Goal: Task Accomplishment & Management: Manage account settings

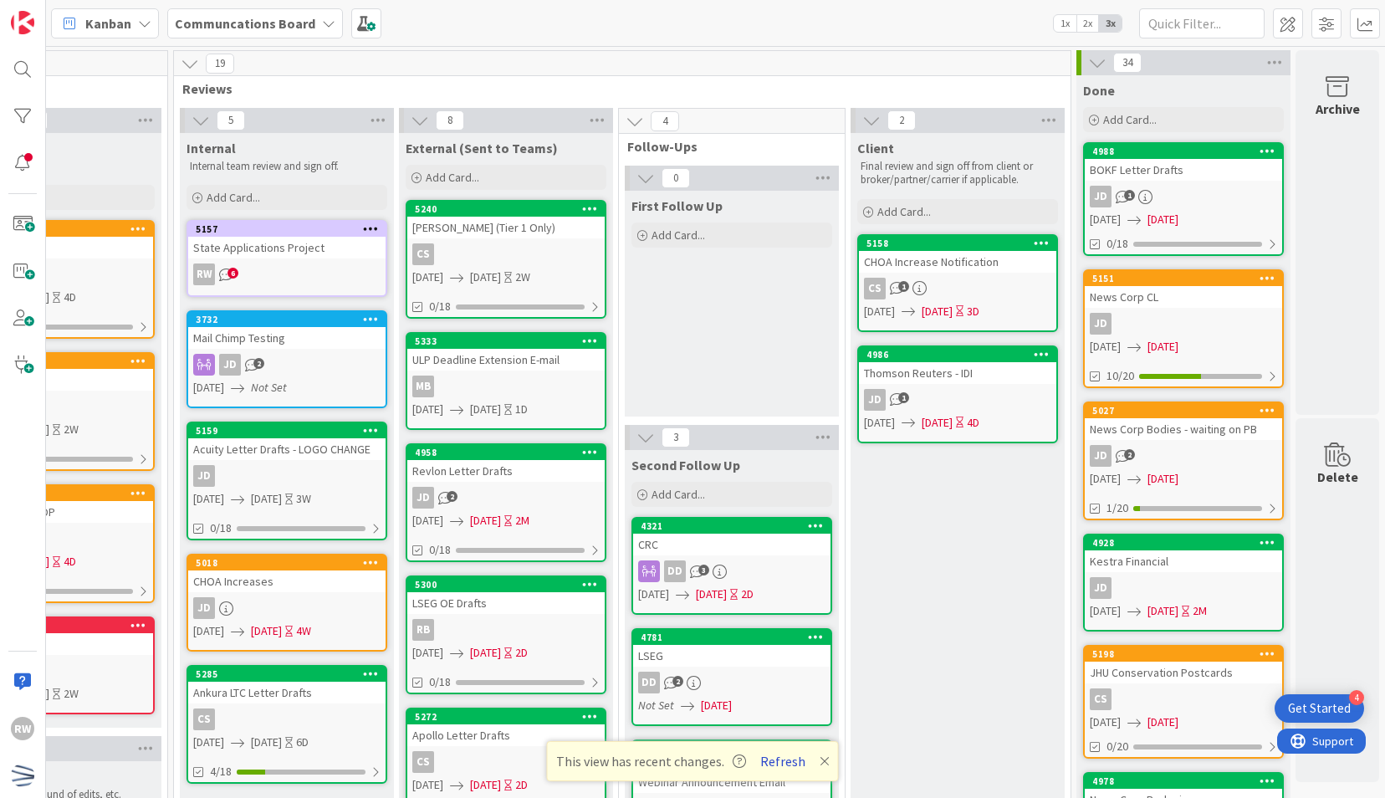
click at [771, 760] on button "Refresh" at bounding box center [782, 761] width 57 height 22
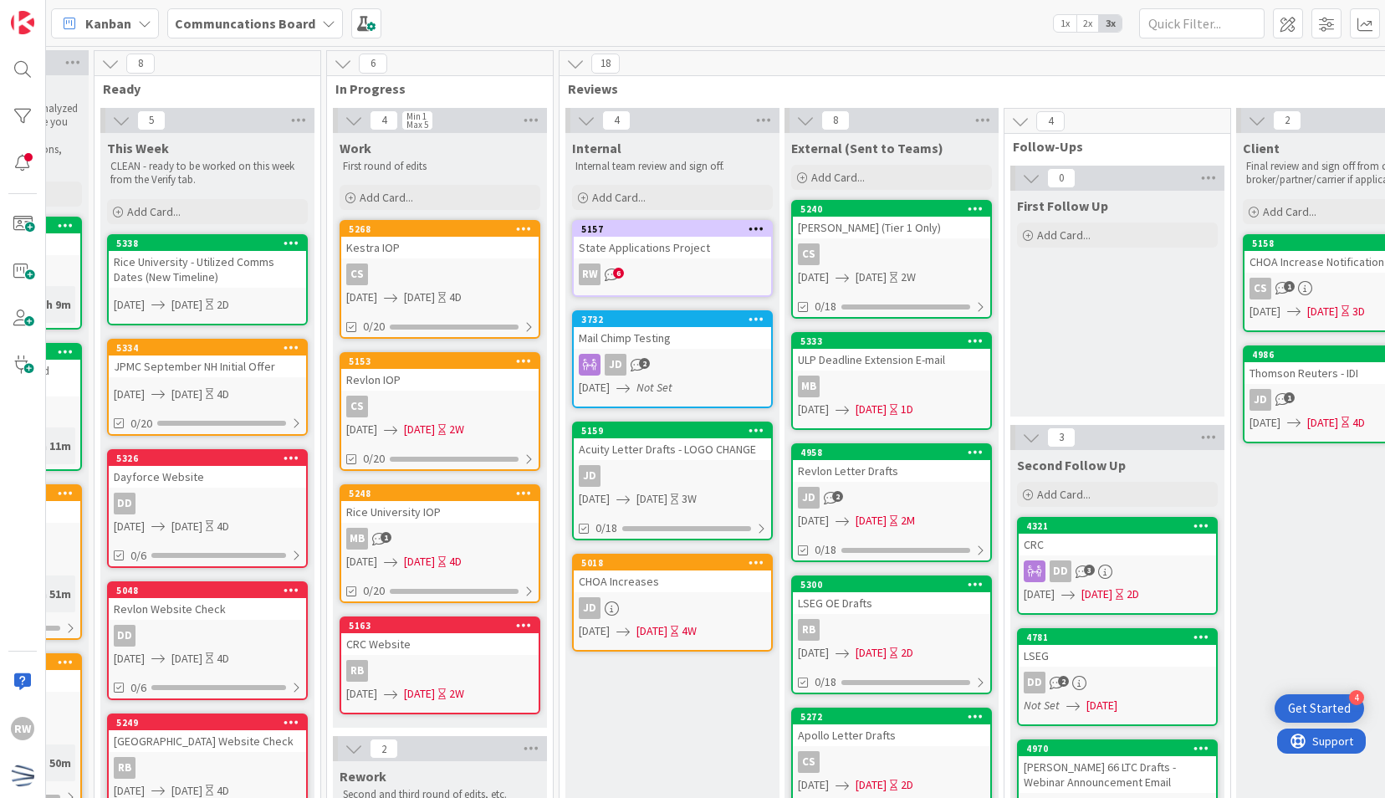
scroll to position [0, 395]
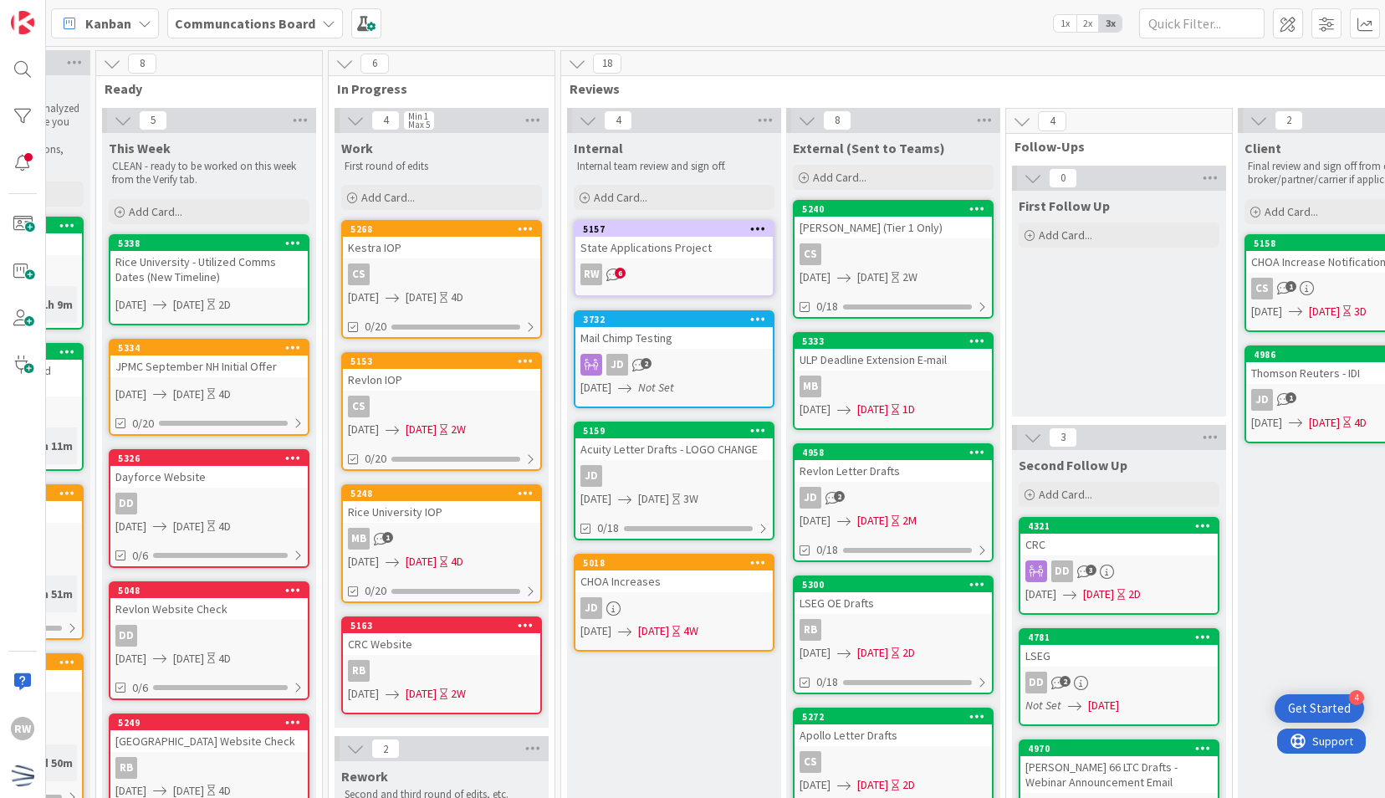
click at [672, 699] on div "Internal Internal team review and sign off. Add Card... 5157 State Applications…" at bounding box center [674, 790] width 214 height 1314
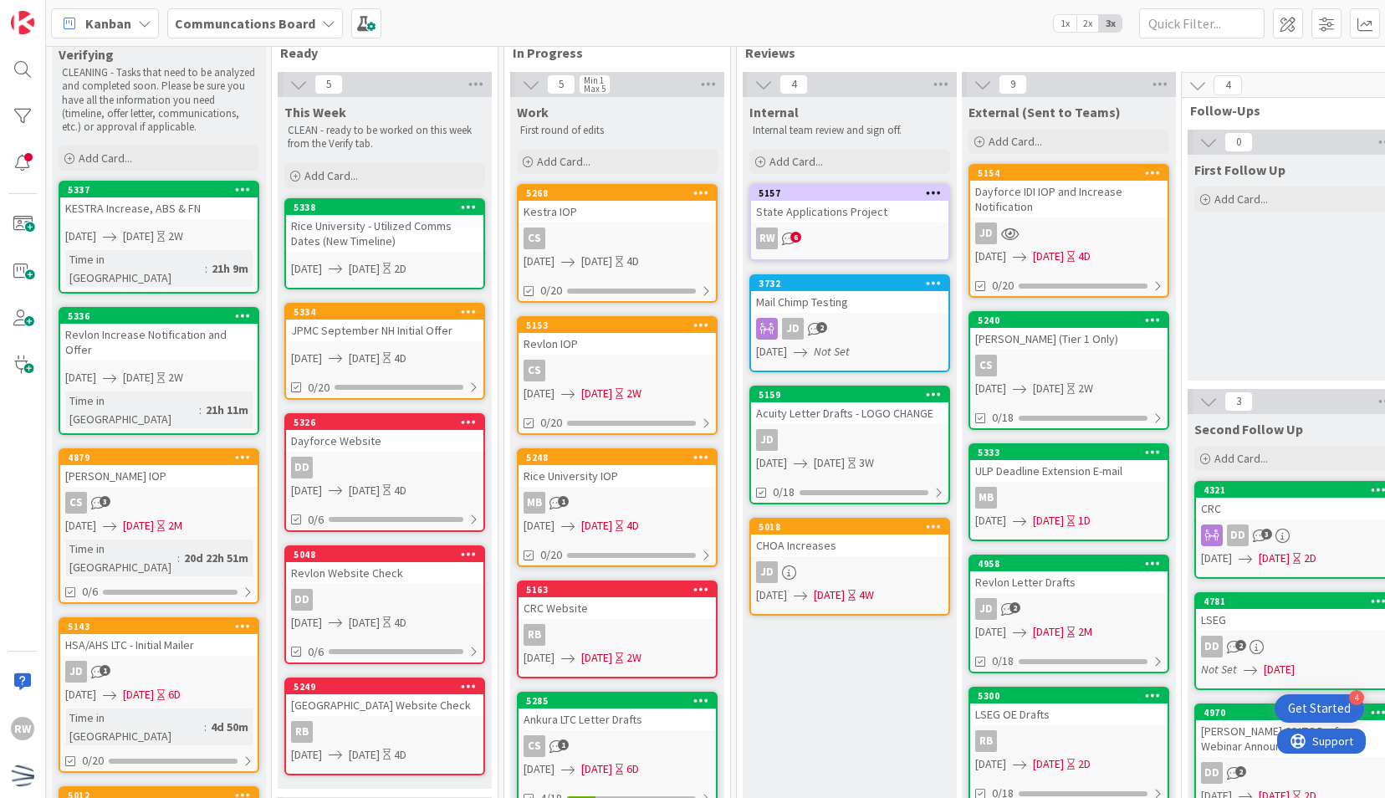
scroll to position [34, 219]
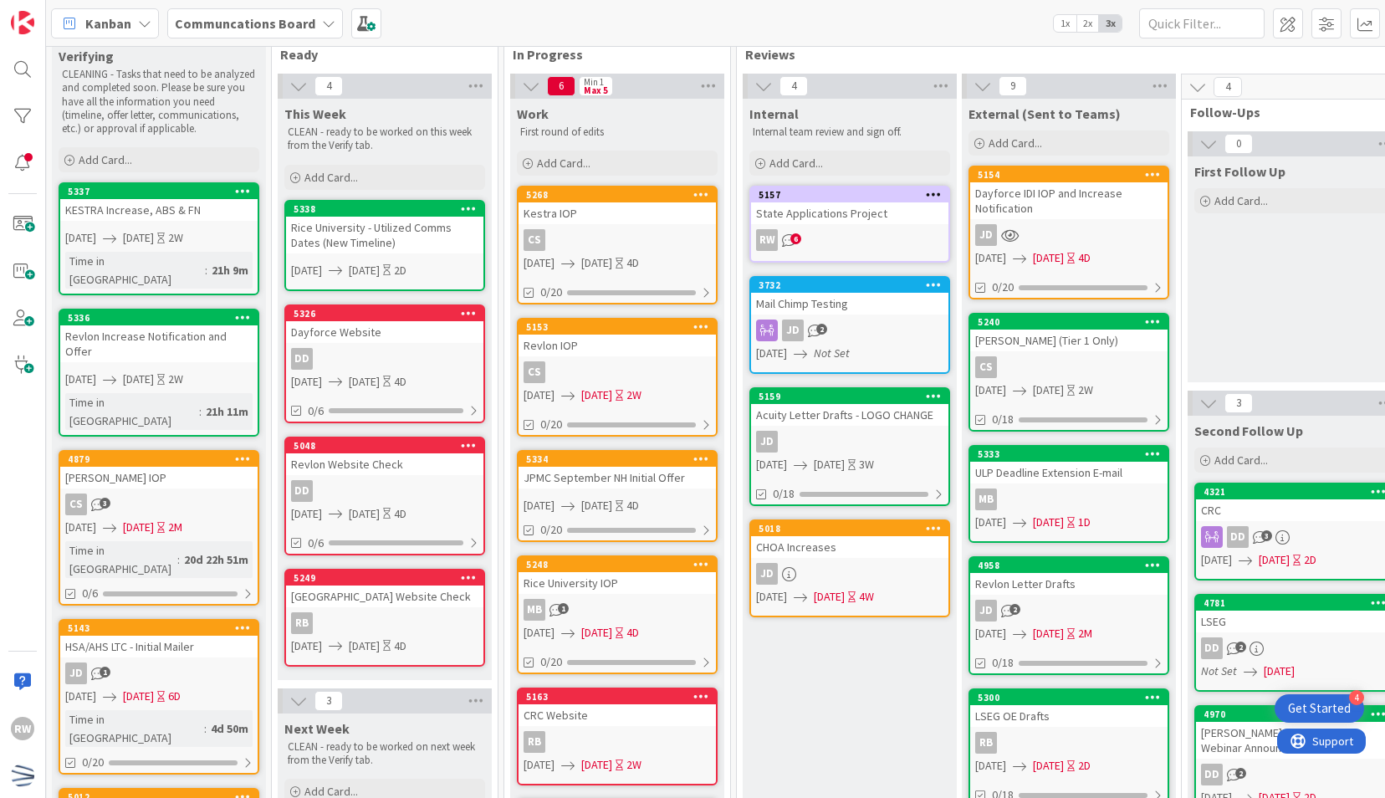
click at [606, 476] on div "JPMC September NH Initial Offer" at bounding box center [617, 478] width 197 height 22
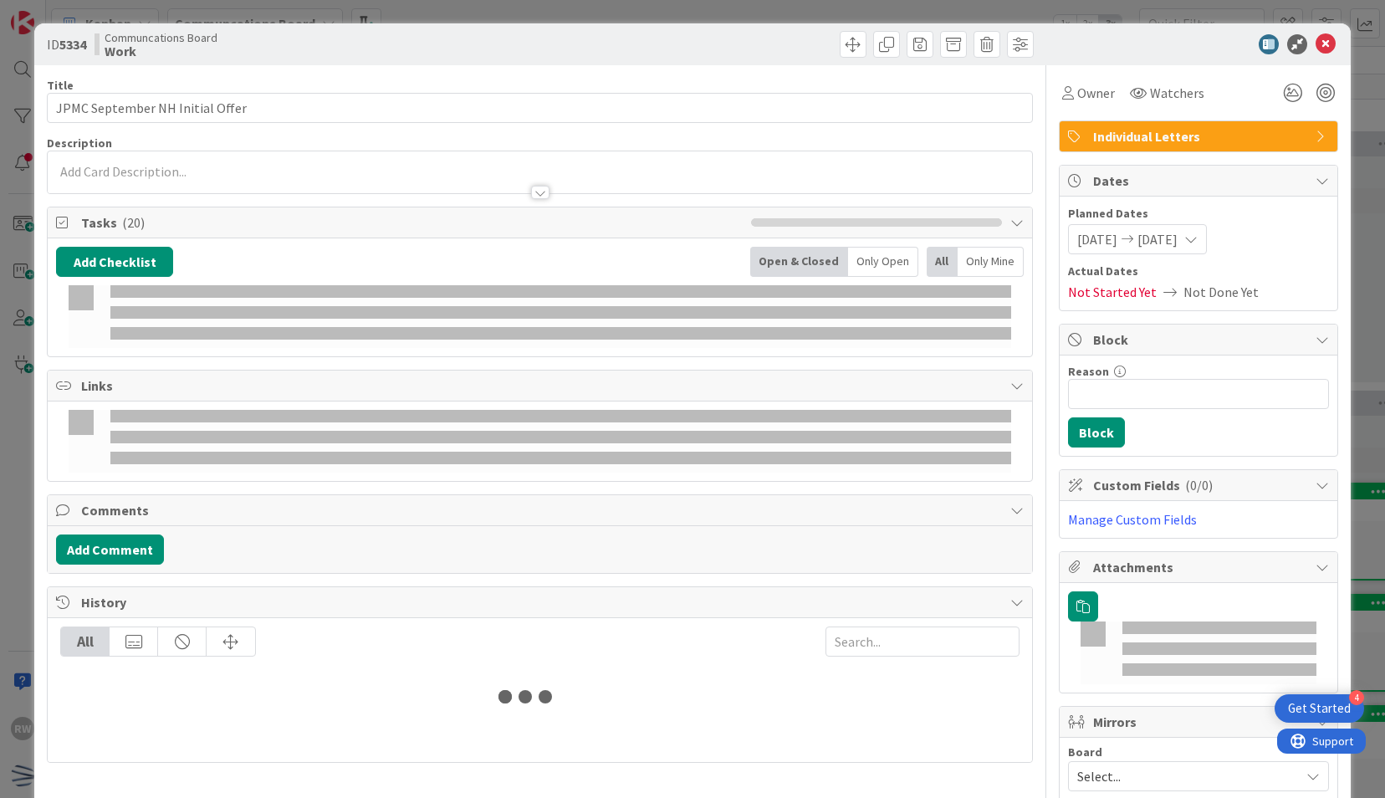
click at [1092, 80] on div "Owner" at bounding box center [1088, 93] width 59 height 30
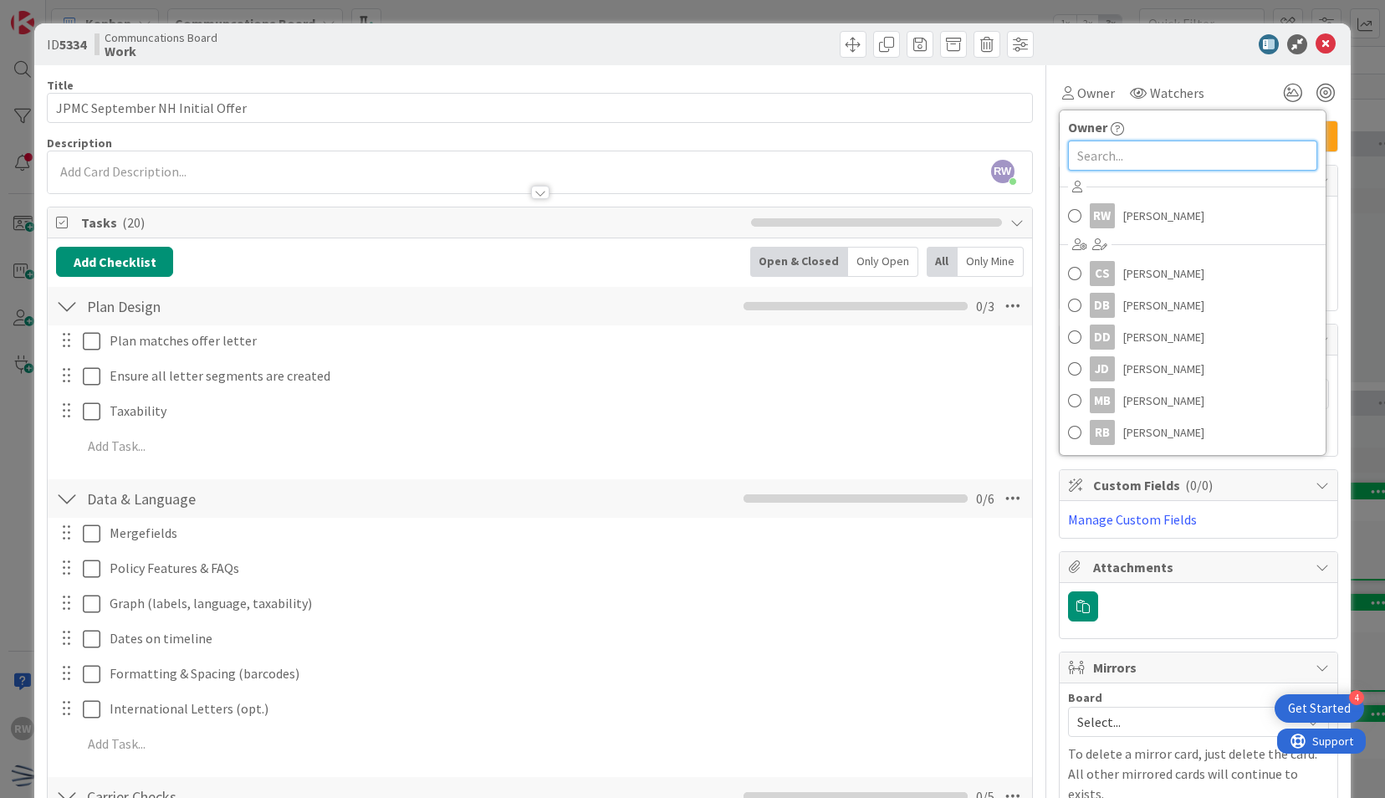
click at [1077, 156] on input "text" at bounding box center [1192, 156] width 249 height 30
click at [1107, 333] on link "DD Dayeri Dubon" at bounding box center [1193, 337] width 266 height 32
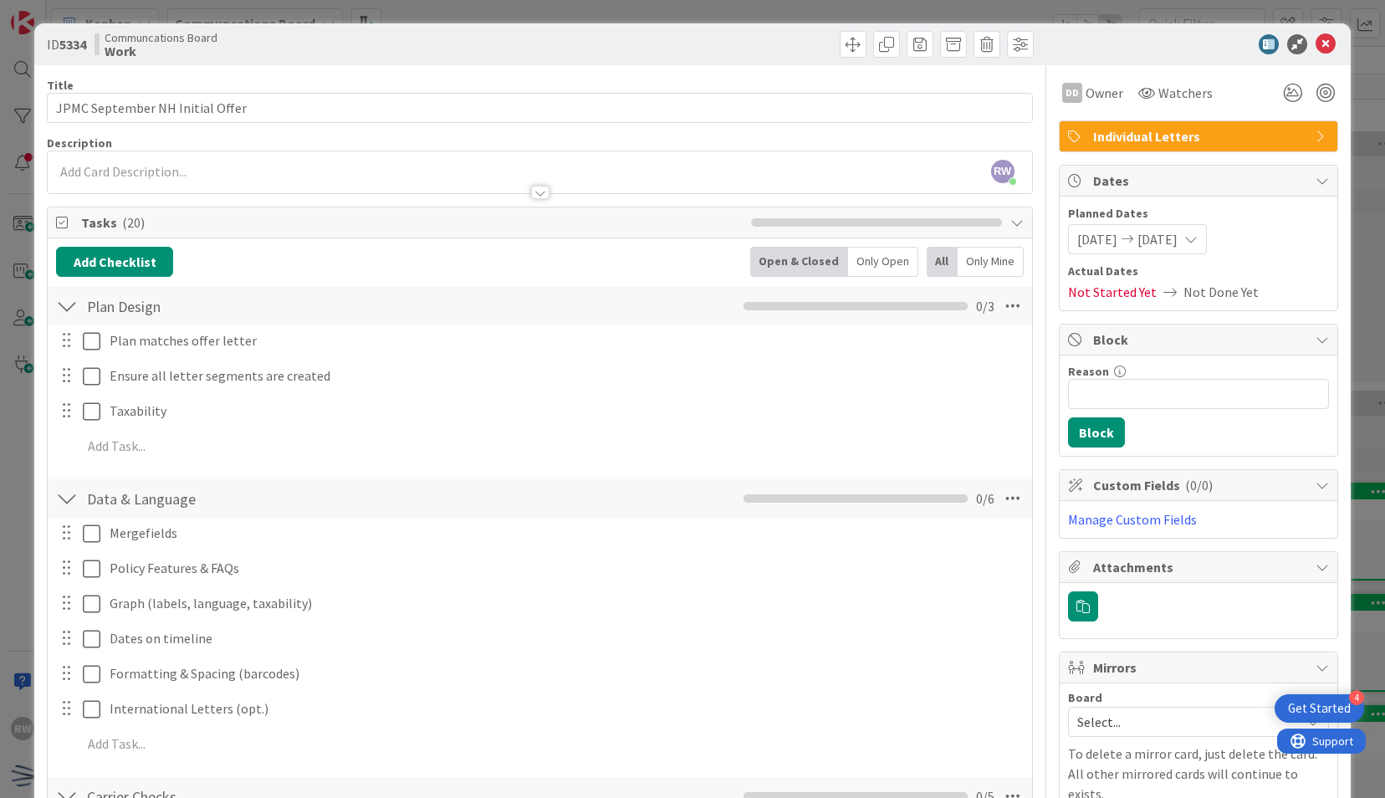
click at [1104, 242] on span "[DATE]" at bounding box center [1097, 239] width 40 height 20
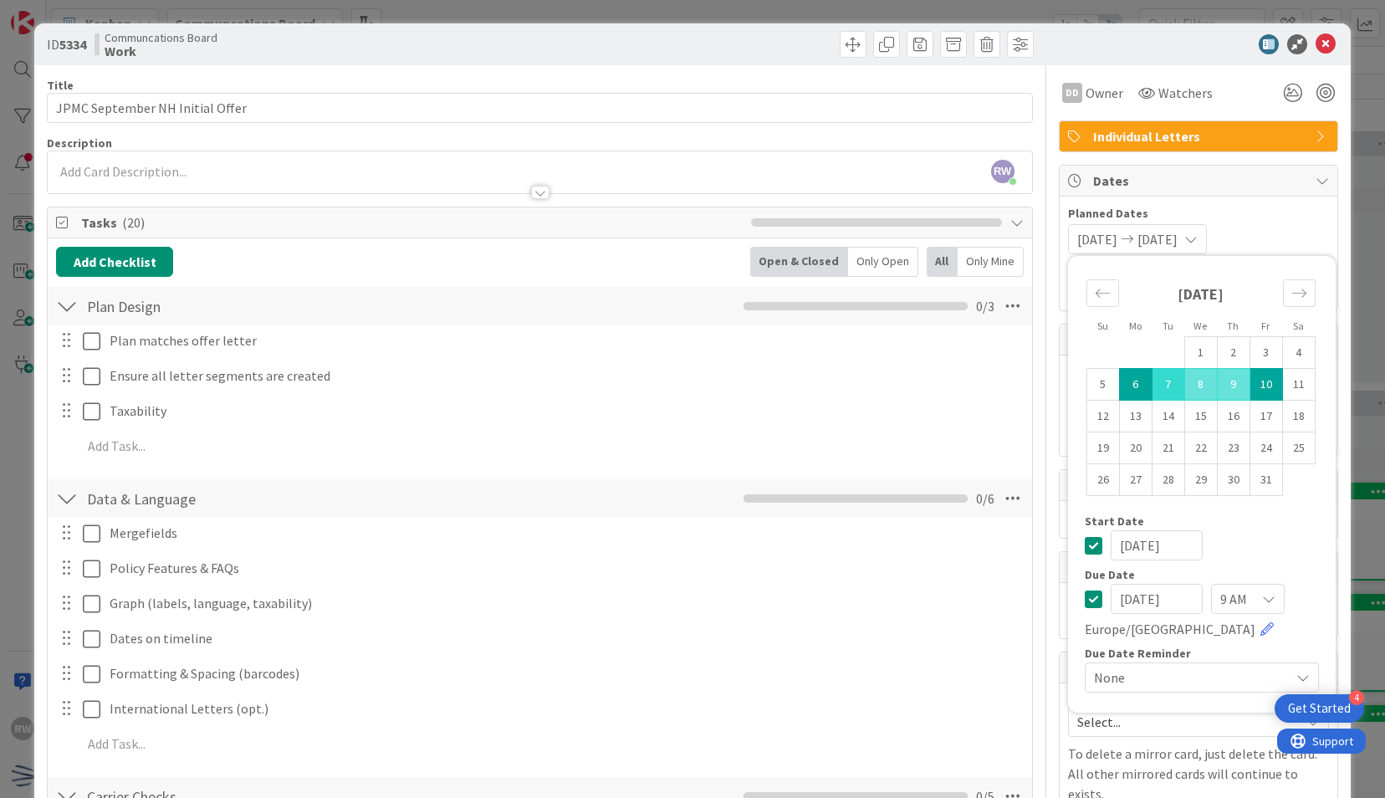
click at [1153, 388] on td "7" at bounding box center [1168, 385] width 33 height 32
type input "[DATE]"
click at [1253, 383] on td "10" at bounding box center [1266, 385] width 33 height 32
click at [1316, 44] on icon at bounding box center [1326, 44] width 20 height 20
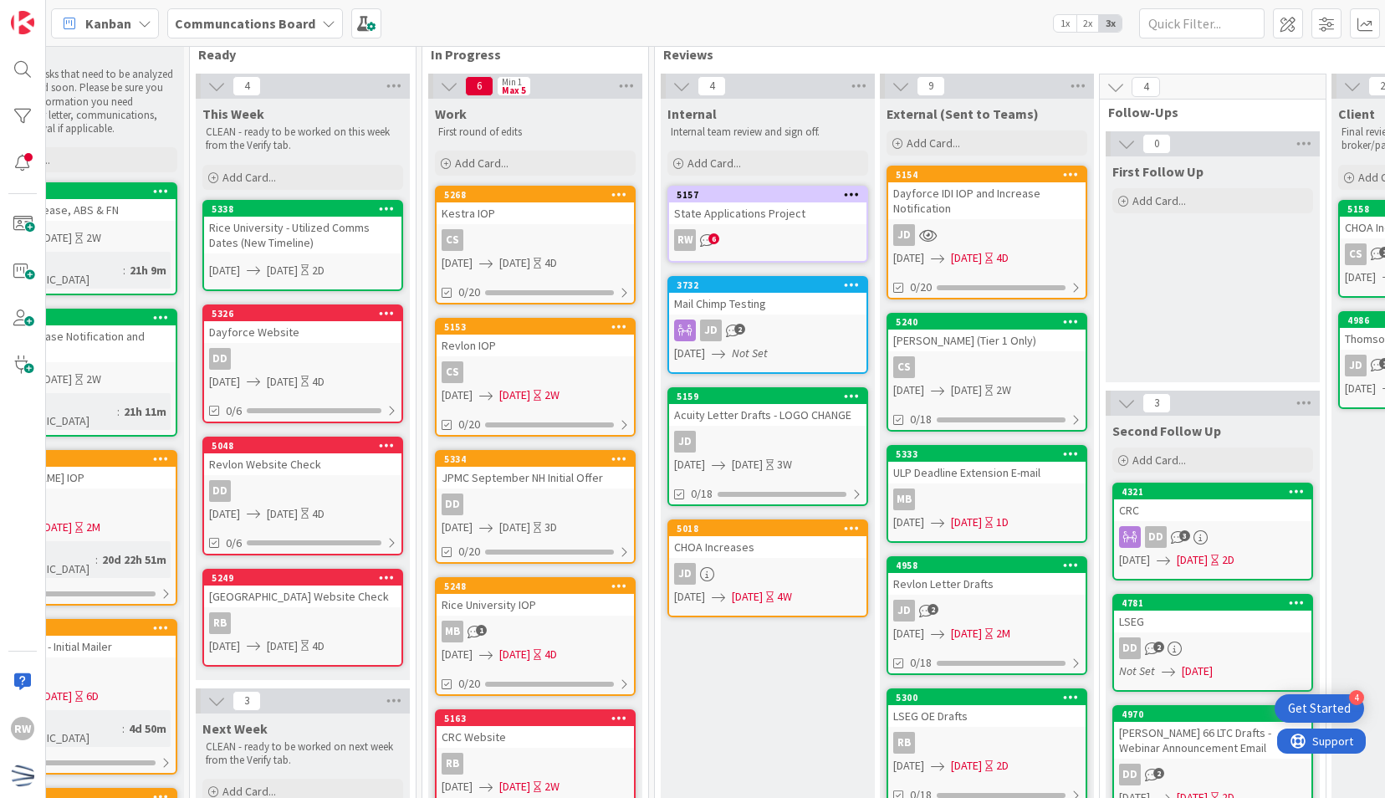
scroll to position [4, 201]
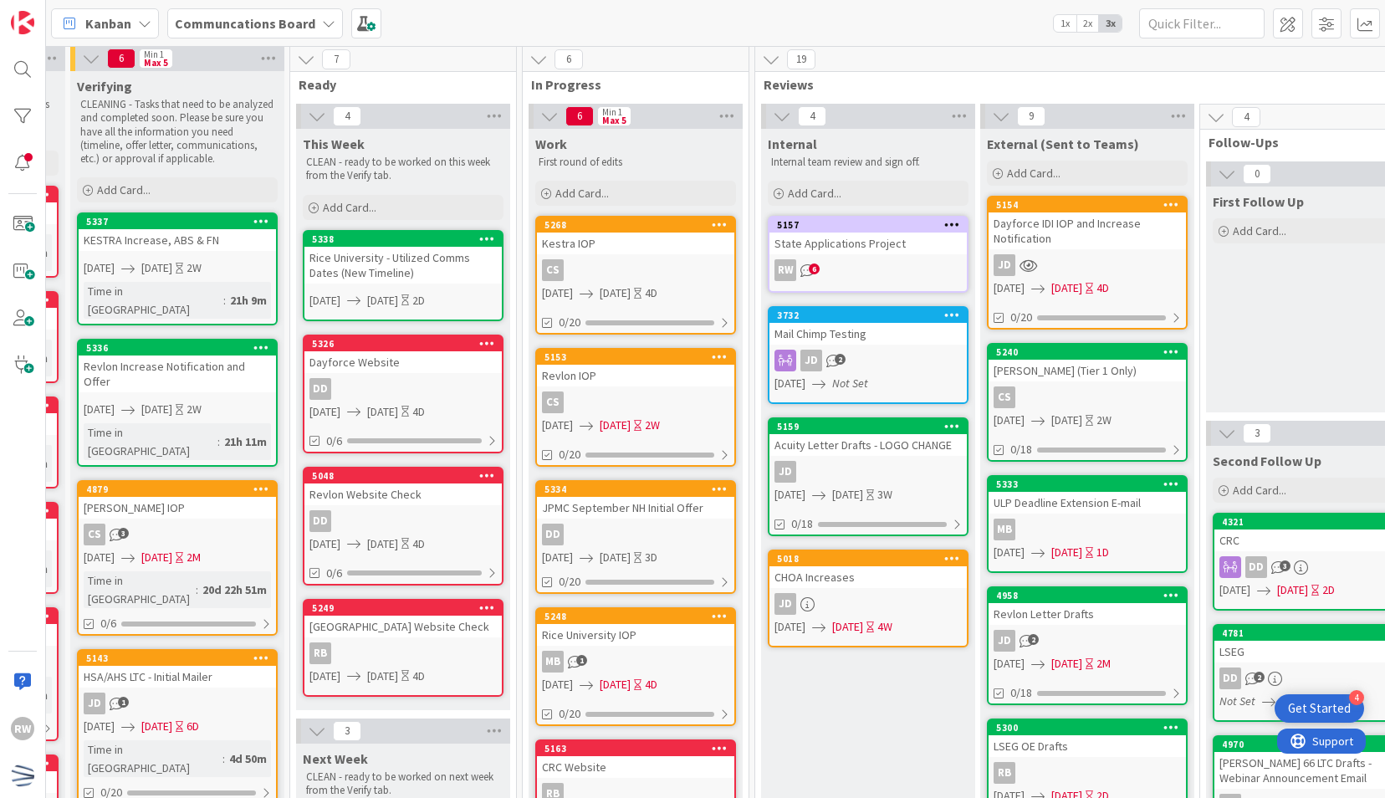
click at [400, 247] on div "Rice University - Utilized Comms Dates (New Timeline)" at bounding box center [402, 265] width 197 height 37
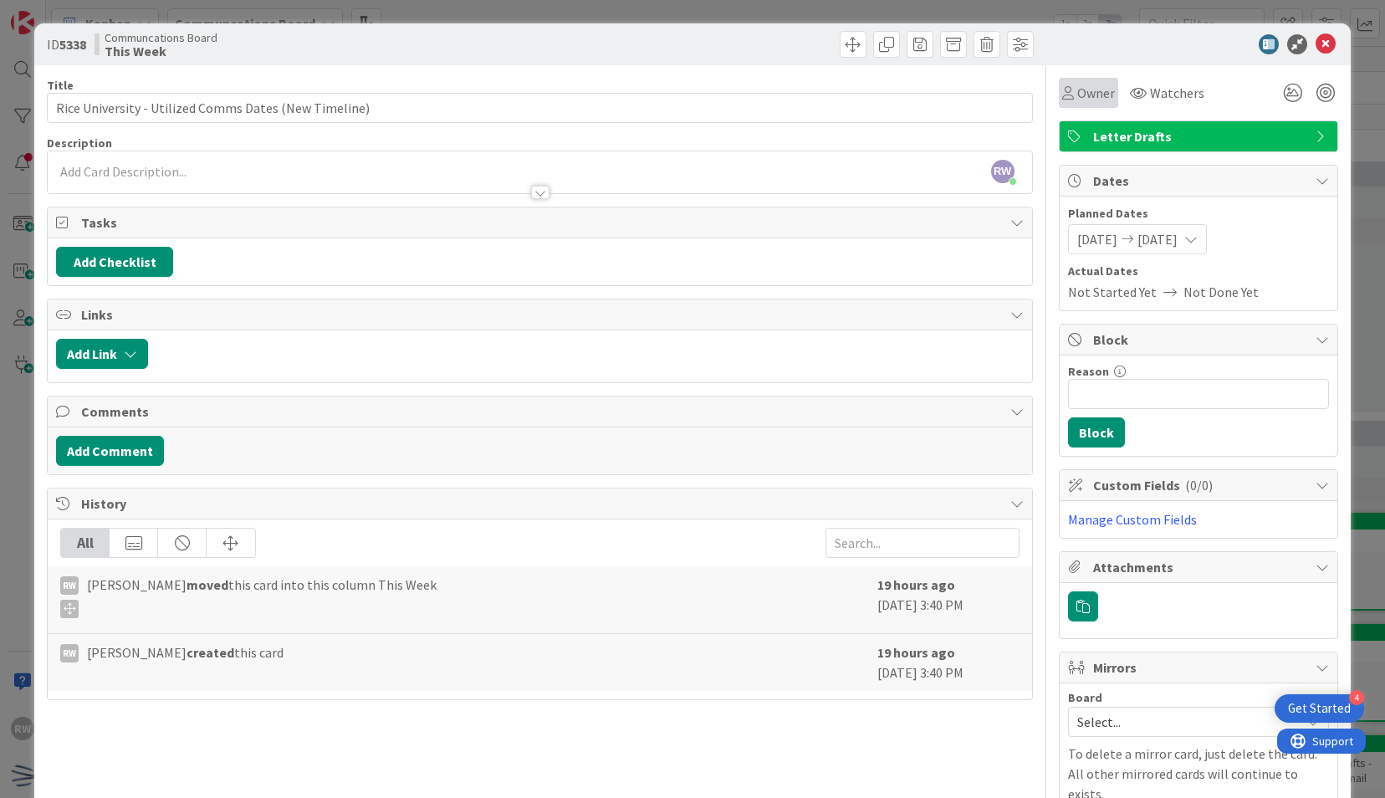
click at [1077, 90] on span "Owner" at bounding box center [1096, 93] width 38 height 20
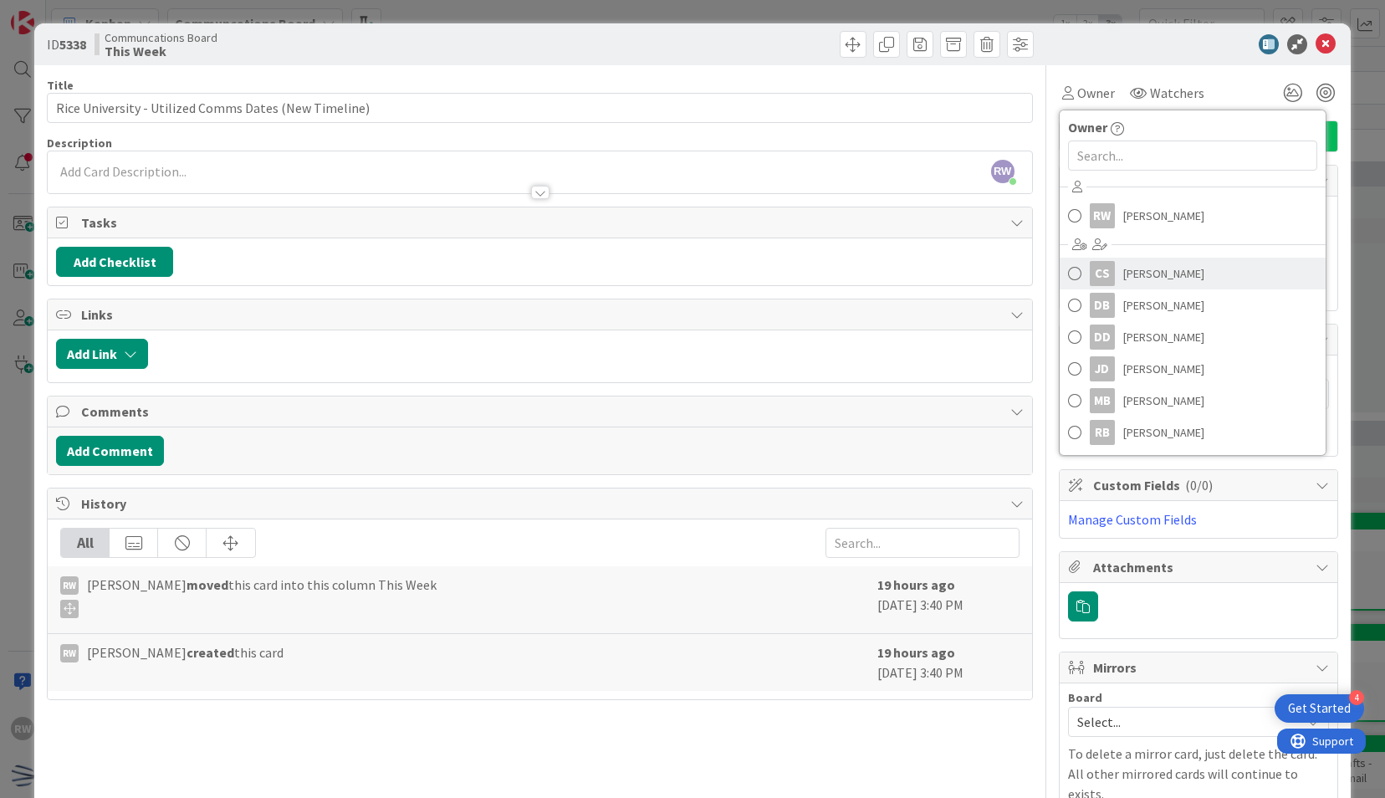
click at [1143, 273] on span "Clara Seaborn" at bounding box center [1163, 273] width 81 height 25
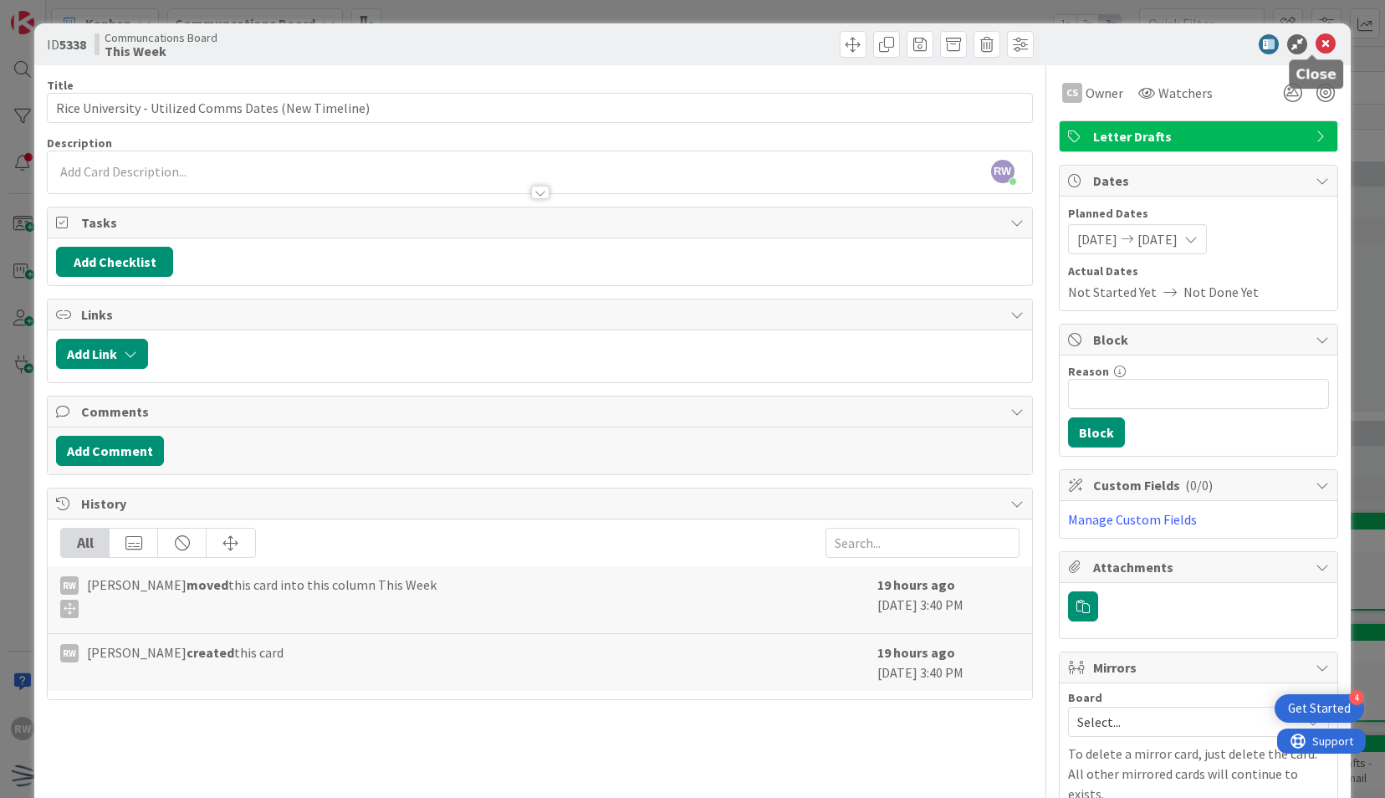
click at [1316, 47] on icon at bounding box center [1326, 44] width 20 height 20
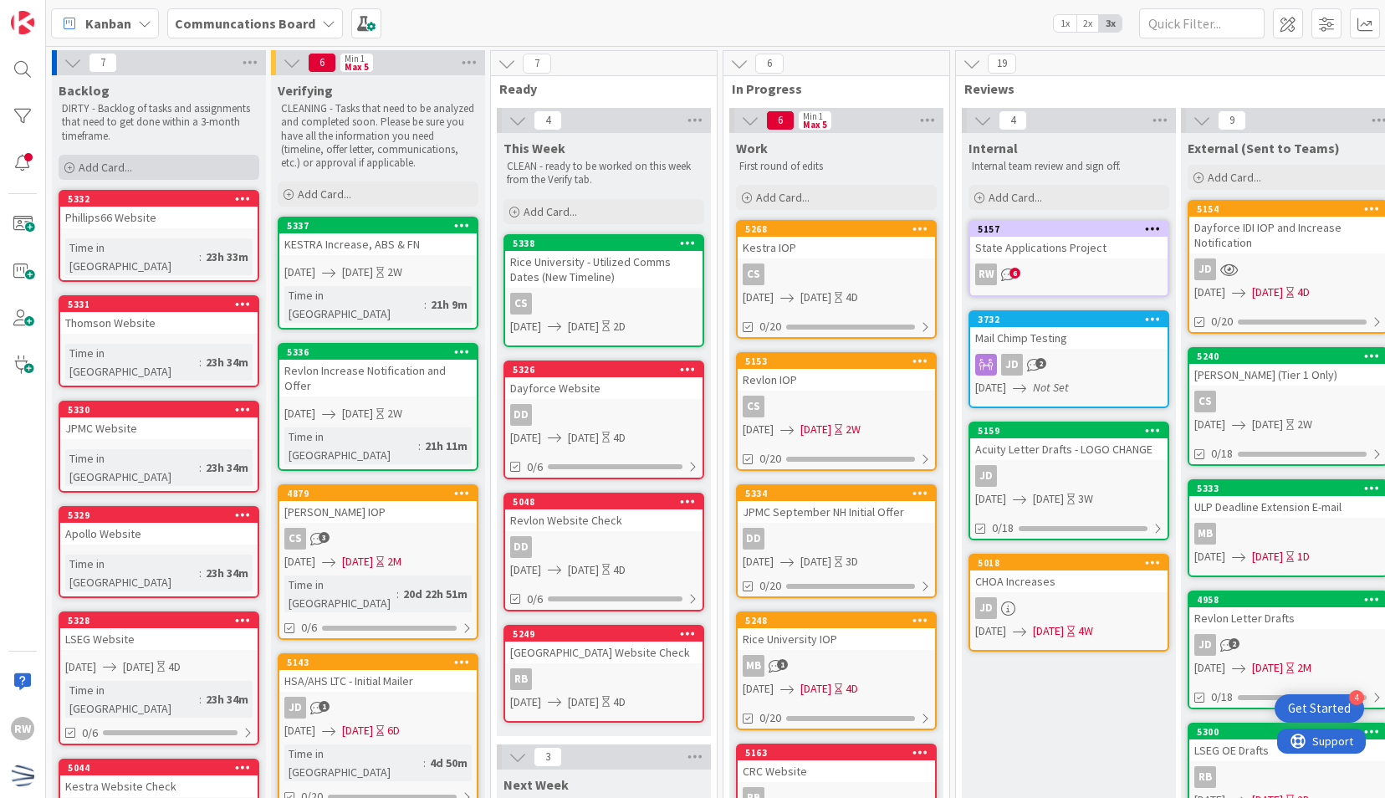
click at [194, 166] on div "Add Card..." at bounding box center [159, 167] width 201 height 25
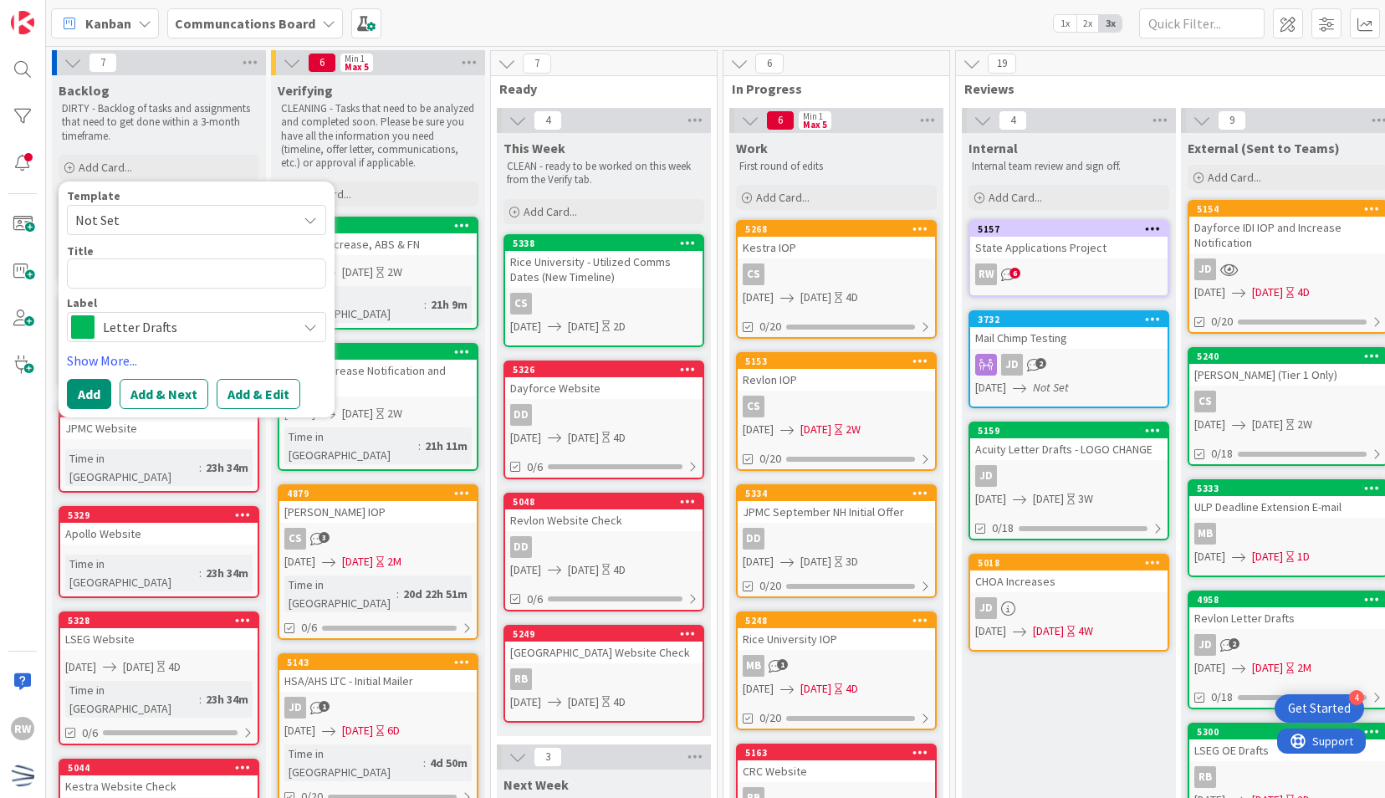
click at [212, 222] on span "Not Set" at bounding box center [179, 220] width 209 height 22
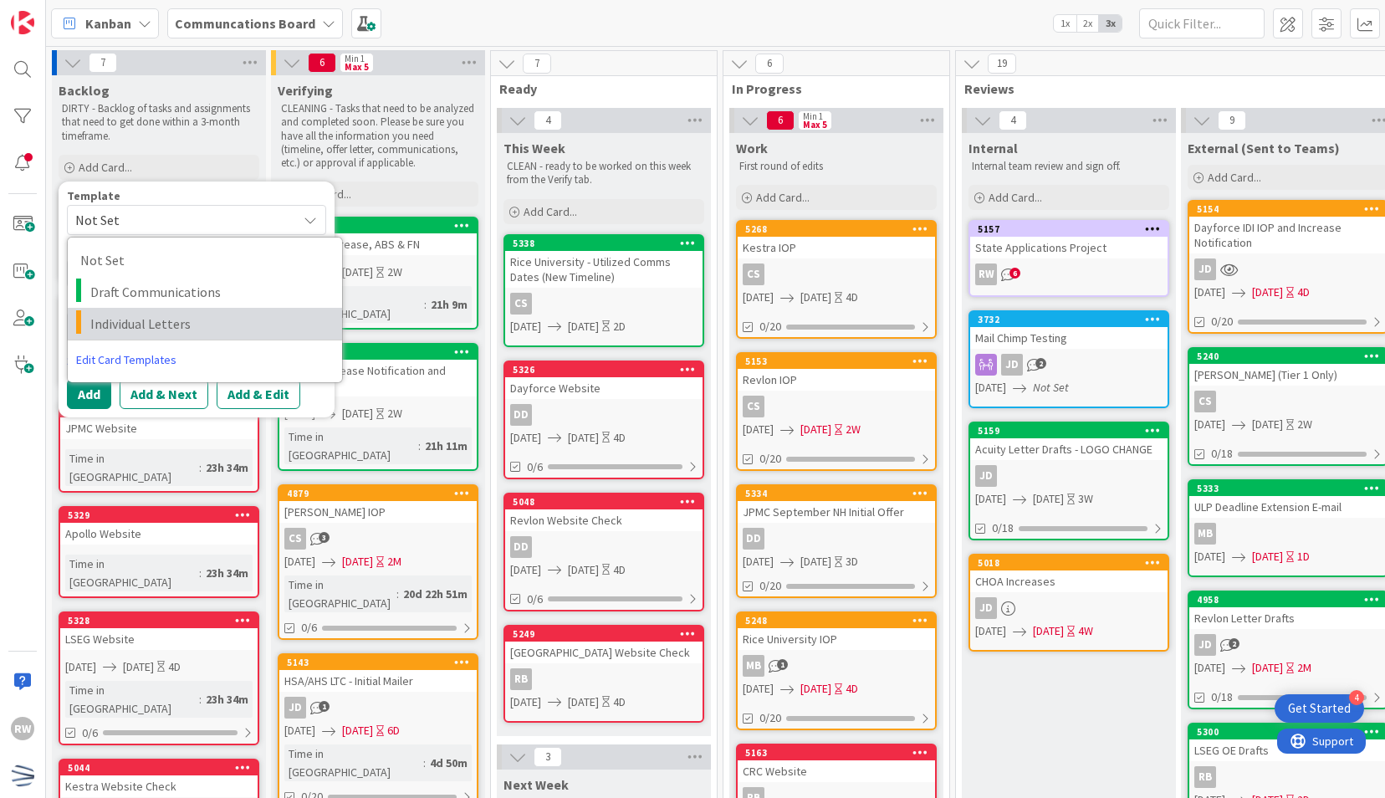
click at [207, 323] on span "Individual Letters" at bounding box center [209, 324] width 239 height 22
type textarea "x"
type textarea "Individual Letters"
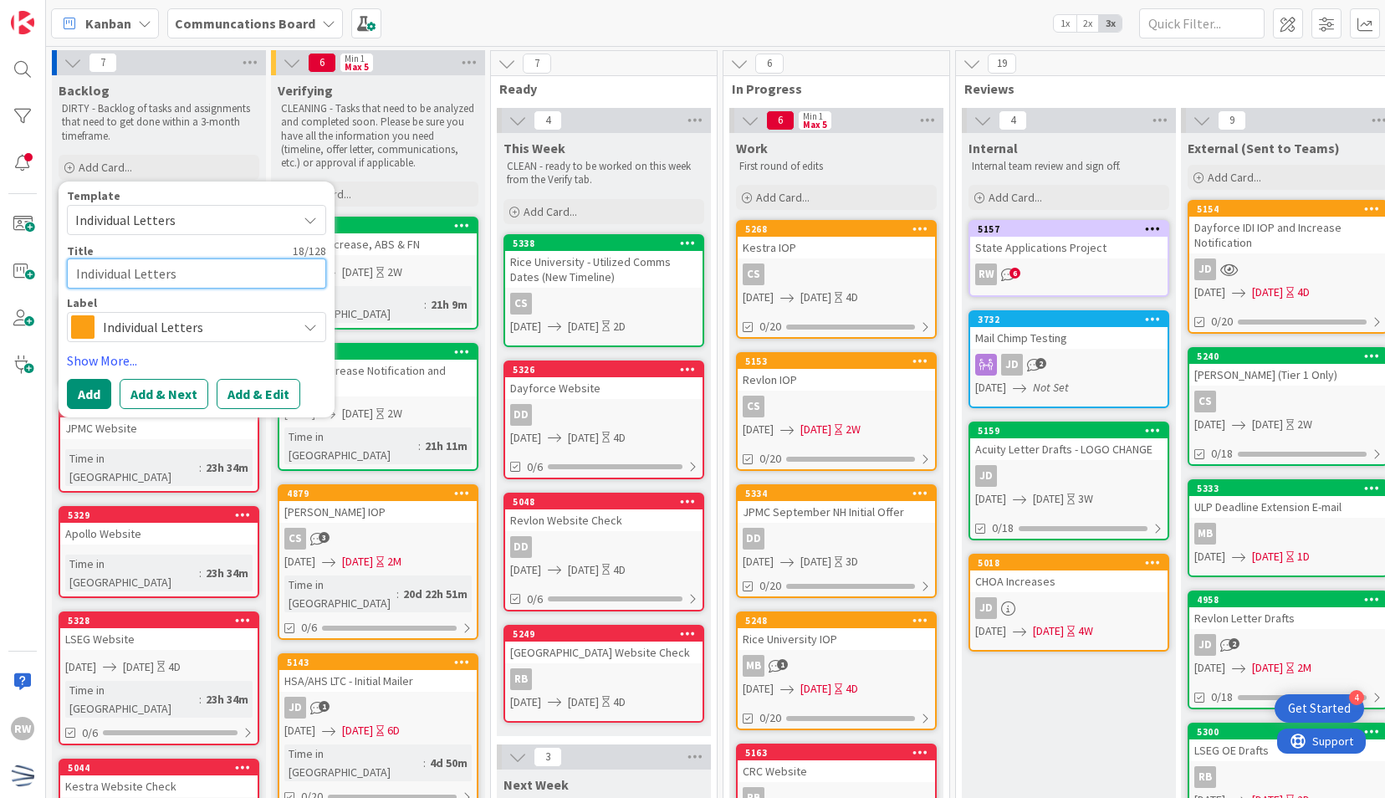
click at [196, 273] on textarea "Individual Letters" at bounding box center [196, 273] width 259 height 30
drag, startPoint x: 196, startPoint y: 273, endPoint x: 0, endPoint y: 268, distance: 195.8
click at [0, 268] on html "4 Get Started RW Kanban Communcations Board 1x 2x 3x 7 Backlog DIRTY - Backlog …" at bounding box center [692, 399] width 1385 height 798
type textarea "x"
type textarea "Ke"
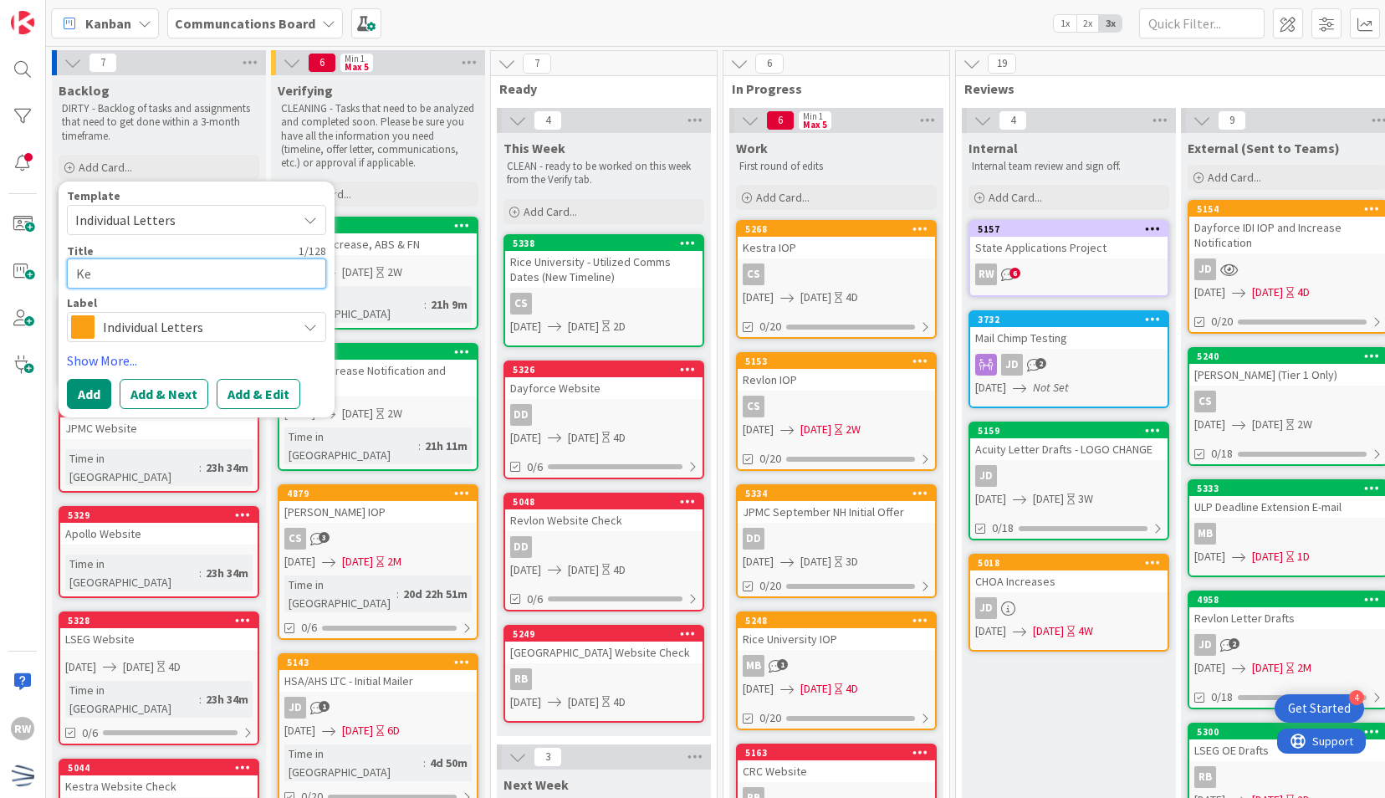
type textarea "x"
type textarea "Kes"
type textarea "x"
type textarea "Kest"
type textarea "x"
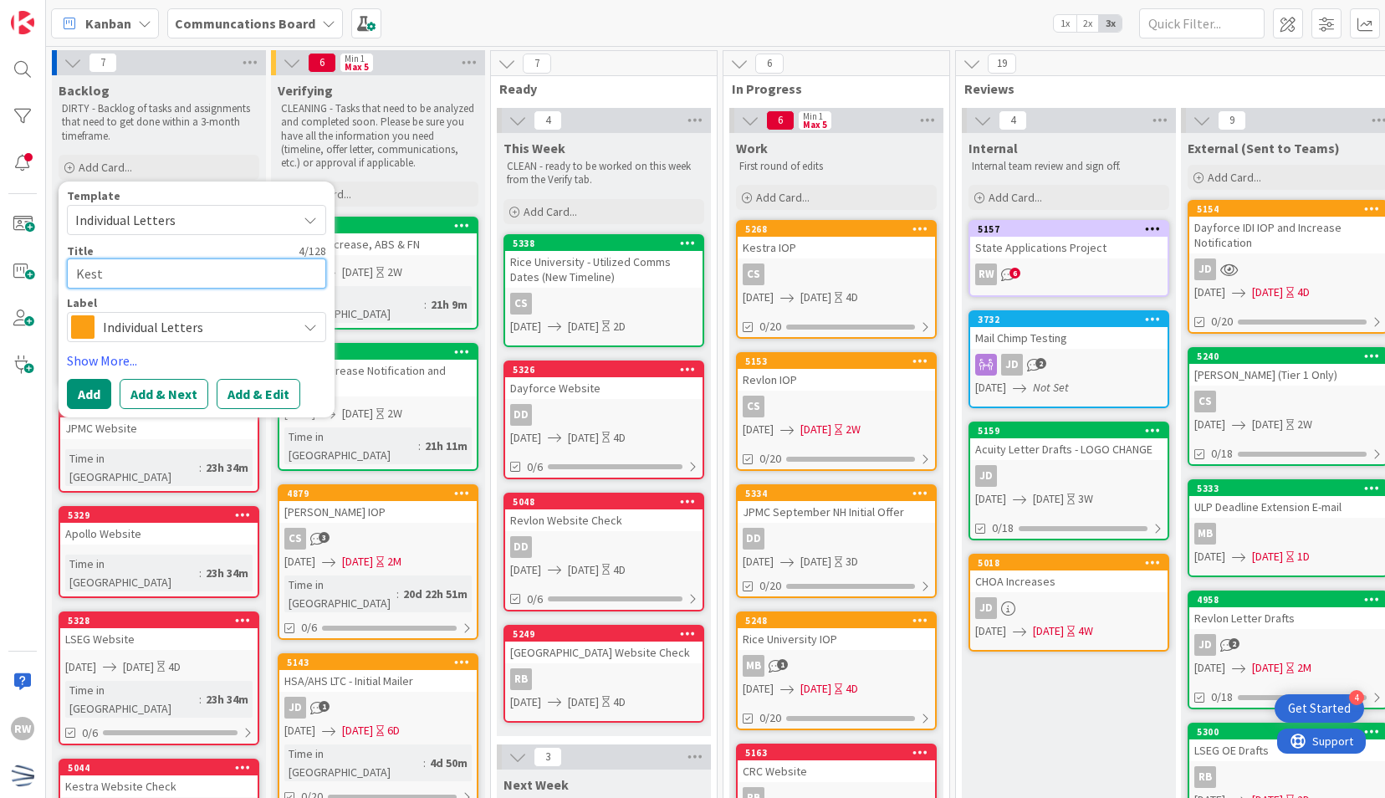
type textarea "Kestr"
type textarea "x"
type textarea "Kestra"
type textarea "x"
type textarea "Kestra"
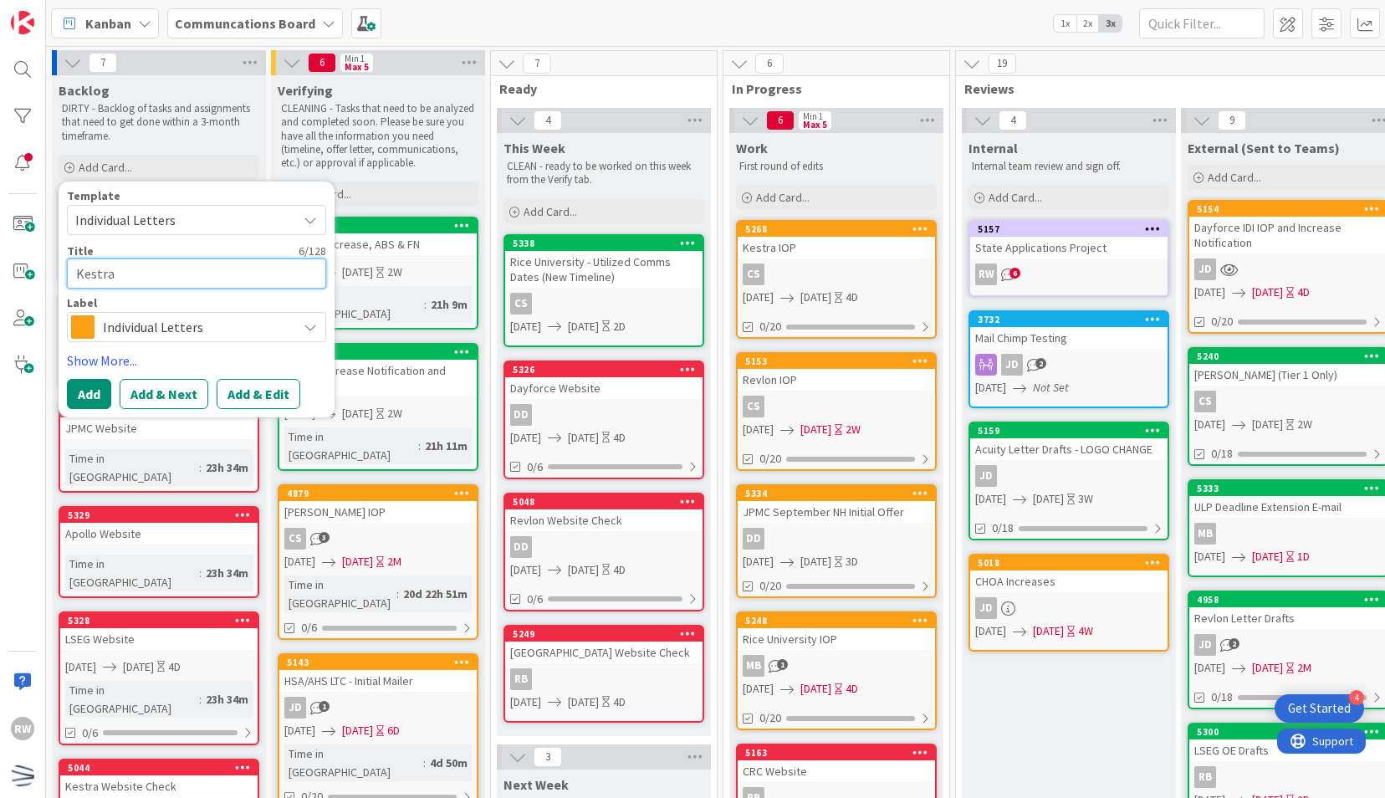
type textarea "x"
type textarea "Kestra I"
type textarea "x"
type textarea "Kestra In"
type textarea "x"
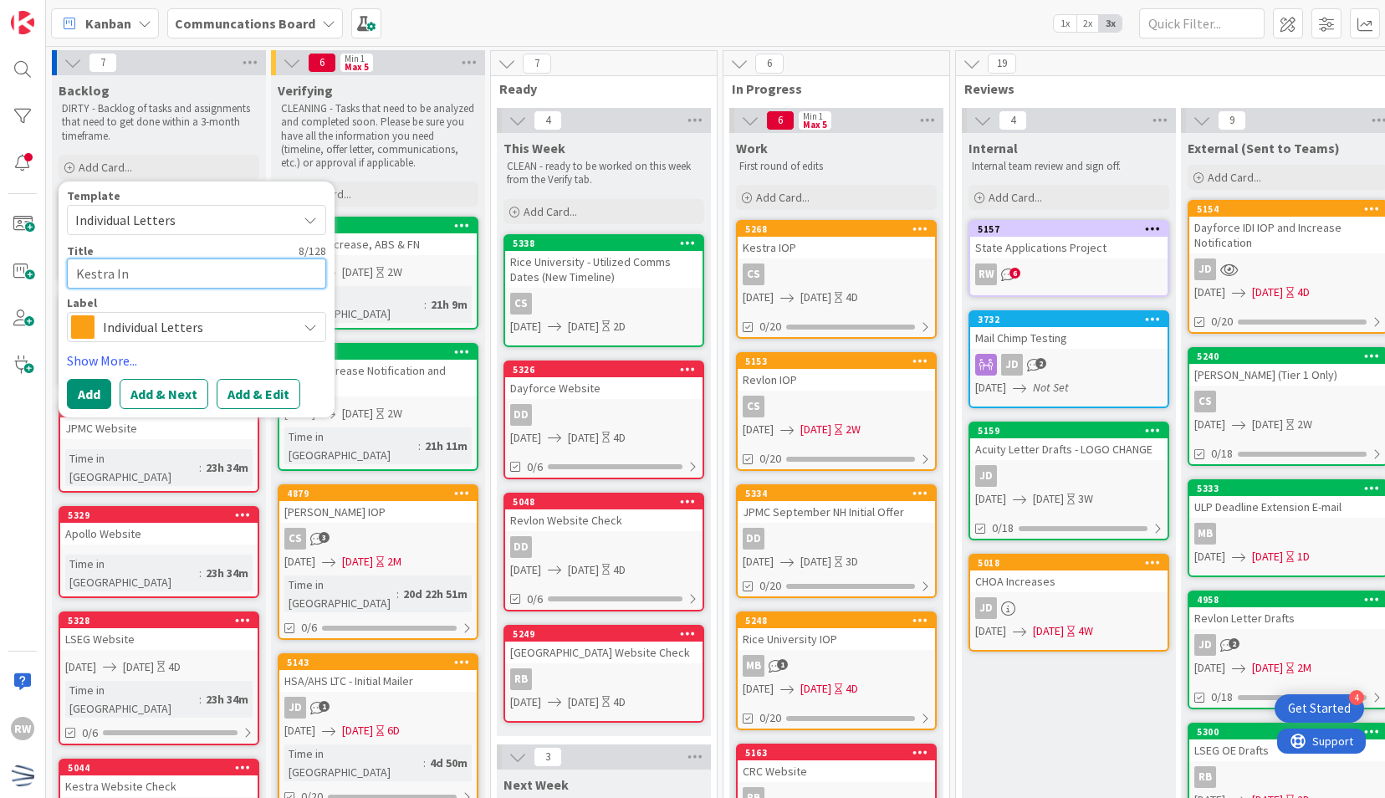
type textarea "Kestra Inc"
type textarea "x"
type textarea "Kestra Ince"
type textarea "x"
type textarea "Kestra Incea"
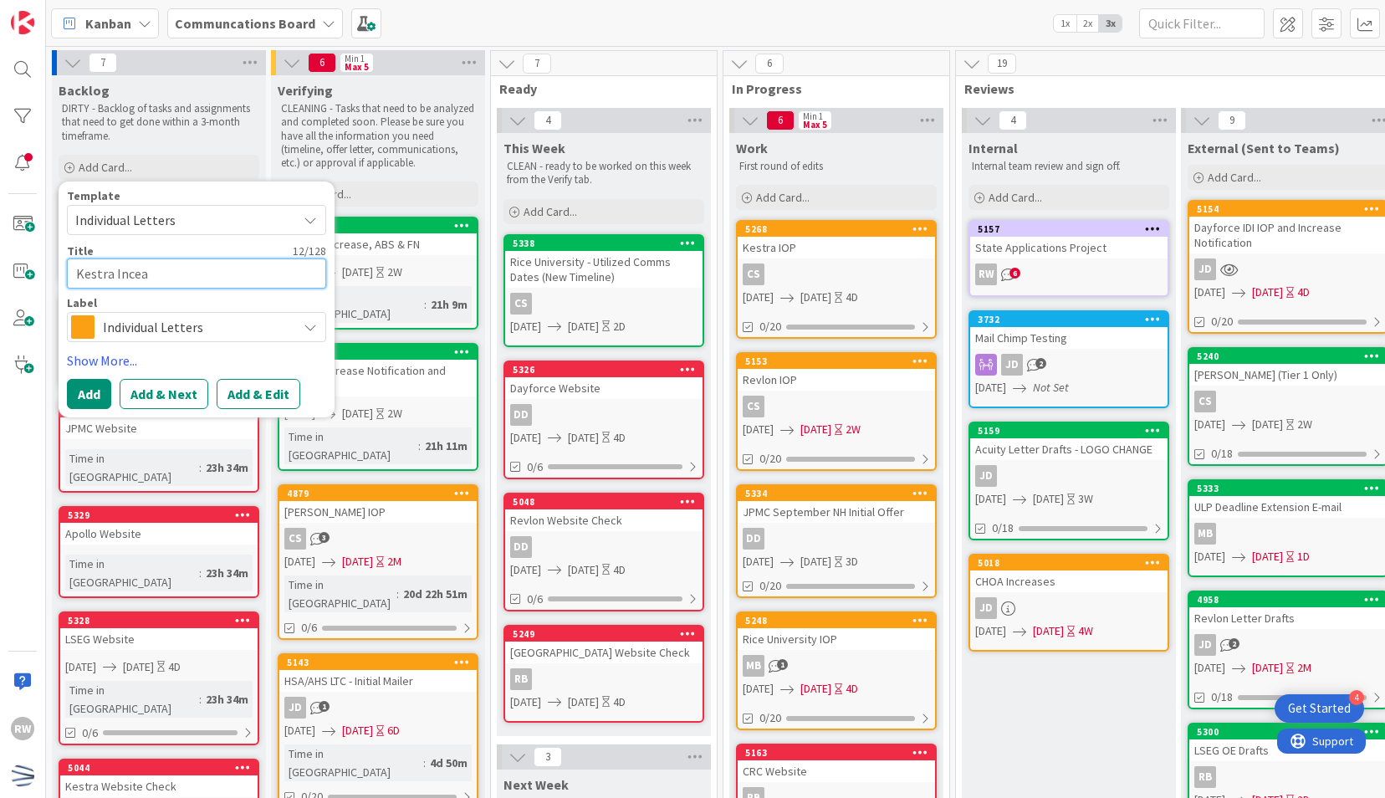
type textarea "x"
type textarea "Kestra Ince"
type textarea "x"
type textarea "Kestra Inc"
type textarea "x"
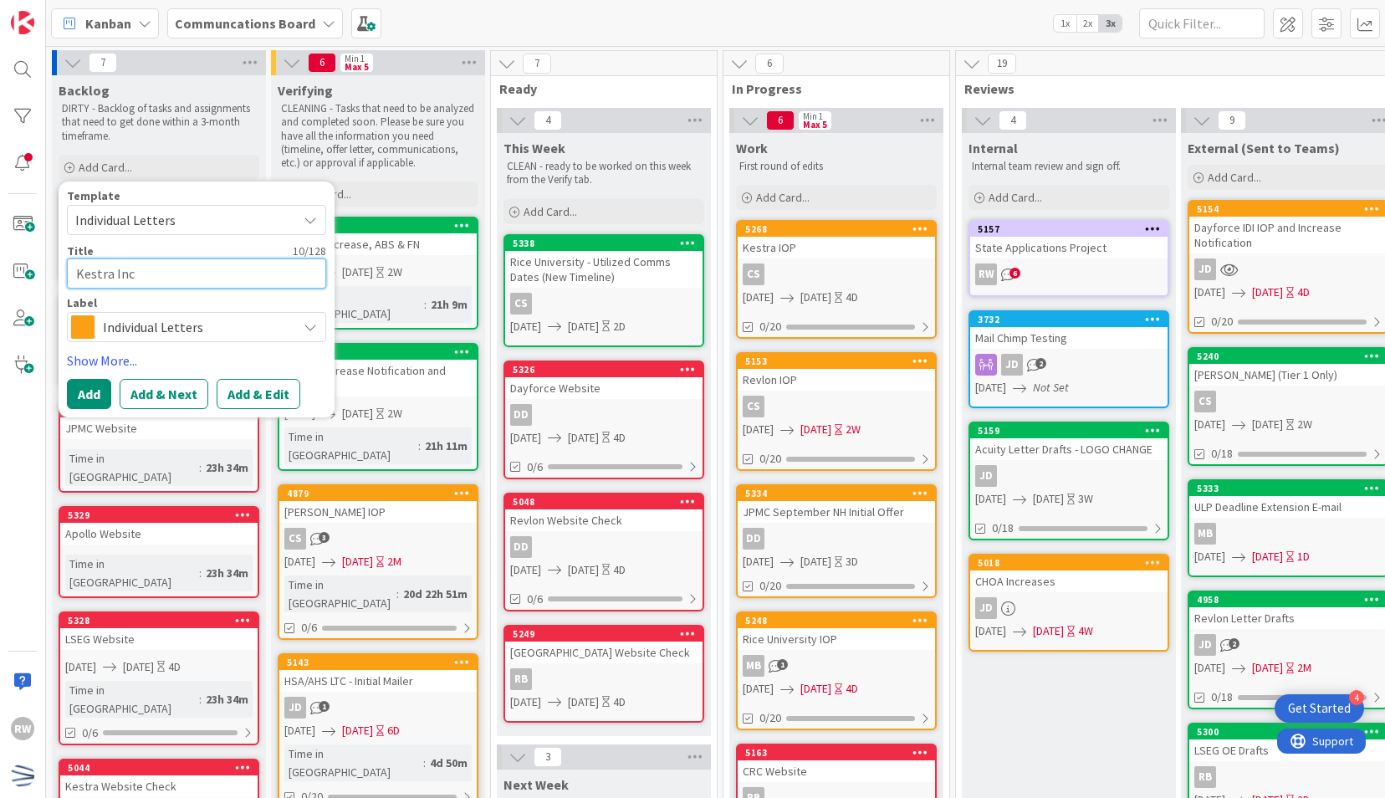
type textarea "Kestra Incr"
type textarea "x"
type textarea "Kestra Incre"
type textarea "x"
type textarea "Kestra Increa"
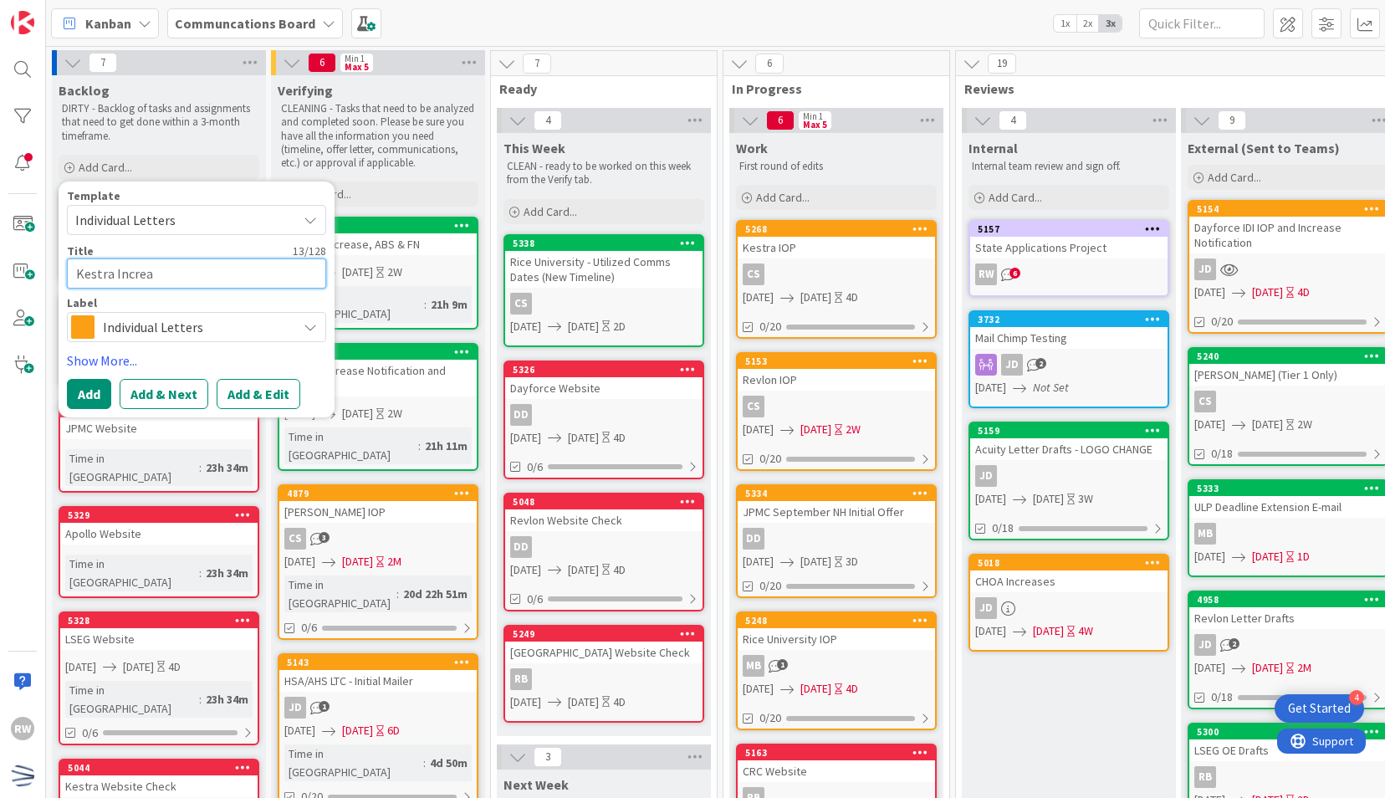
type textarea "x"
type textarea "Kestra Increas"
type textarea "x"
type textarea "Kestra Increase"
type textarea "x"
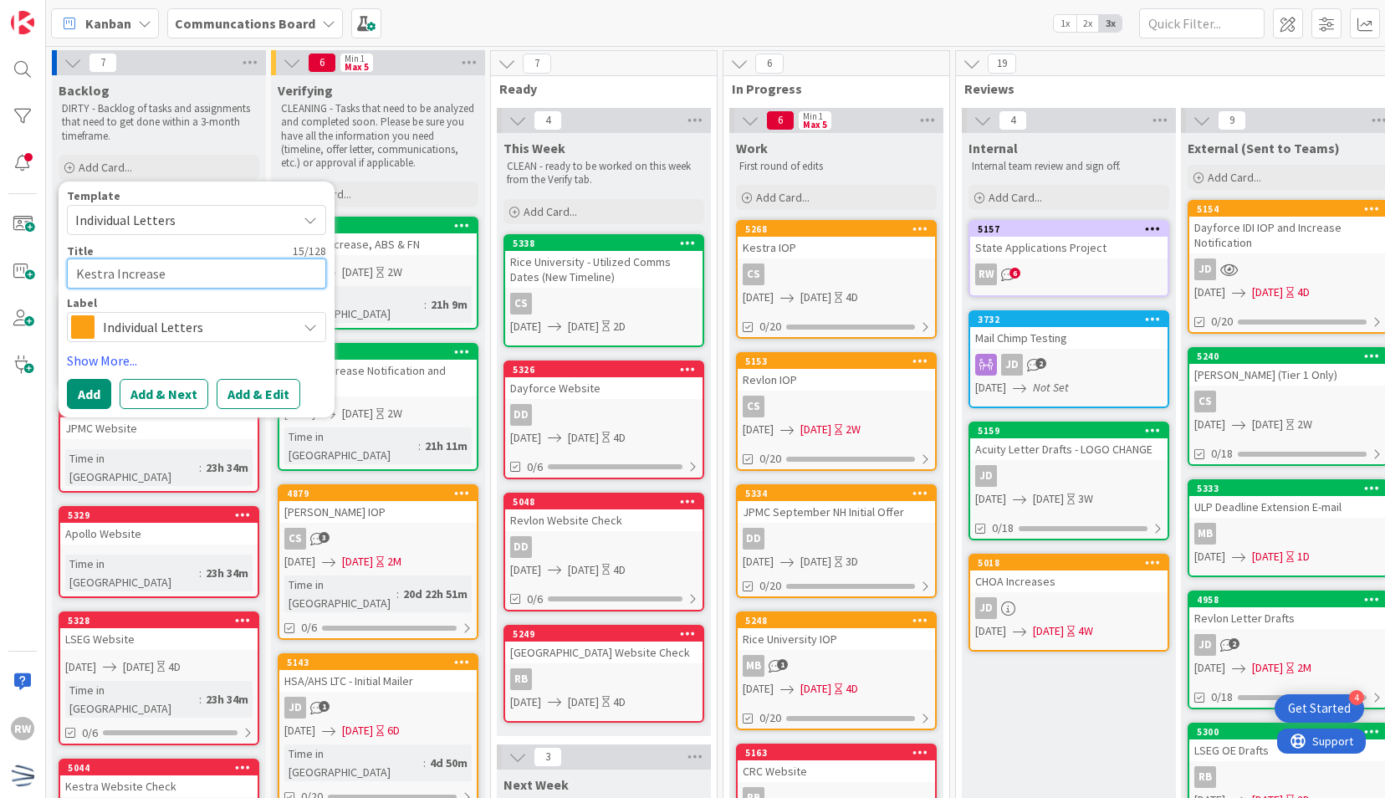
type textarea "Kestra Increase,"
type textarea "x"
type textarea "Kestra Increase,"
type textarea "x"
type textarea "Kestra Increase, B"
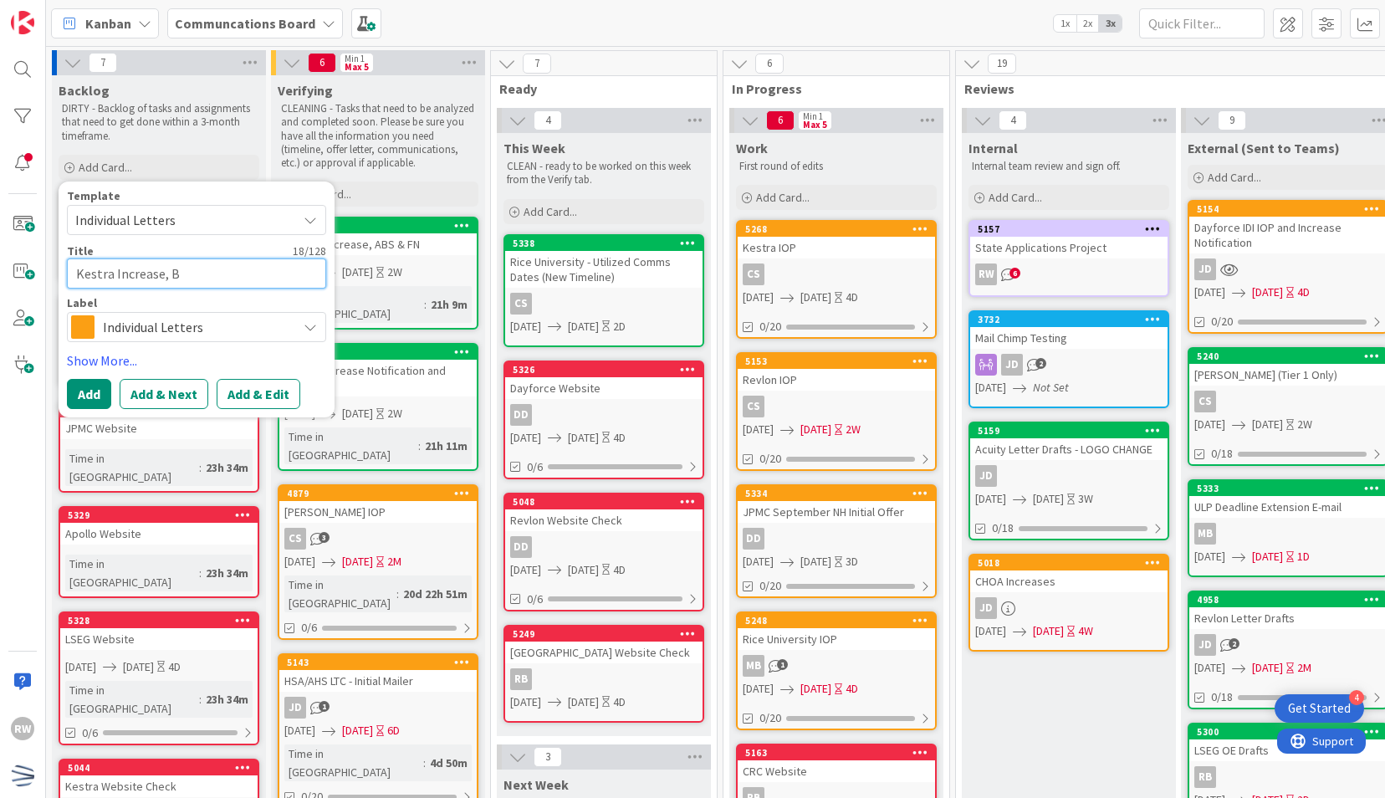
type textarea "x"
type textarea "Kestra Increase,"
type textarea "x"
type textarea "Kestra Increase, B"
type textarea "x"
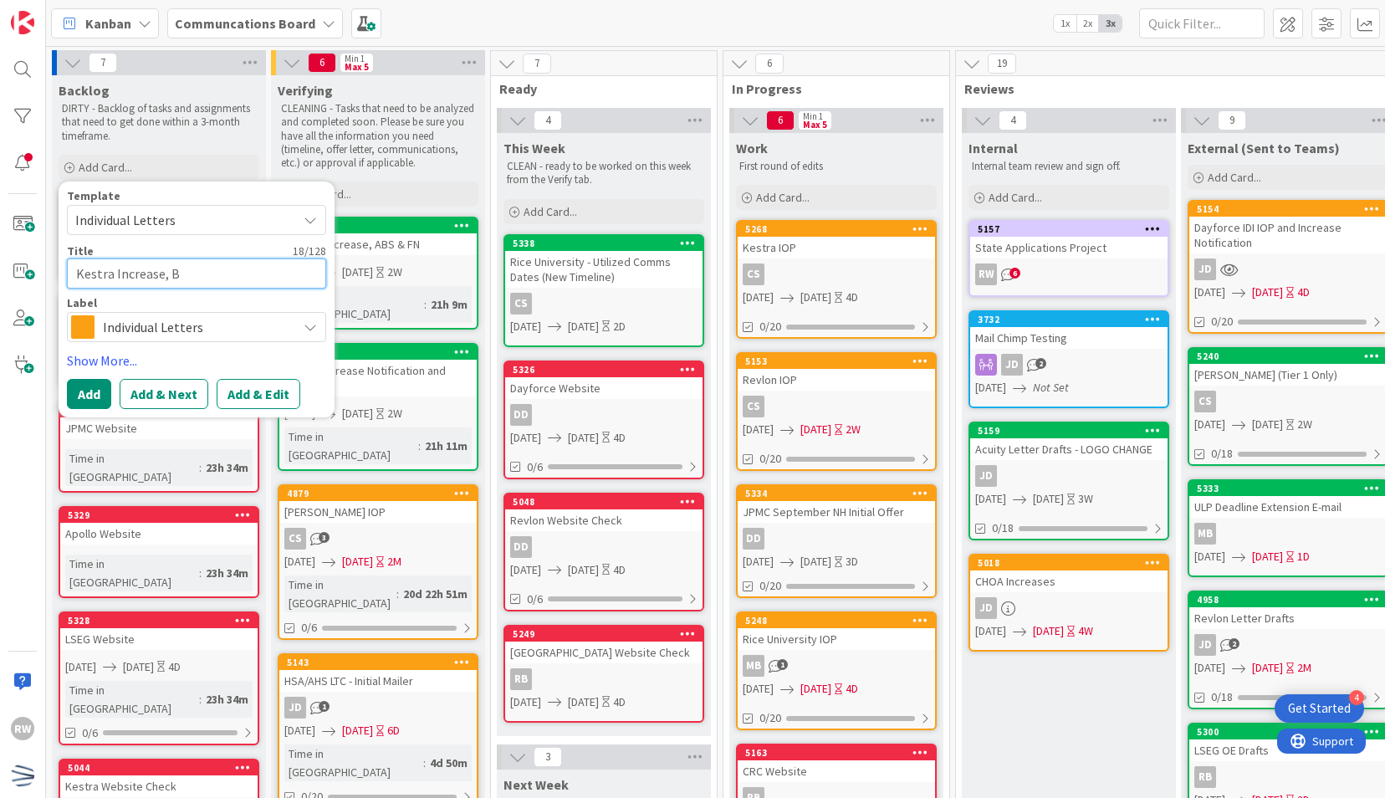
type textarea "Kestra Increase,"
type textarea "x"
type textarea "Kestra Increase, AB"
type textarea "x"
type textarea "Kestra Increase, ABS"
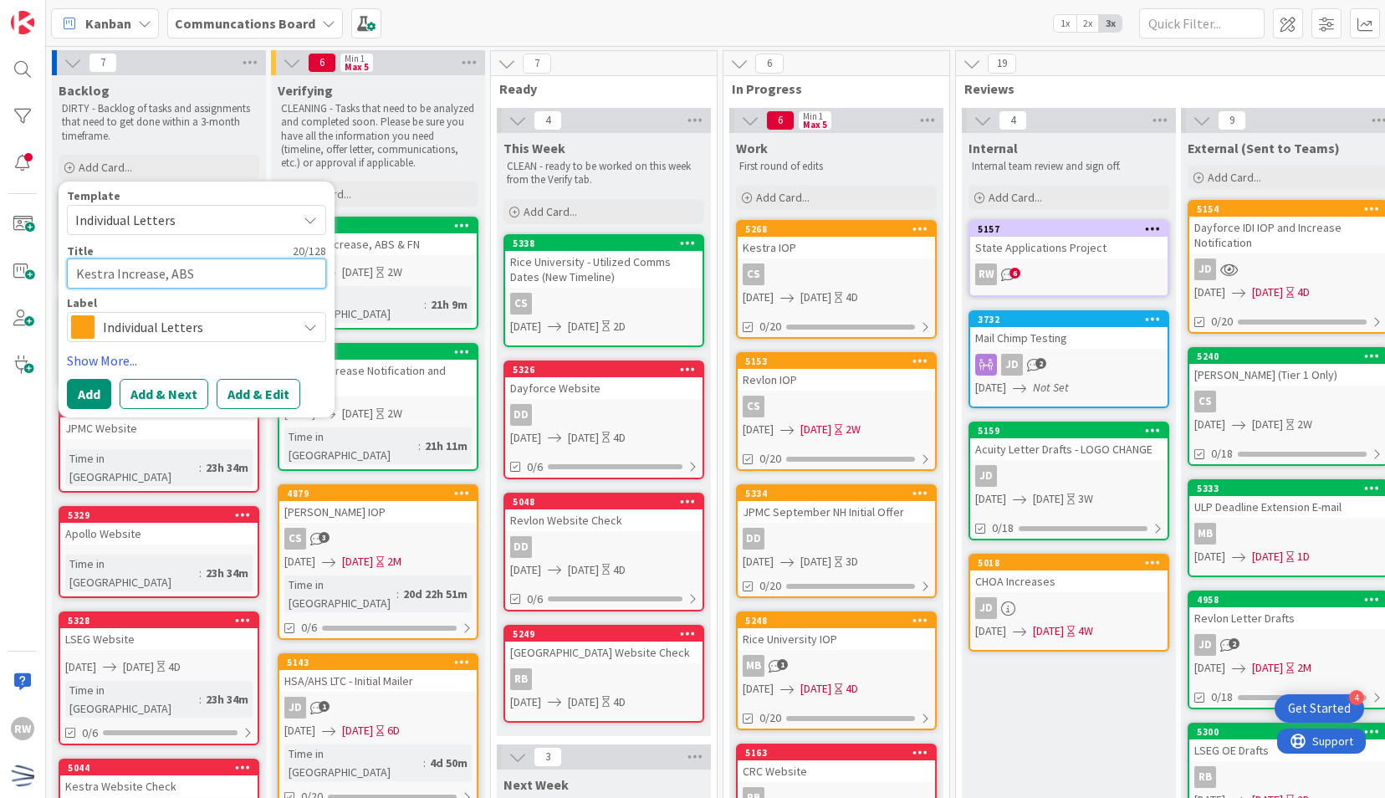
type textarea "x"
type textarea "Kestra Increase, ABS,"
type textarea "x"
type textarea "Kestra Increase, ABS,"
type textarea "x"
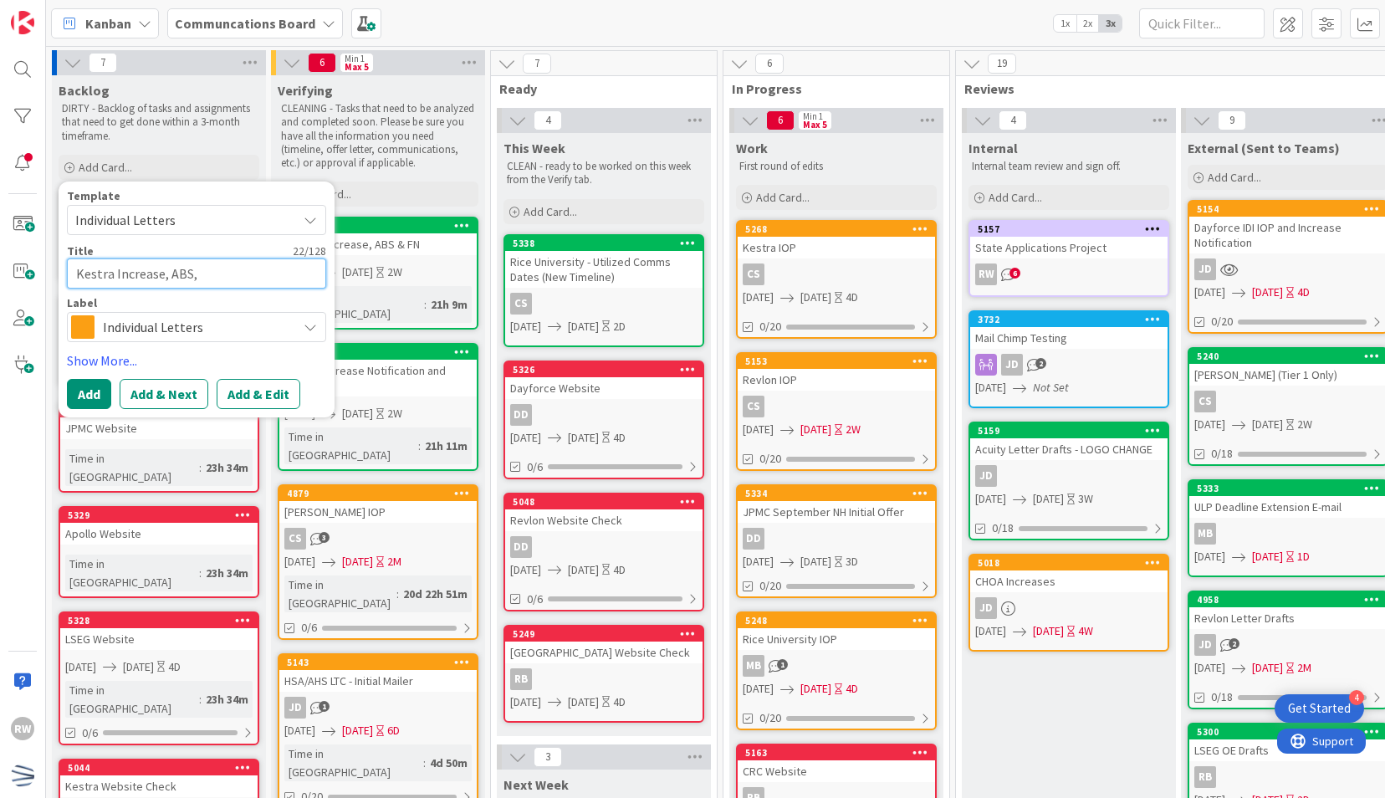
type textarea "Kestra Increase, ABS, F"
type textarea "x"
type textarea "Kestra Increase, ABS, FN"
click at [122, 361] on link "Show More..." at bounding box center [196, 360] width 259 height 20
type textarea "x"
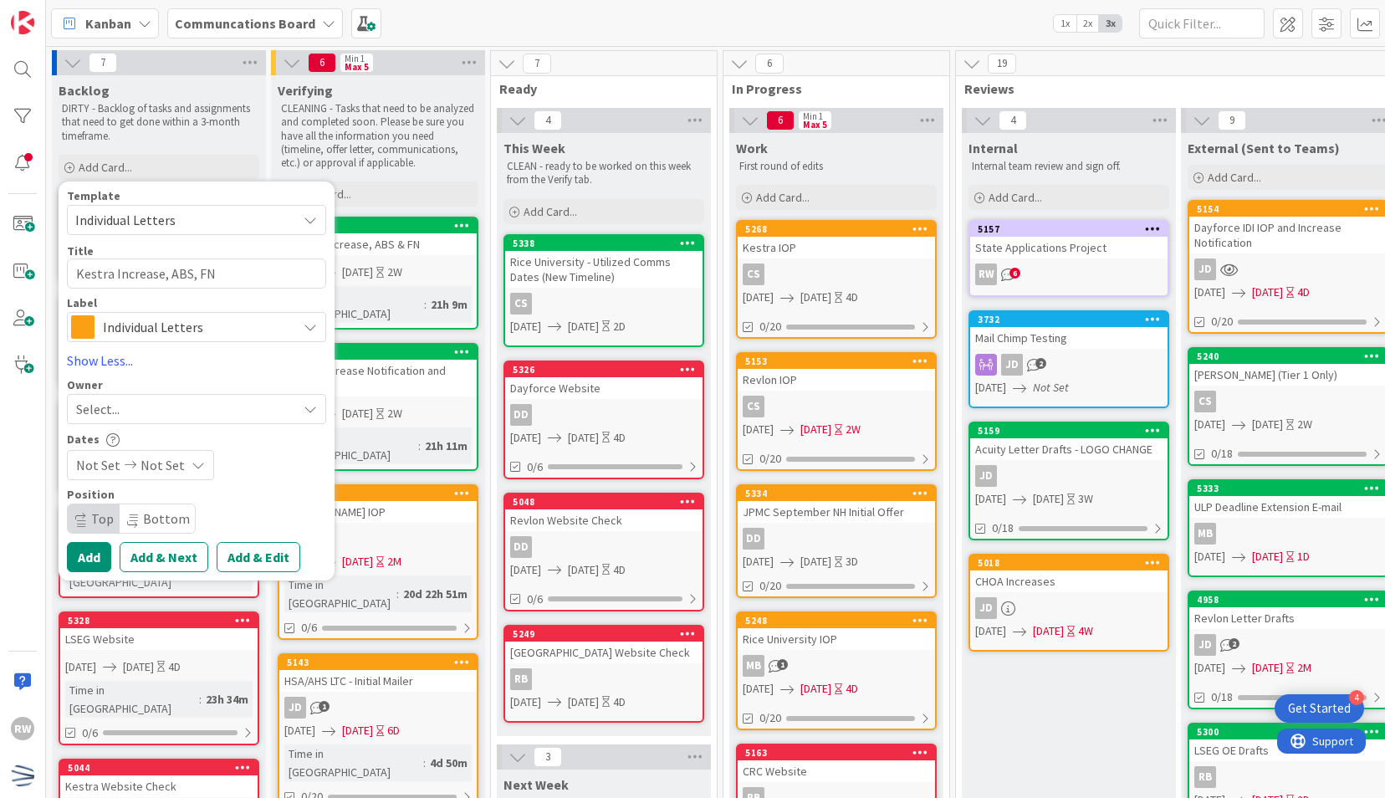
click at [105, 463] on span "Not Set" at bounding box center [98, 465] width 44 height 20
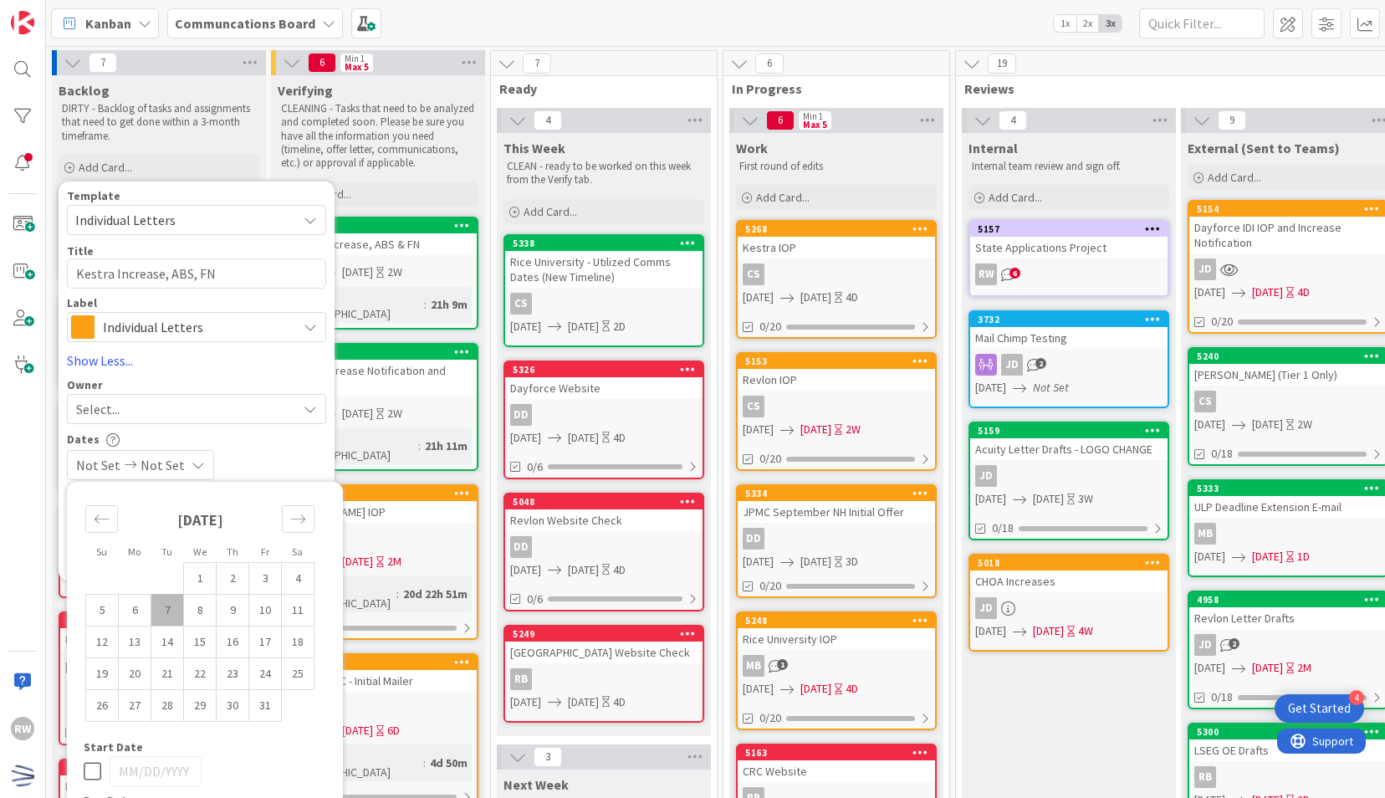
click at [176, 602] on td "7" at bounding box center [167, 610] width 33 height 32
type input "[DATE]"
type textarea "x"
click at [268, 672] on td "24" at bounding box center [265, 673] width 33 height 32
type input "[DATE]"
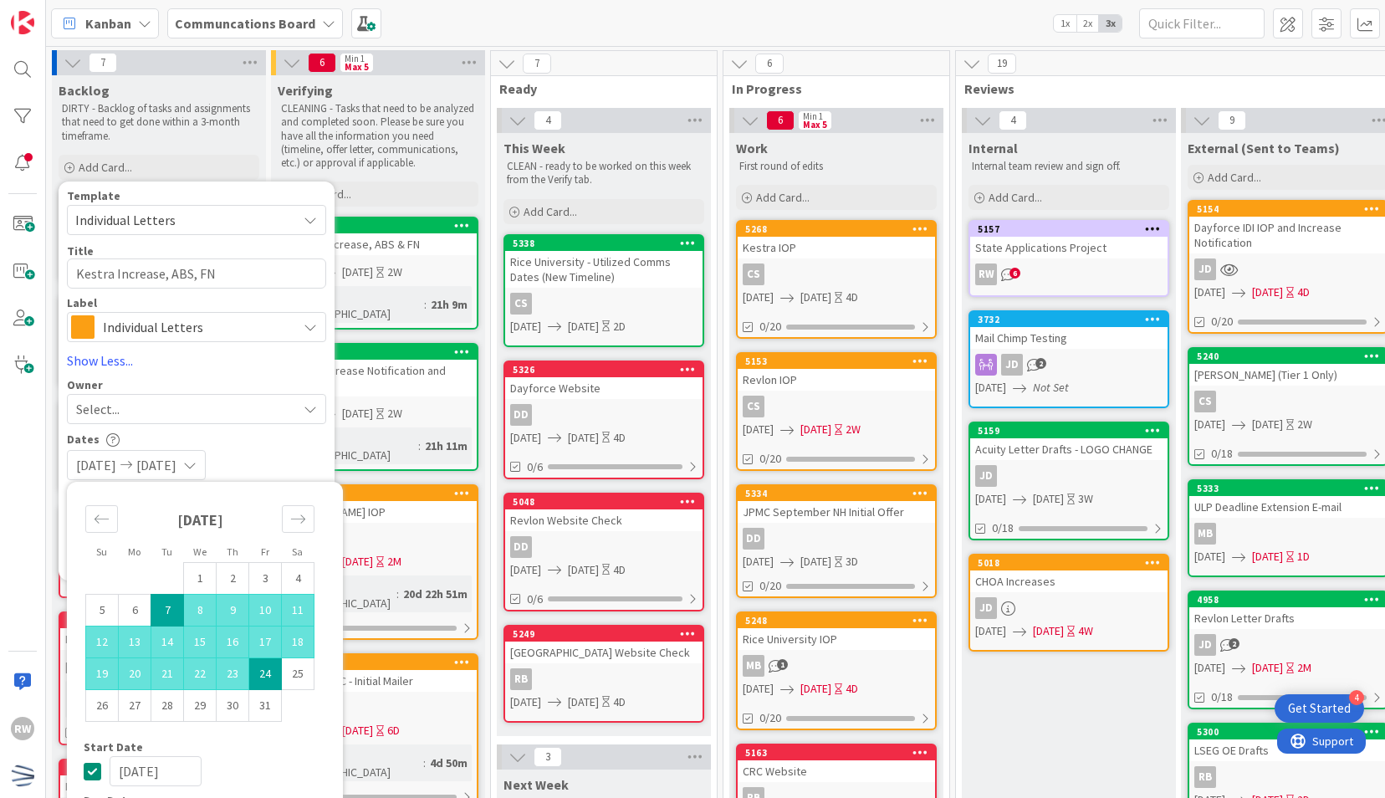
click at [289, 443] on div "Dates" at bounding box center [196, 439] width 259 height 14
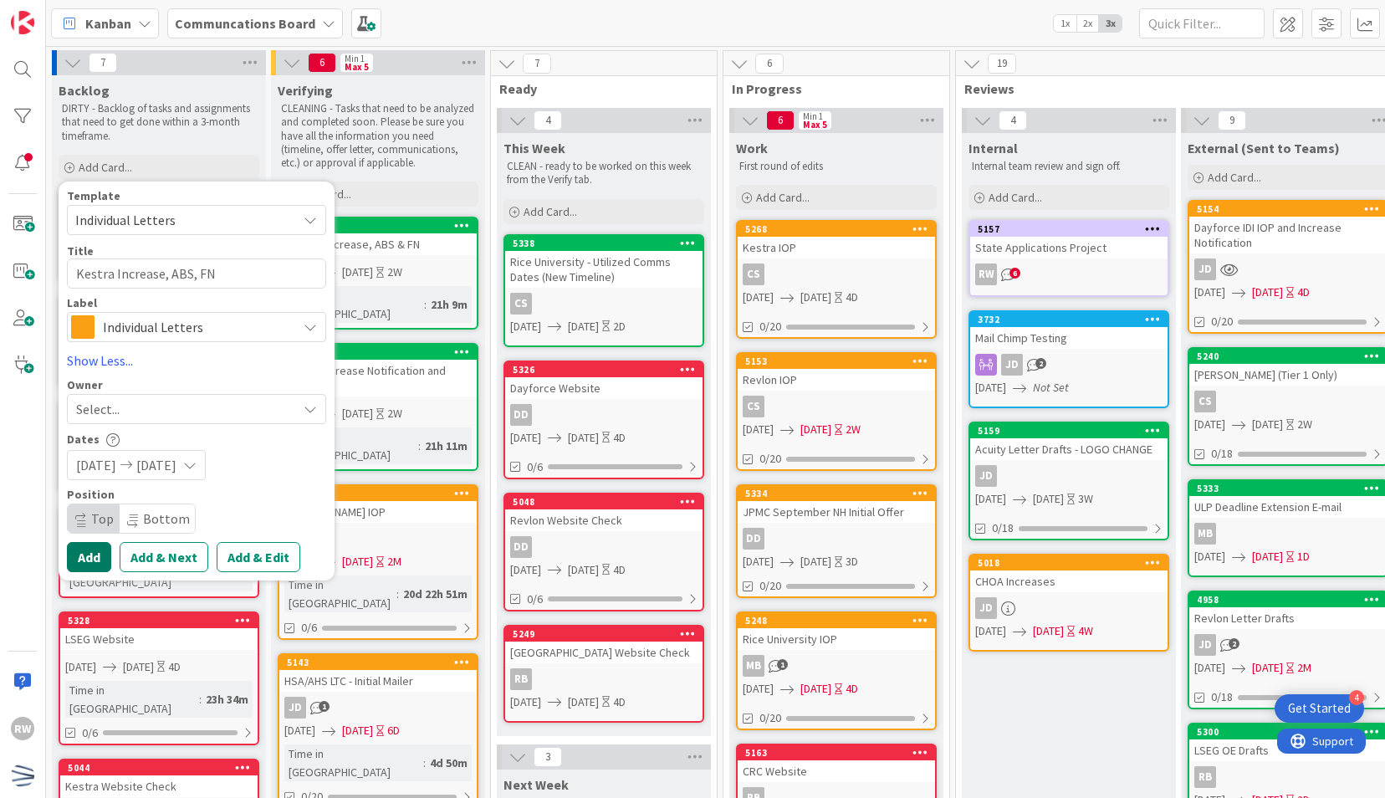
click at [90, 561] on button "Add" at bounding box center [89, 557] width 44 height 30
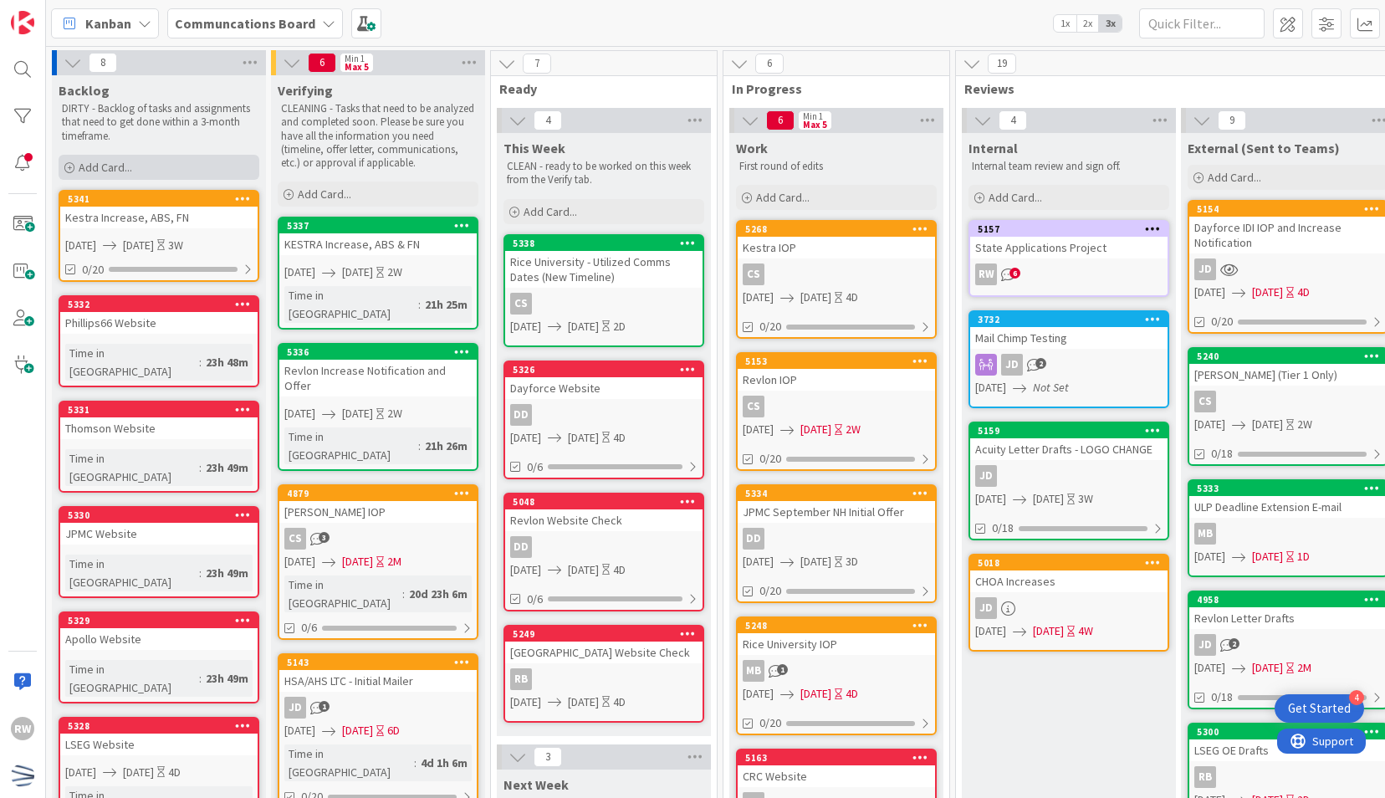
click at [186, 162] on div "Add Card..." at bounding box center [159, 167] width 201 height 25
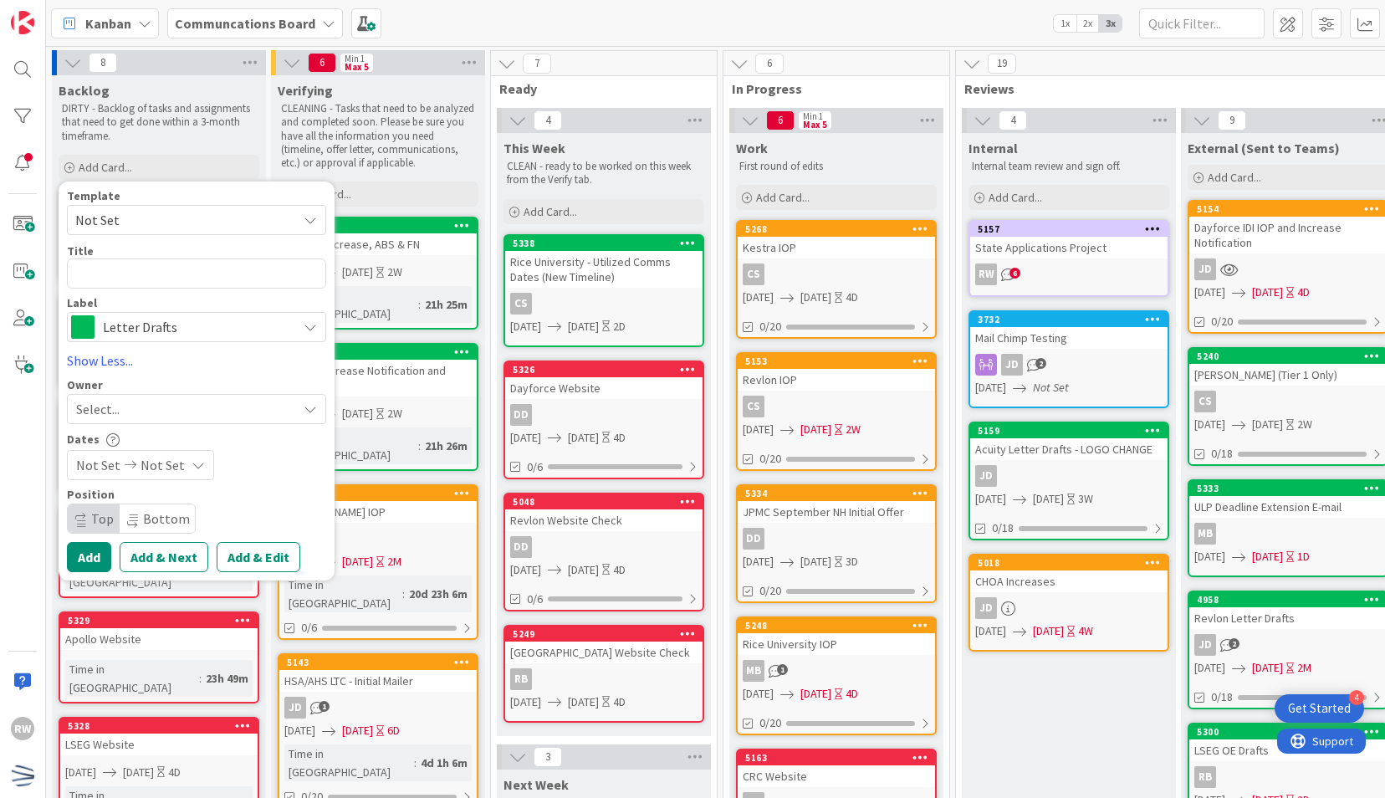
click at [177, 219] on span "Not Set" at bounding box center [179, 220] width 209 height 22
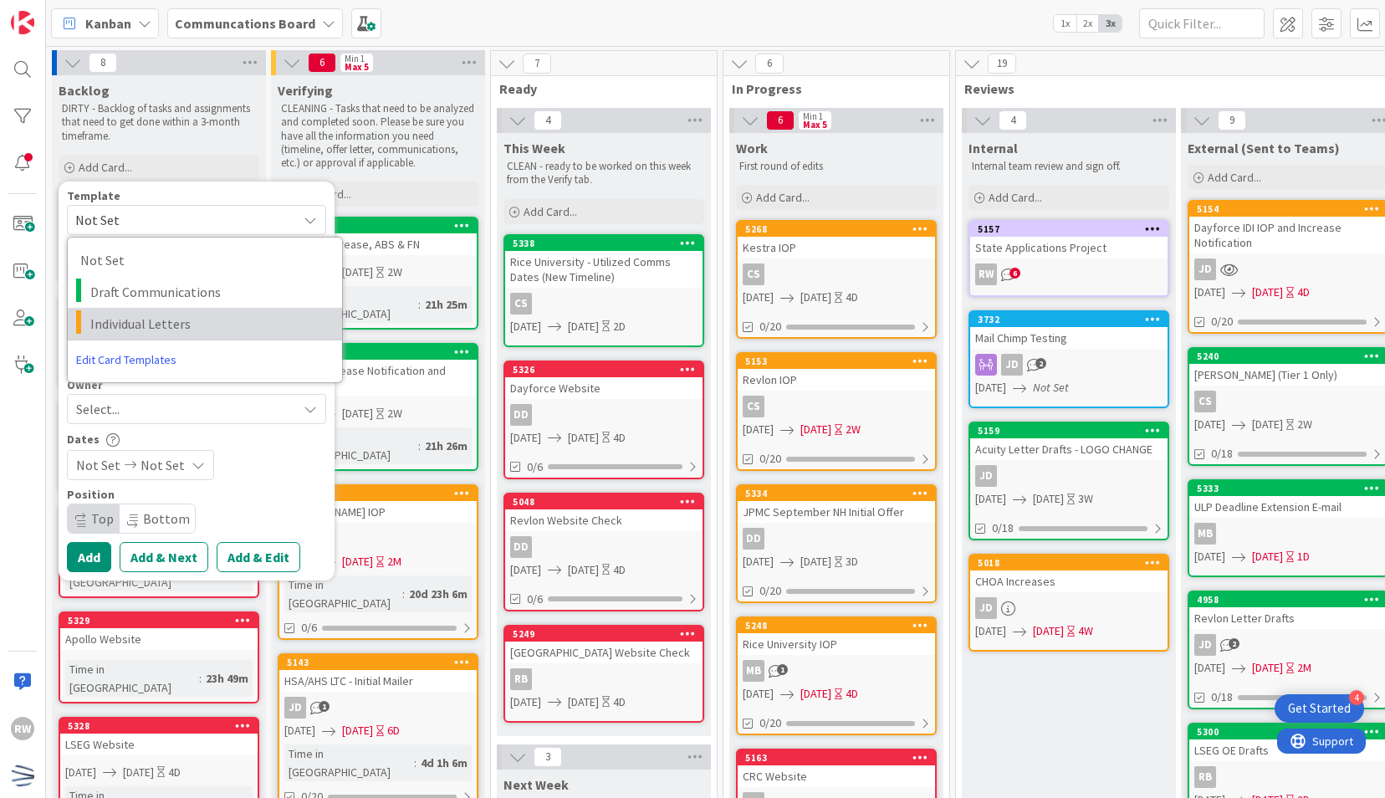
click at [184, 325] on span "Individual Letters" at bounding box center [209, 324] width 239 height 22
type textarea "x"
type textarea "Individual Letters"
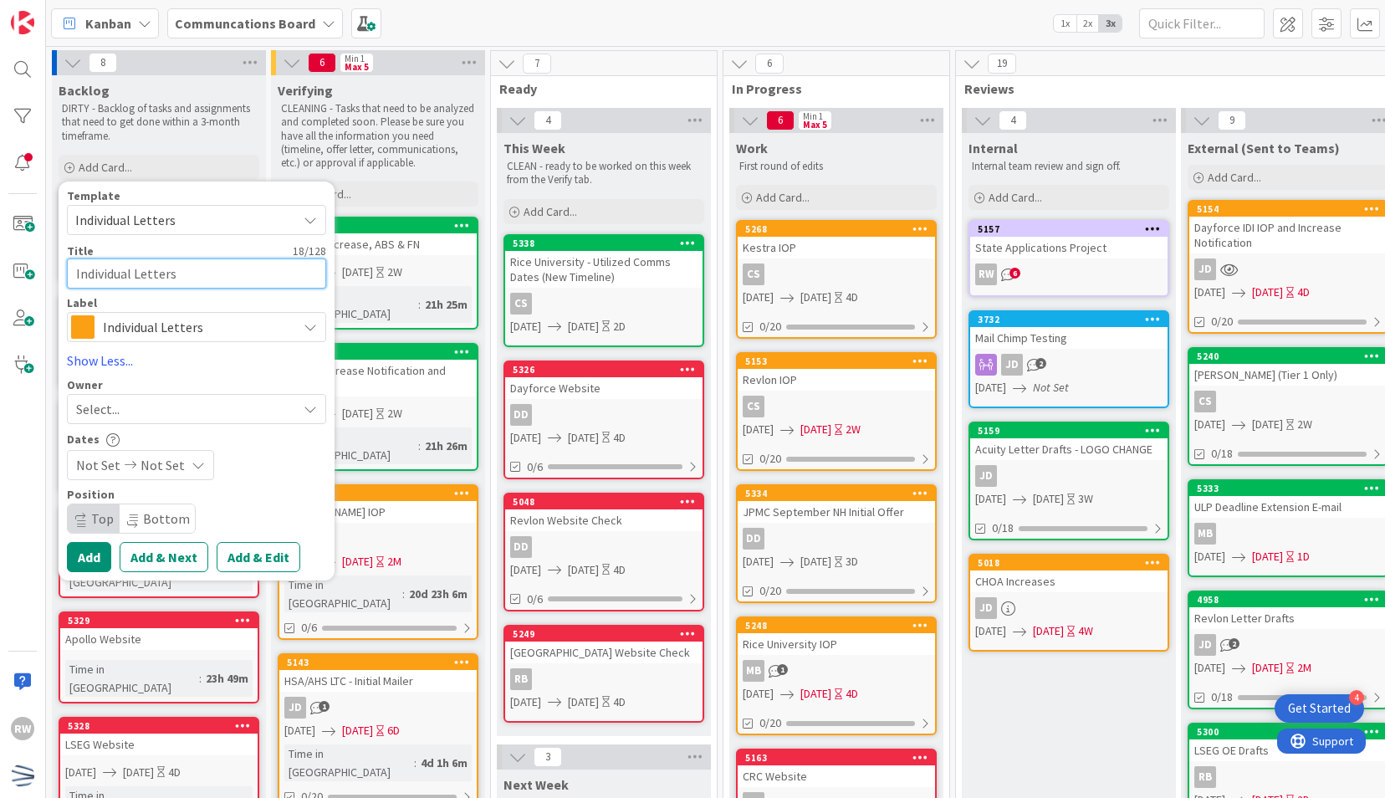
drag, startPoint x: 195, startPoint y: 271, endPoint x: 41, endPoint y: 288, distance: 154.8
click at [41, 288] on div "RW Kanban Communcations Board 1x 2x 3x 8 Backlog DIRTY - Backlog of tasks and a…" at bounding box center [692, 399] width 1385 height 798
type textarea "x"
type textarea "R"
type textarea "x"
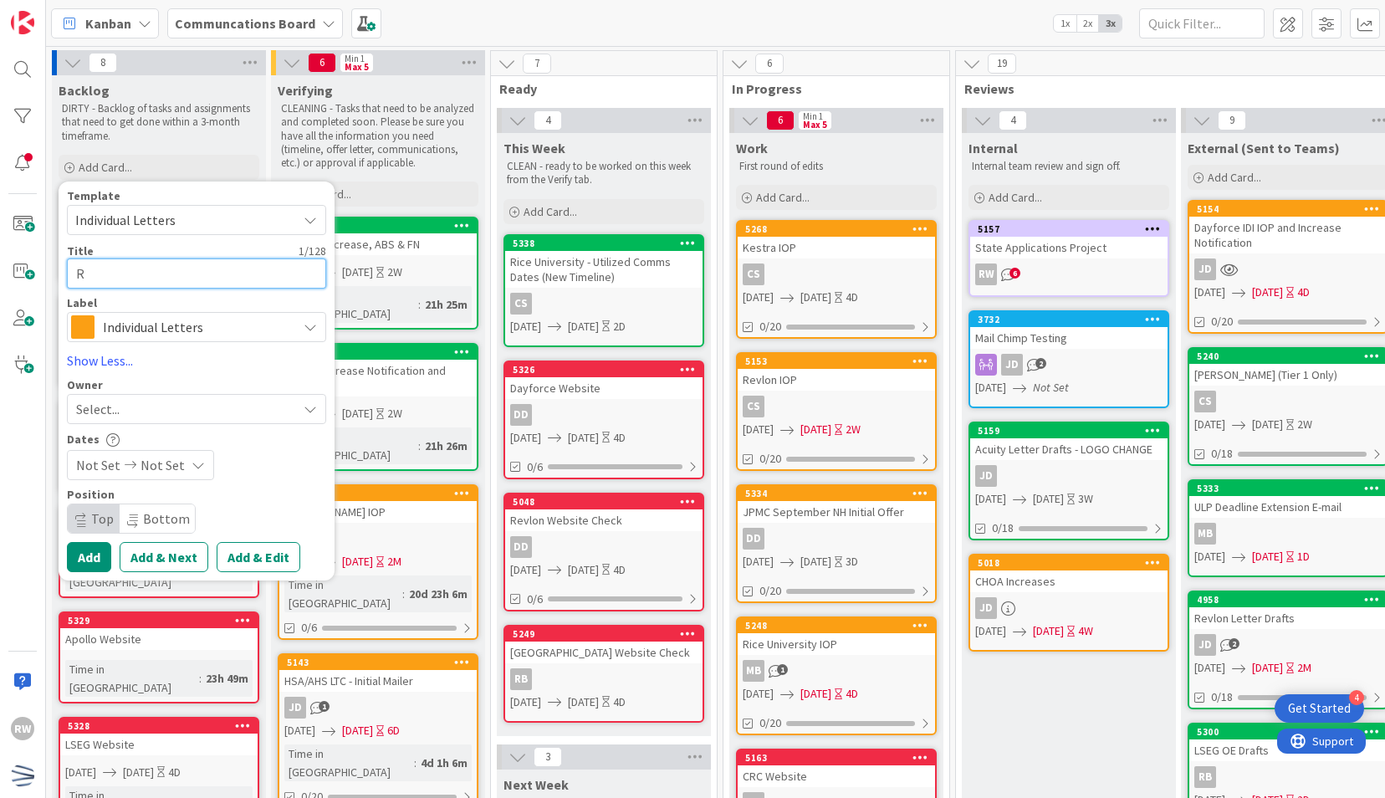
type textarea "RR"
type textarea "x"
type textarea "R"
type textarea "x"
type textarea "Re"
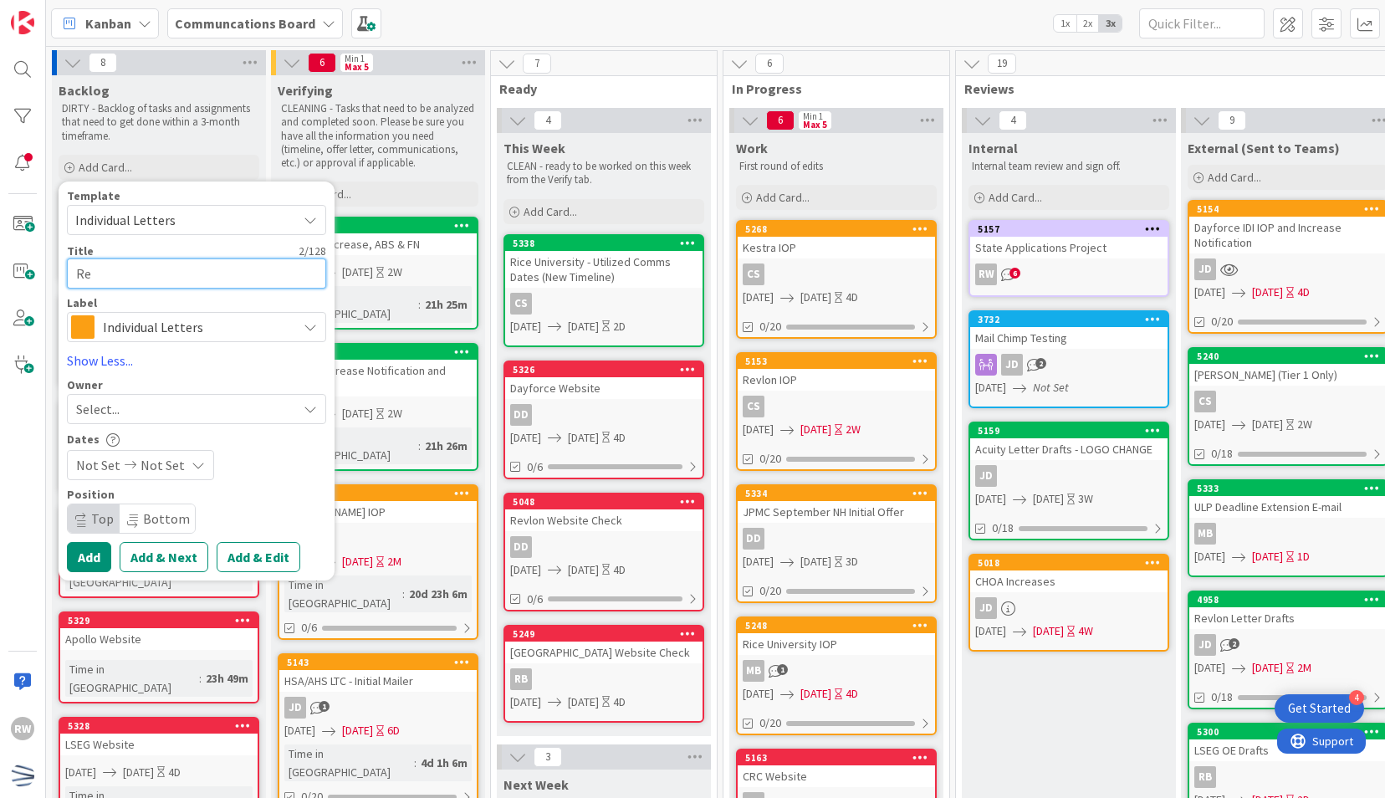
type textarea "x"
type textarea "Rev"
type textarea "x"
type textarea "Revl"
type textarea "x"
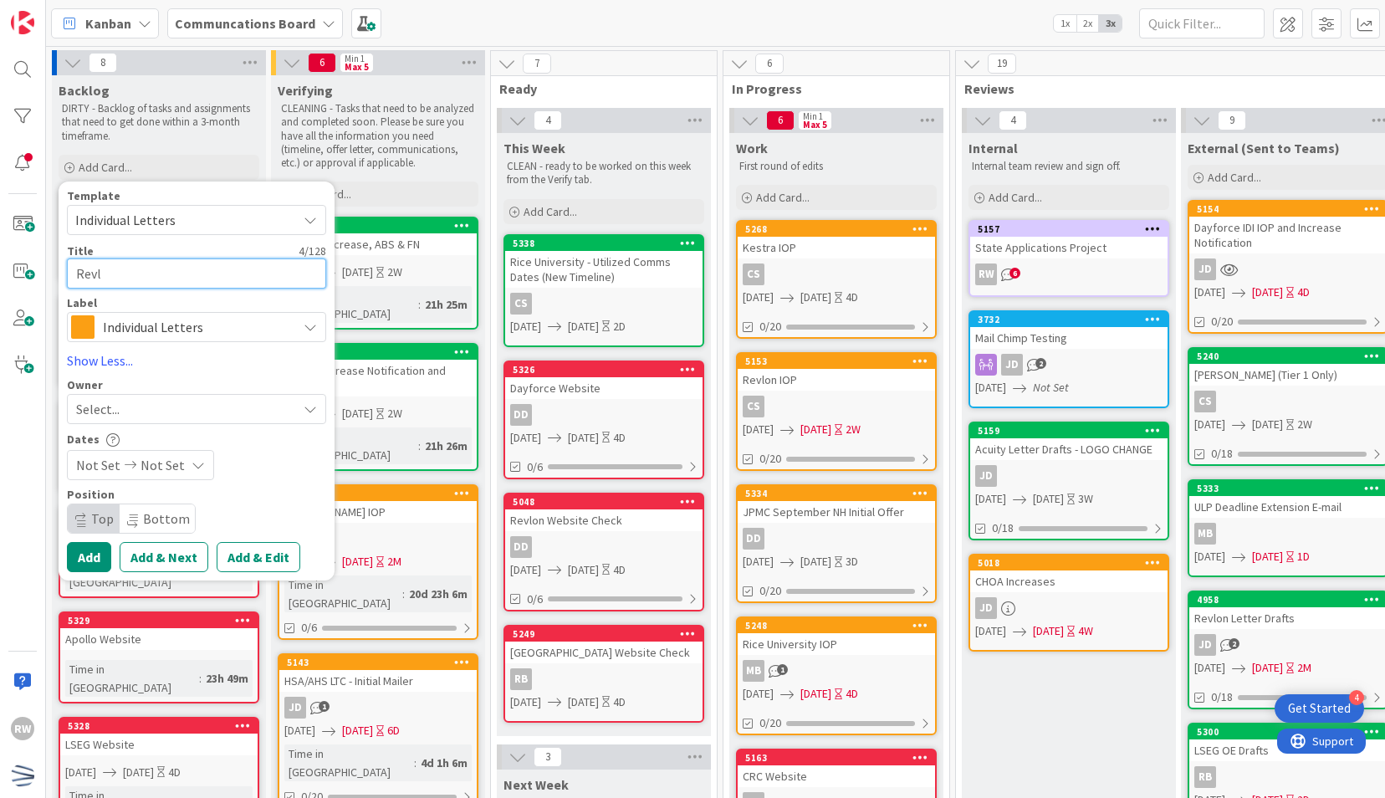
type textarea "Revlo"
type textarea "x"
type textarea "Revlon"
type textarea "x"
type textarea "Revlon I"
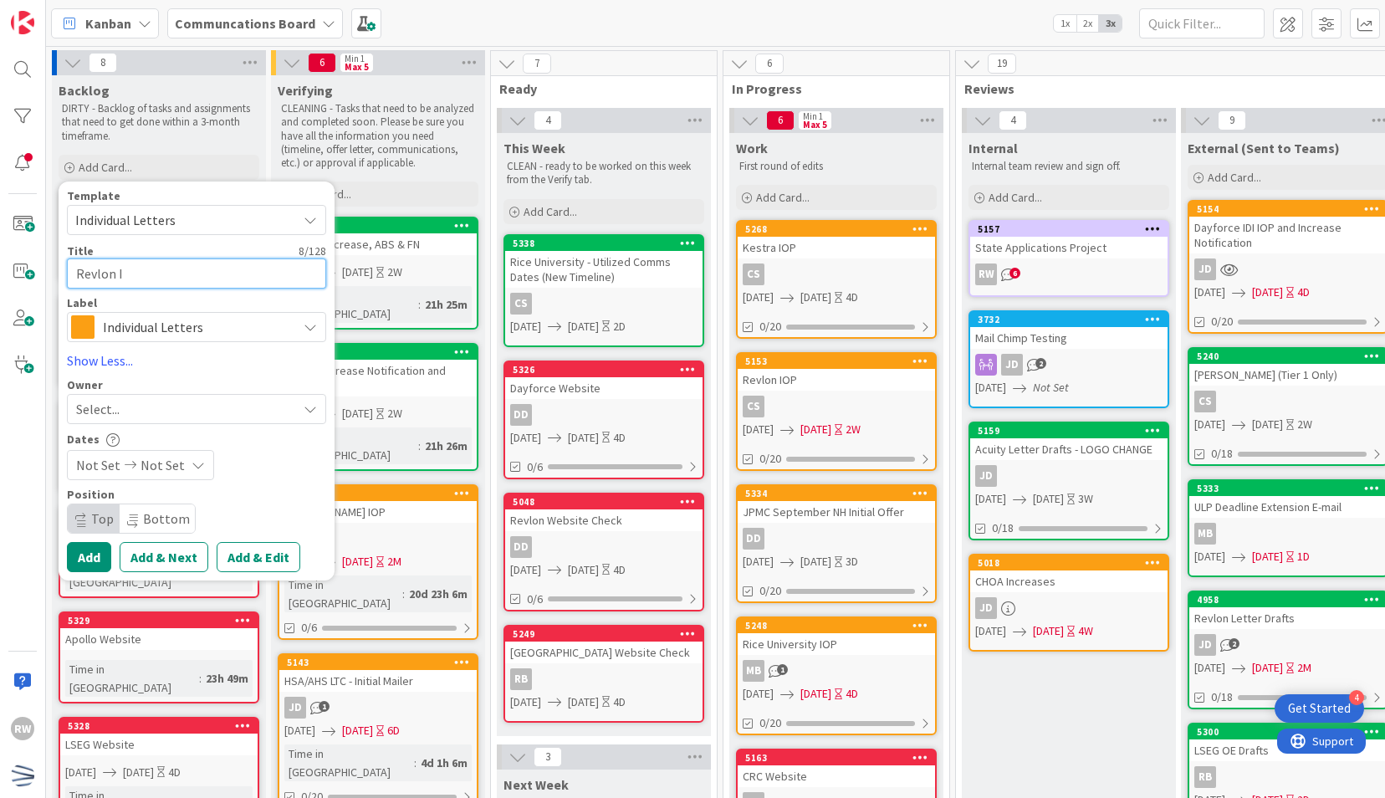
type textarea "x"
type textarea "Revlon Inc"
type textarea "x"
type textarea "Revlon Incr"
type textarea "x"
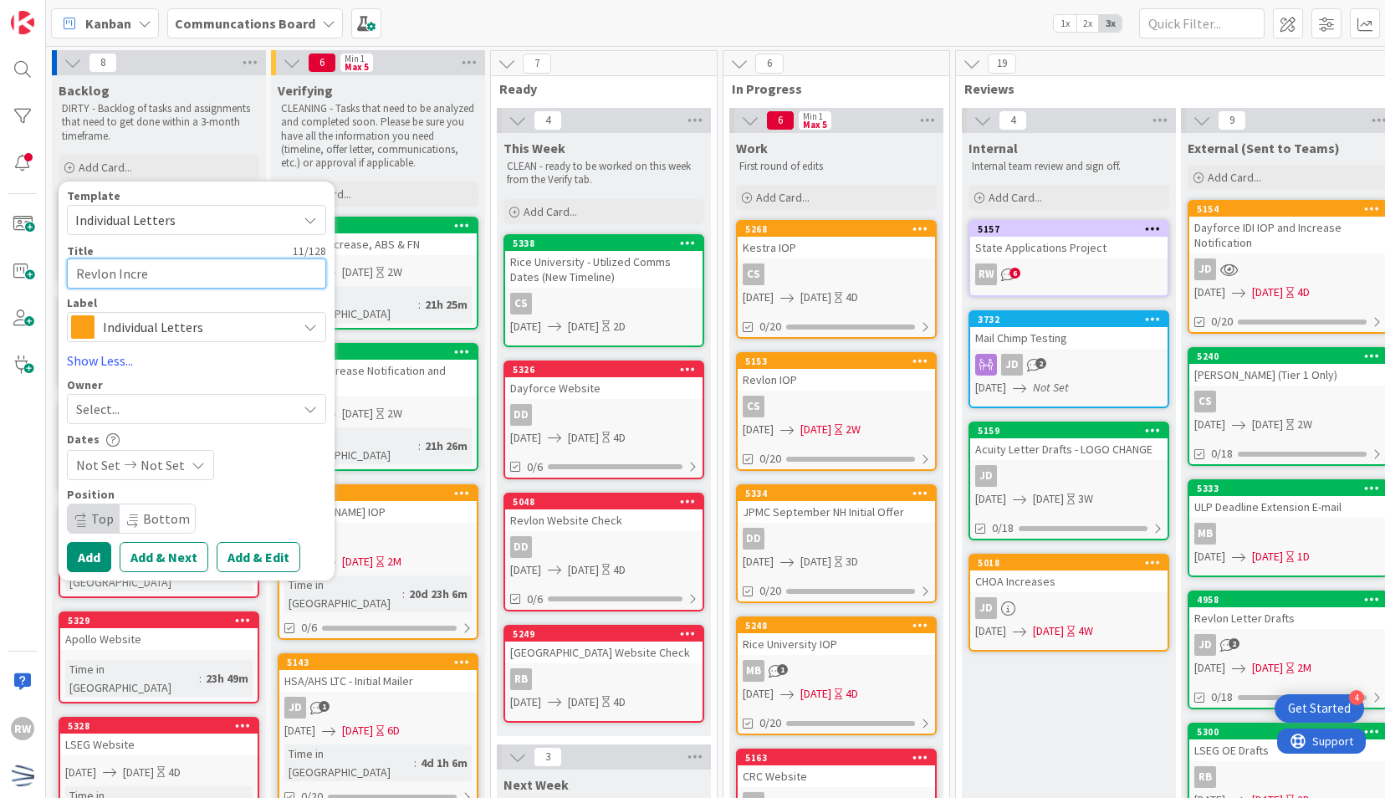
type textarea "Revlon Increa"
type textarea "x"
type textarea "Revlon Increase"
type textarea "x"
type textarea "Revlon Increase"
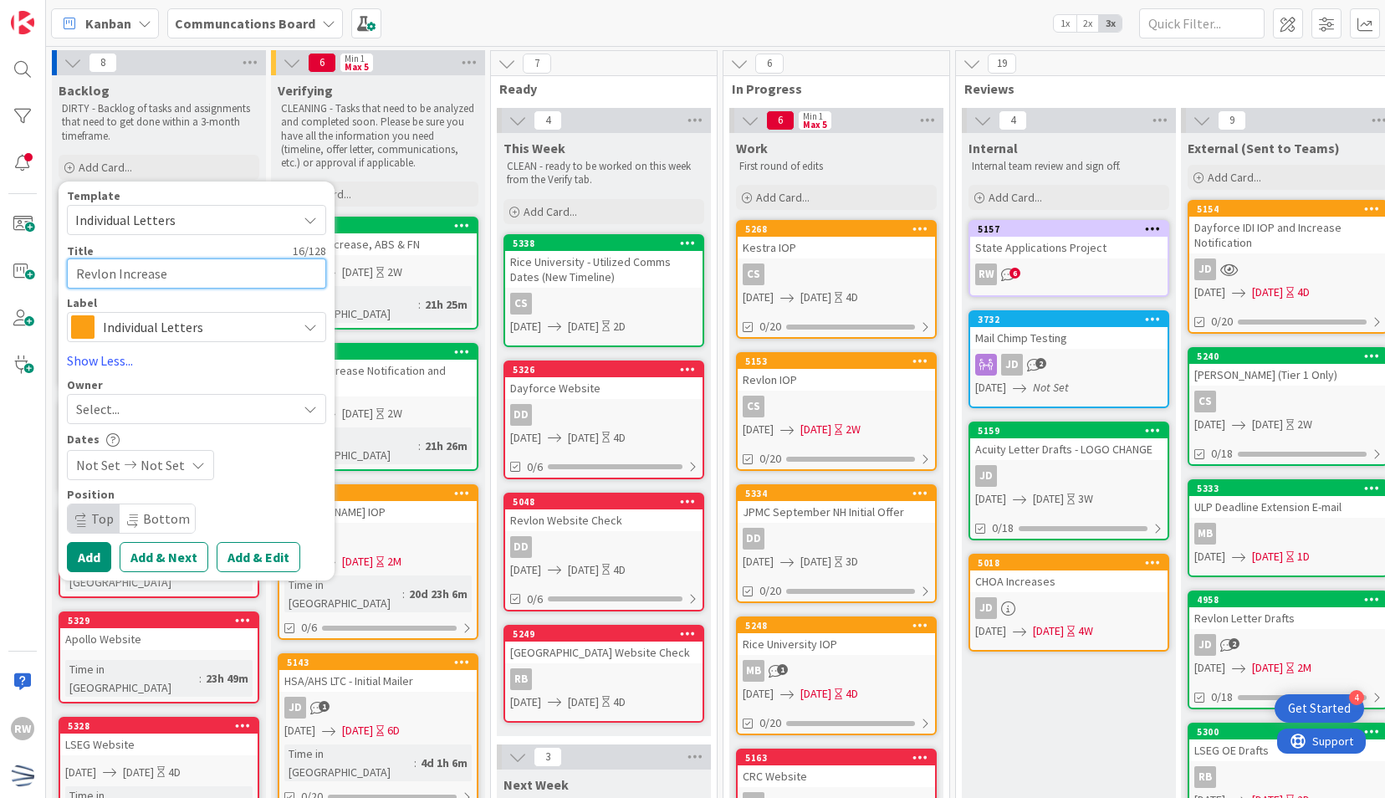
type textarea "x"
type textarea "Revlon Increase N"
type textarea "x"
type textarea "Revlon Increase No"
type textarea "x"
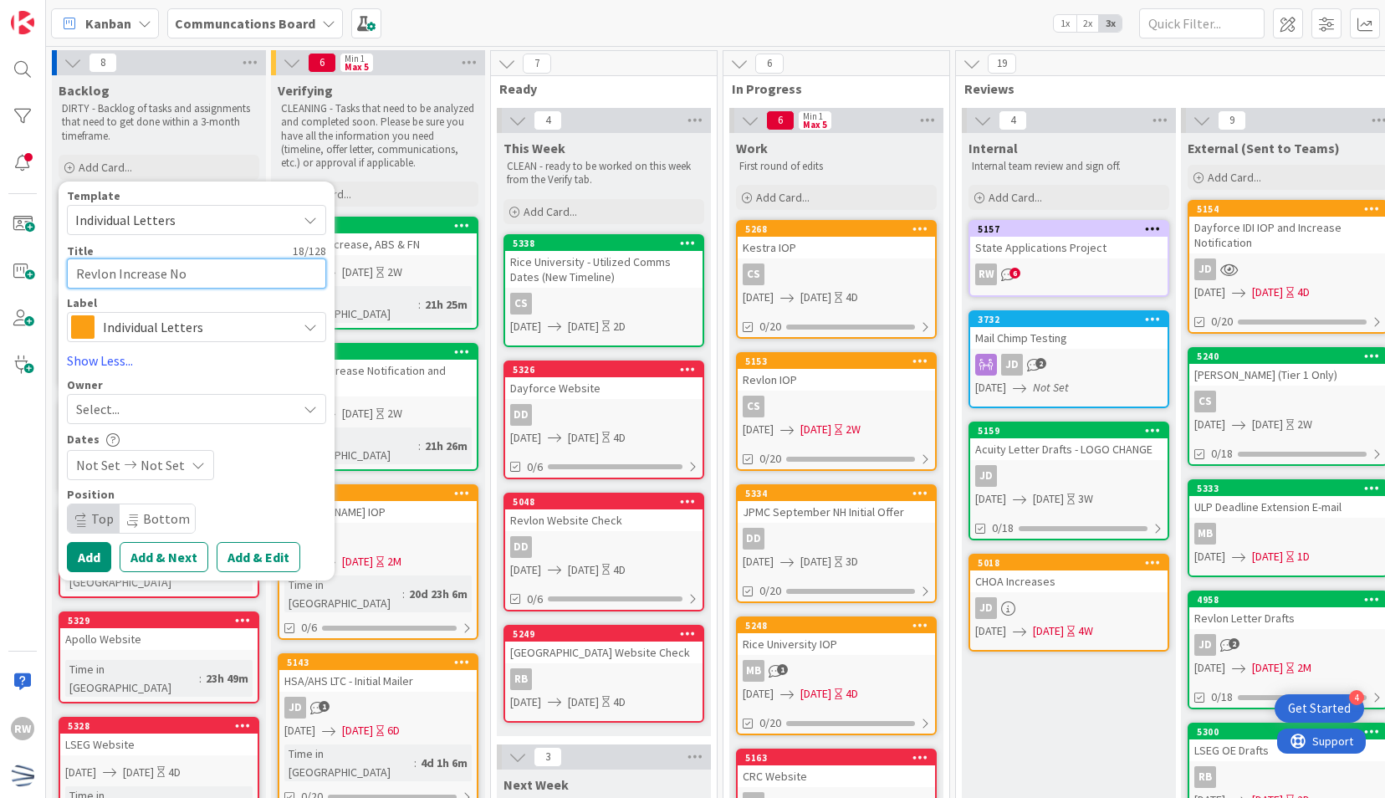
type textarea "Revlon Increase Not"
type textarea "x"
type textarea "Revlon Increase Noti"
type textarea "x"
type textarea "Revlon Increase Notif"
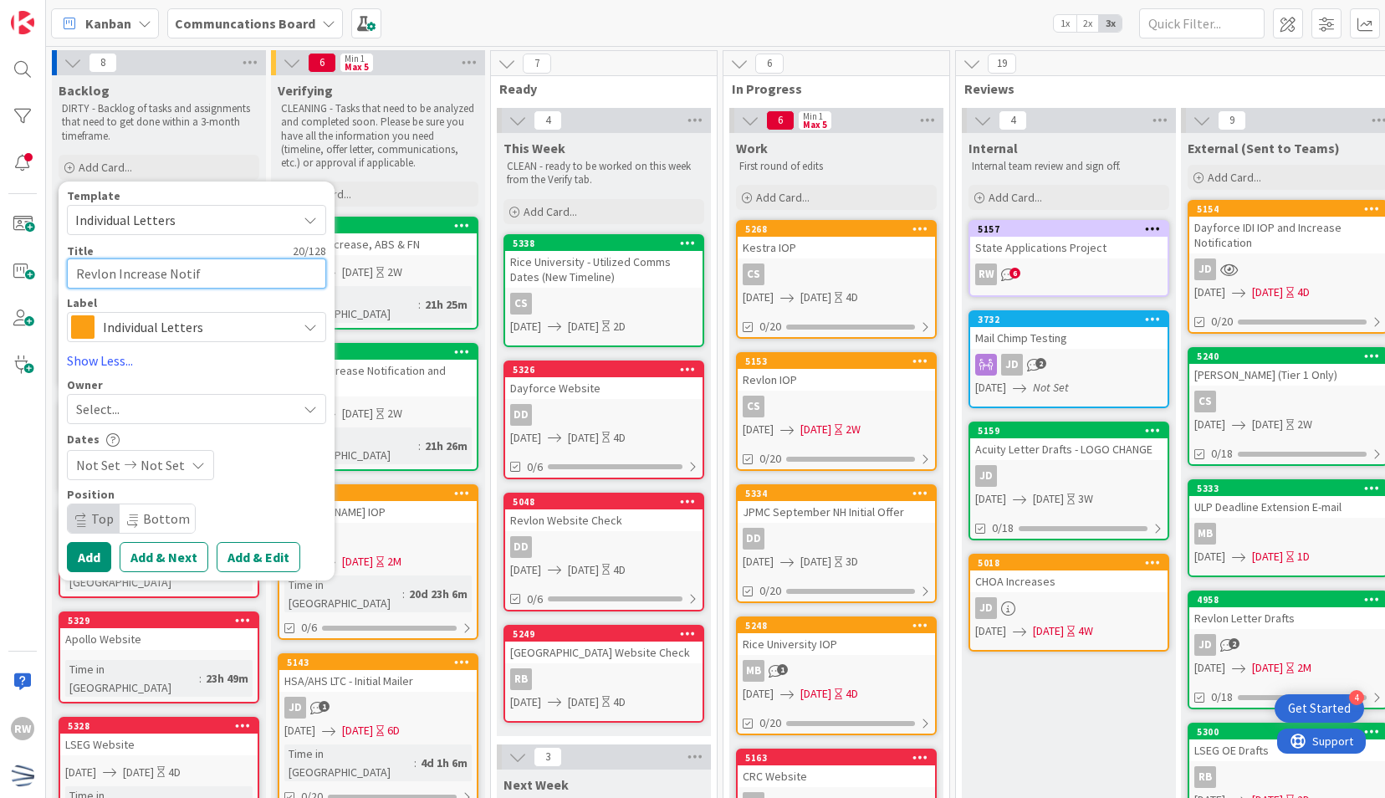
type textarea "x"
type textarea "Revlon Increase Notifi"
type textarea "x"
type textarea "Revlon Increase Notif"
type textarea "x"
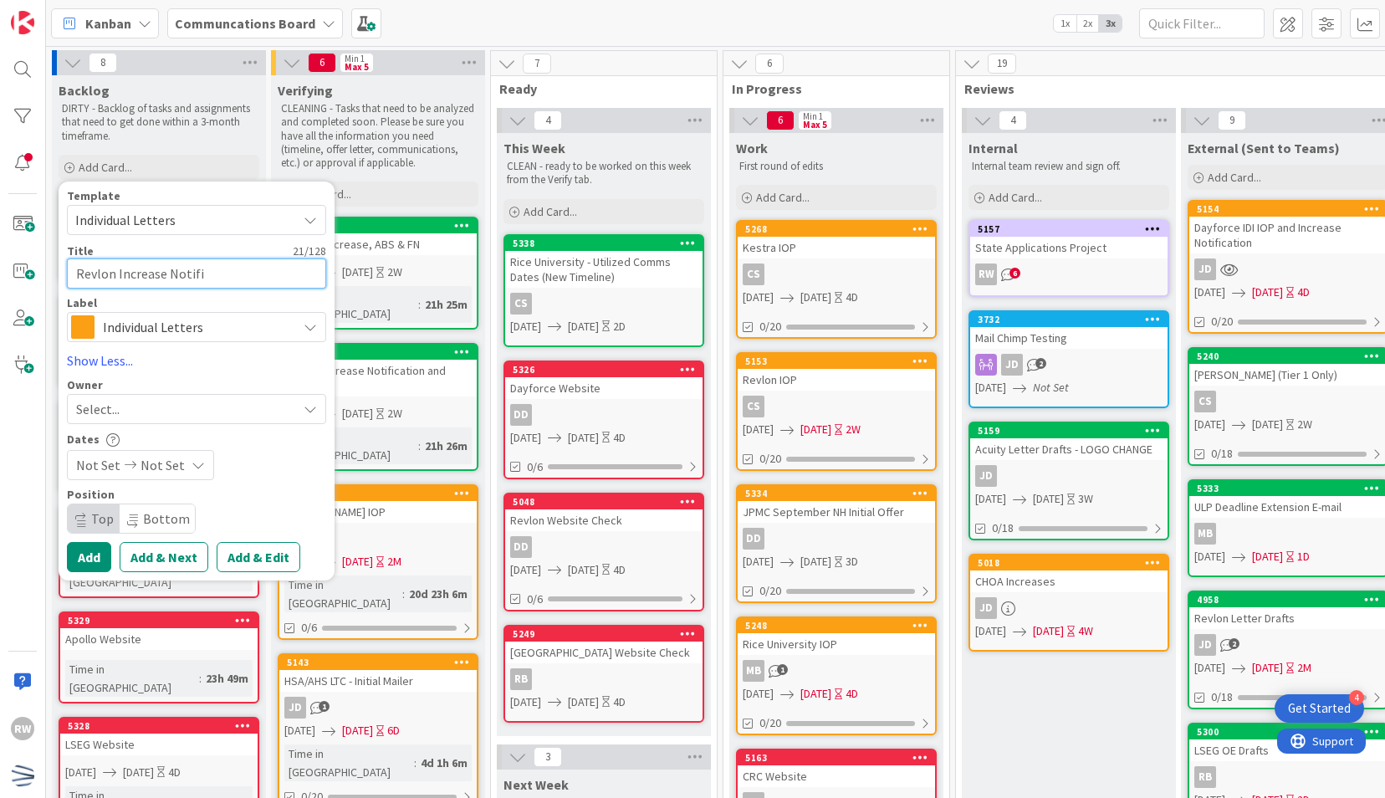
type textarea "Revlon Increase Notific"
type textarea "x"
type textarea "Revlon Increase Notifica"
type textarea "x"
type textarea "Revlon Increase Notificati"
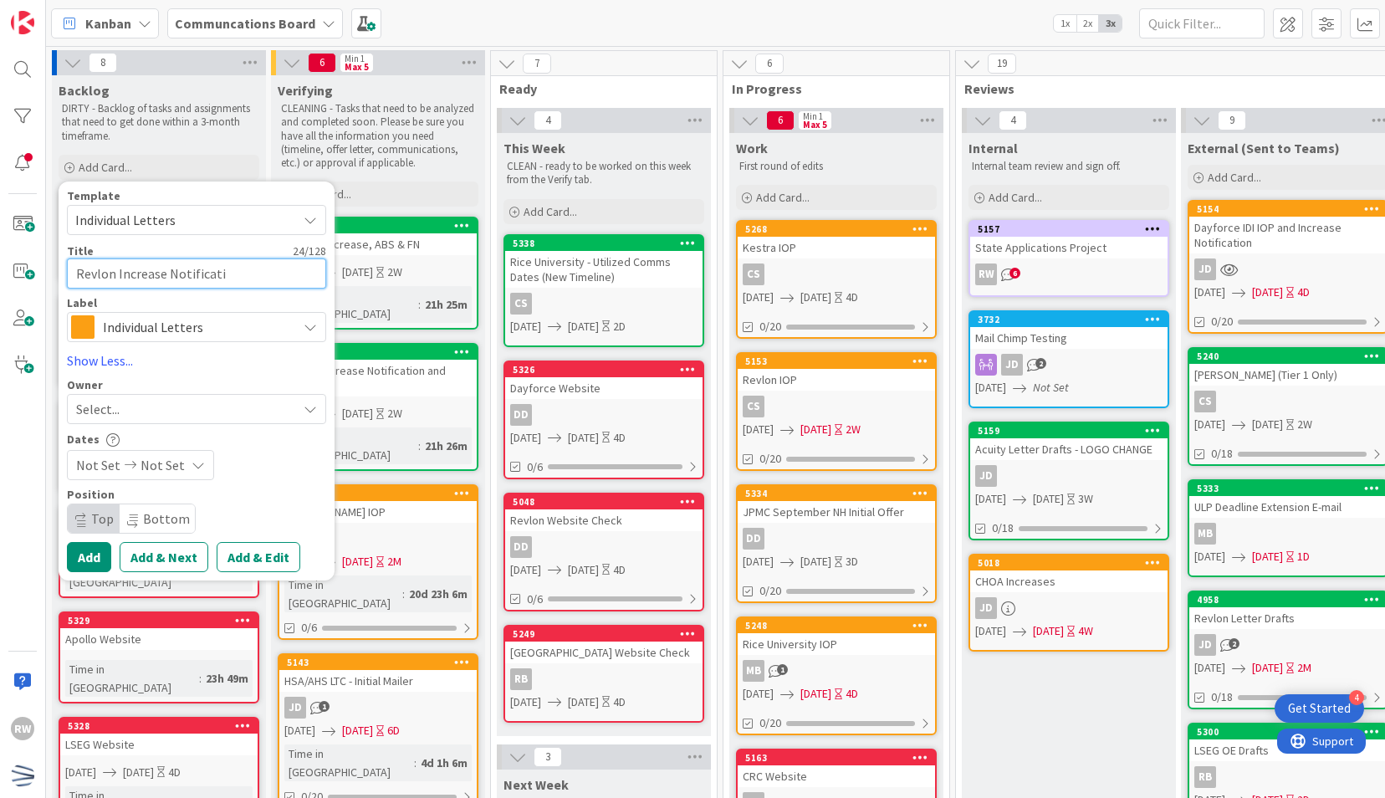
type textarea "x"
type textarea "Revlon Increase Notificatio"
type textarea "x"
type textarea "Revlon Increase Notification"
type textarea "x"
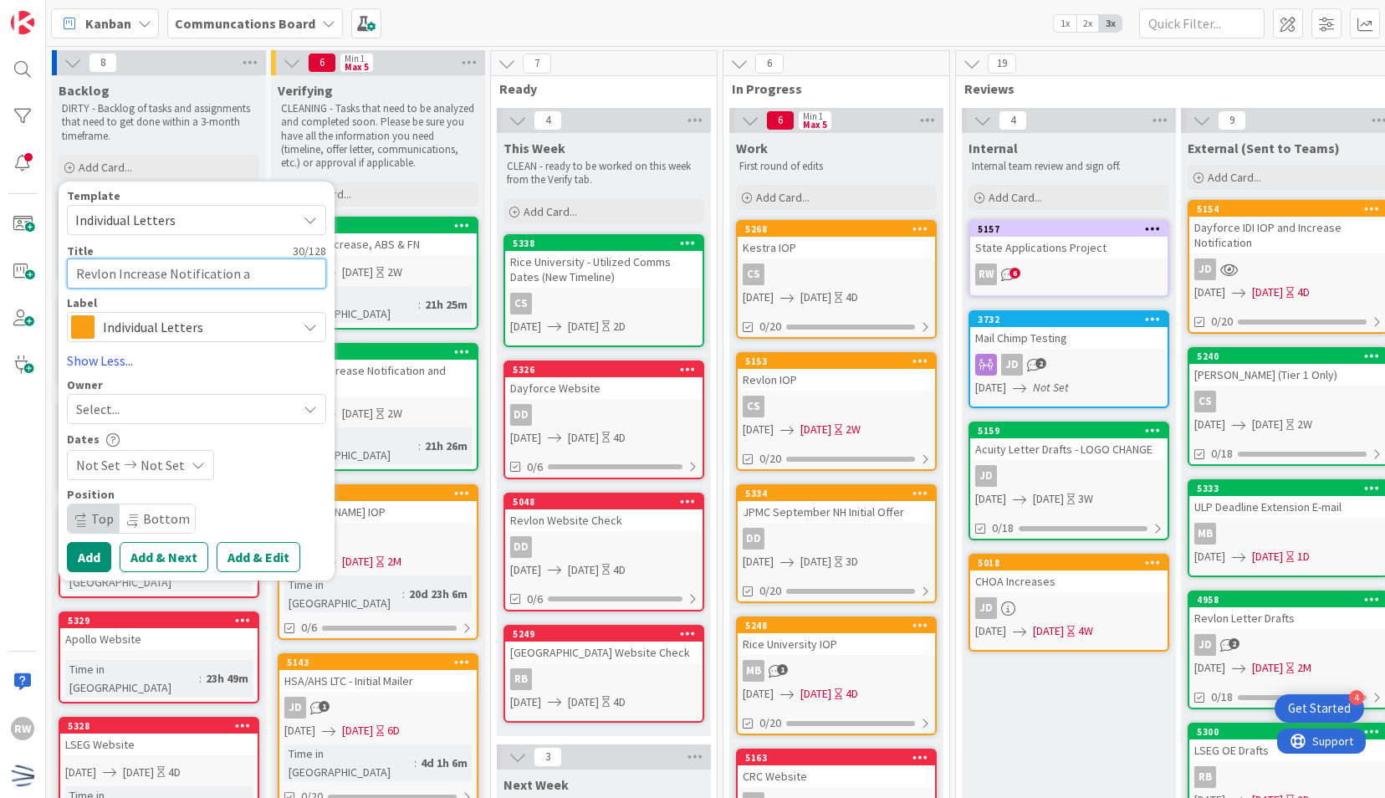
type textarea "Revlon Increase Notification an"
type textarea "x"
type textarea "Revlon Increase Notification and"
type textarea "x"
type textarea "Revlon Increase Notification and"
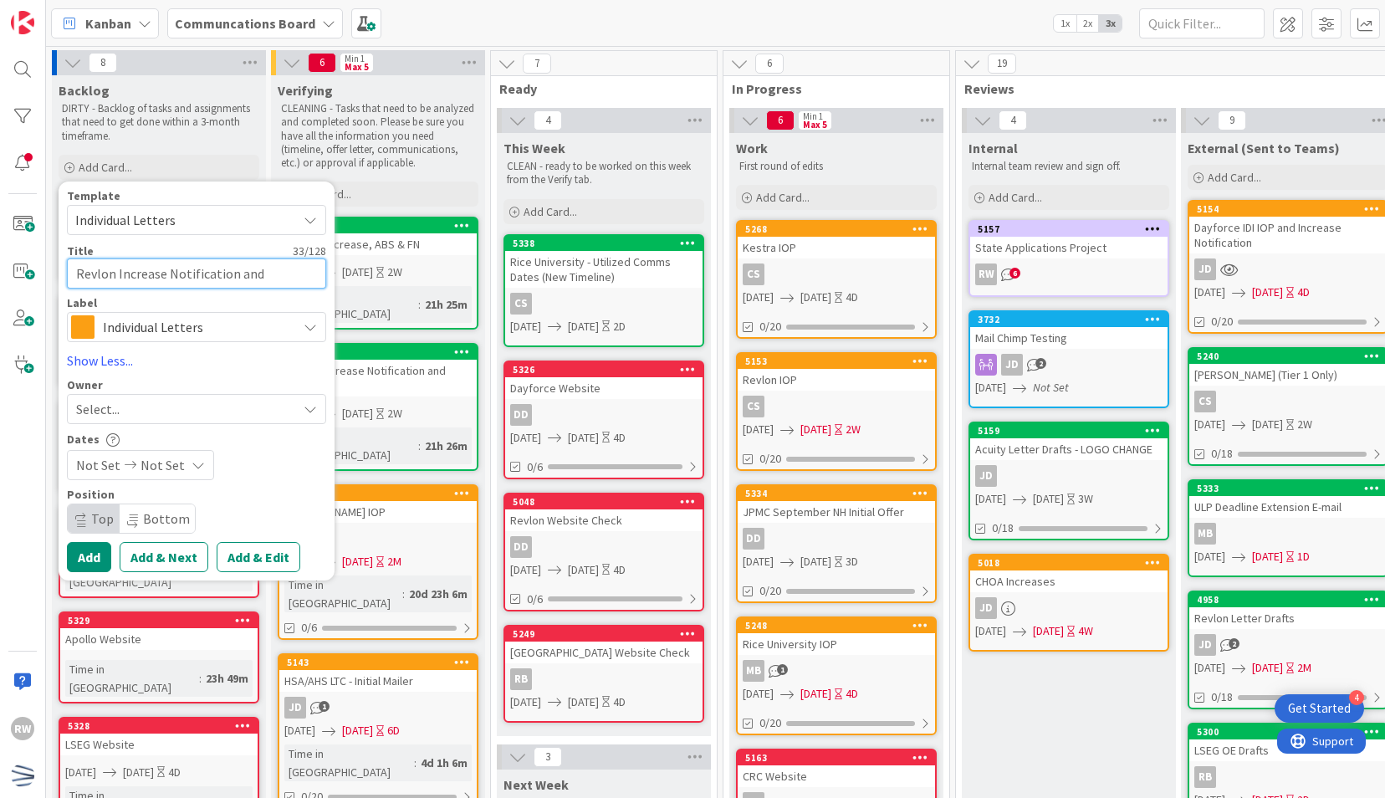
type textarea "x"
type textarea "Revlon Increase Notification and O"
type textarea "x"
type textarea "Revlon Increase Notification and Of"
type textarea "x"
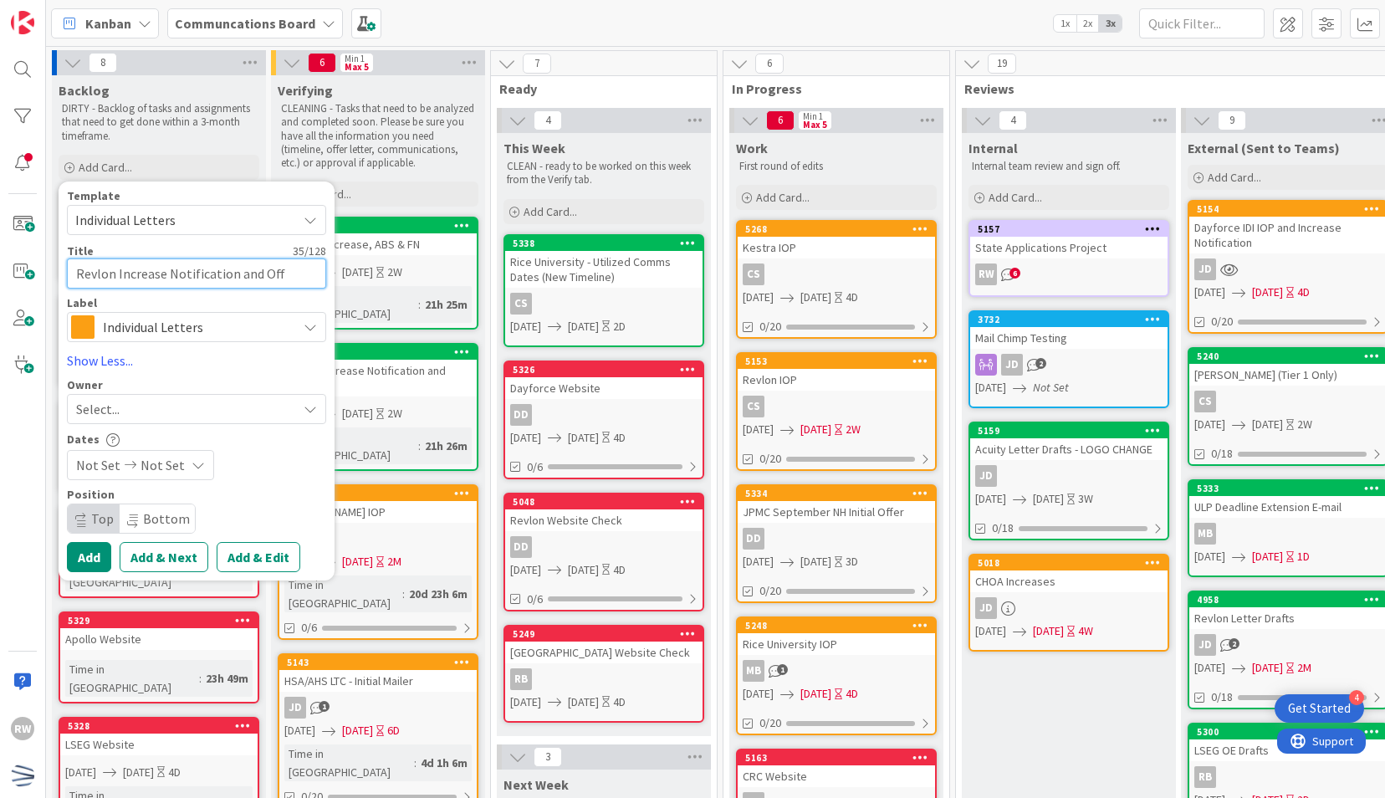
type textarea "Revlon Increase Notification and Offe"
type textarea "x"
type textarea "Revlon Increase Notification and Offers"
type textarea "x"
type textarea "Revlon Increase Notification and Offers"
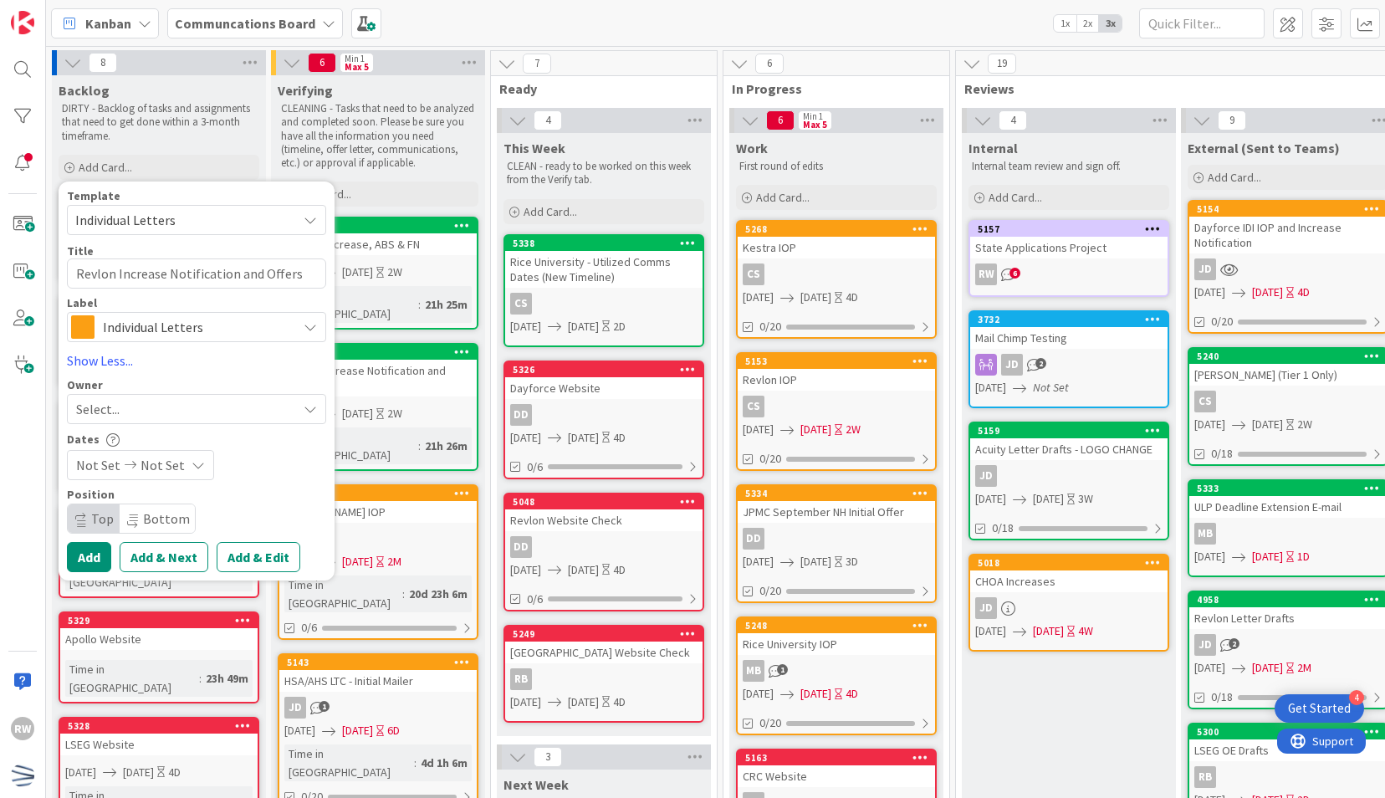
click at [110, 455] on span "Not Set" at bounding box center [98, 465] width 44 height 20
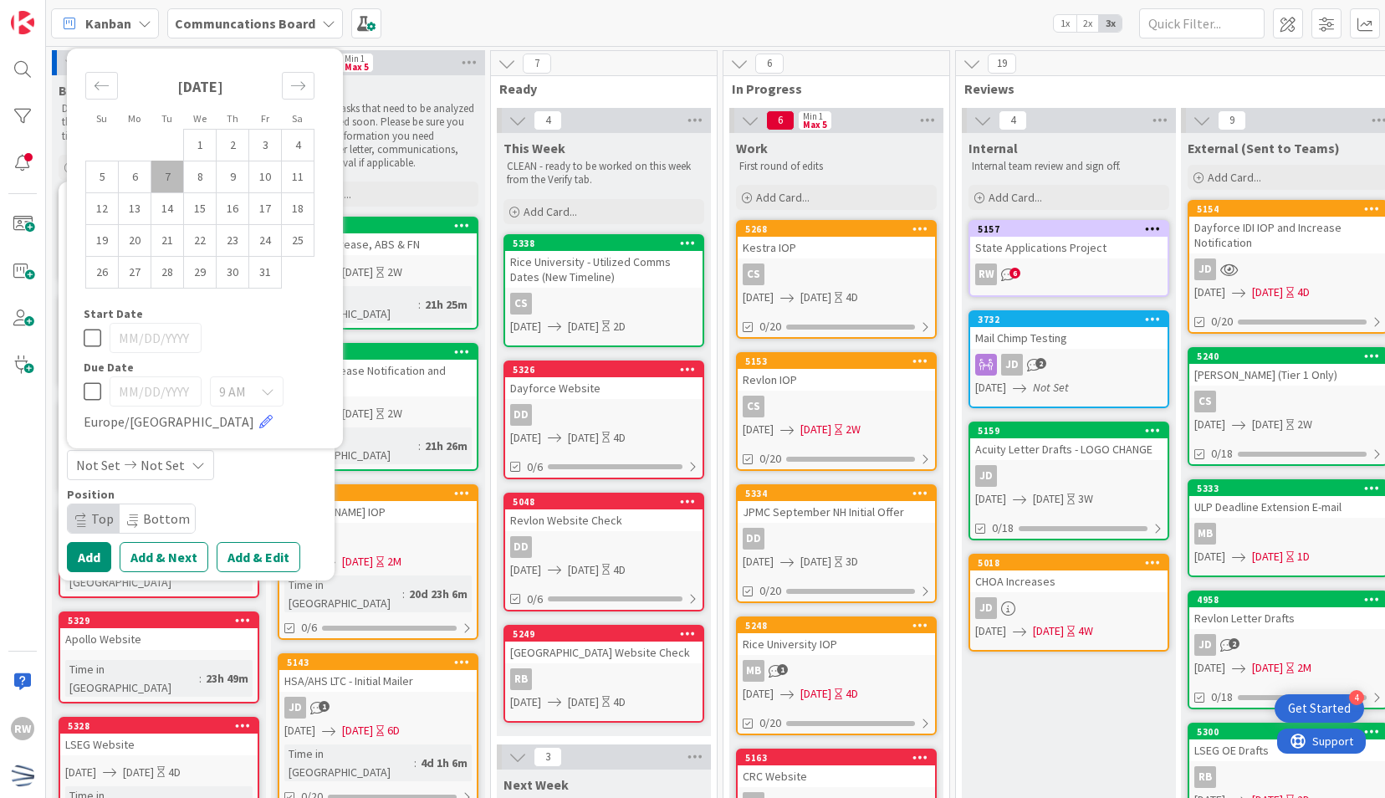
click at [171, 171] on td "7" at bounding box center [167, 177] width 33 height 32
type input "[DATE]"
type textarea "x"
click at [233, 238] on td "23" at bounding box center [233, 240] width 33 height 32
type input "[DATE]"
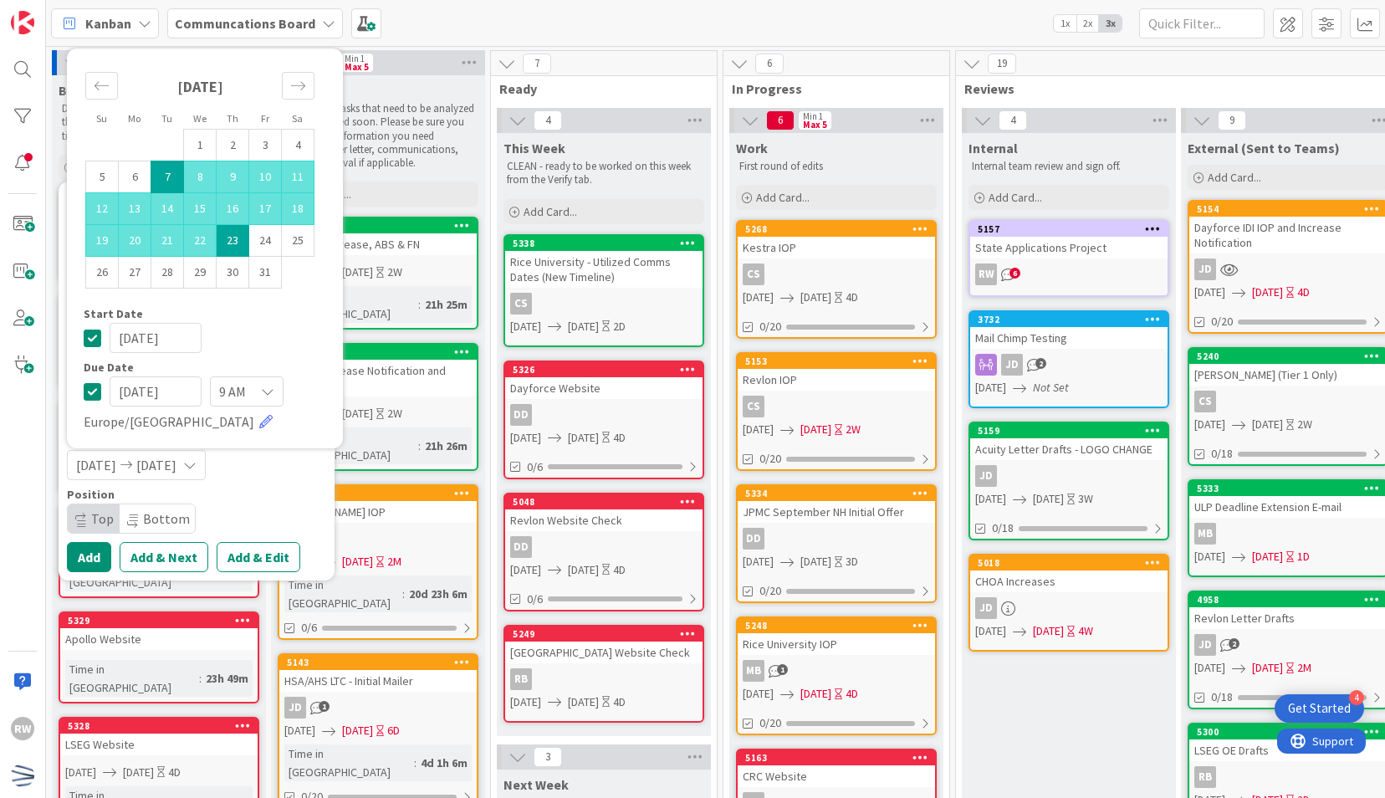
type textarea "x"
click at [97, 557] on button "Add" at bounding box center [89, 557] width 44 height 30
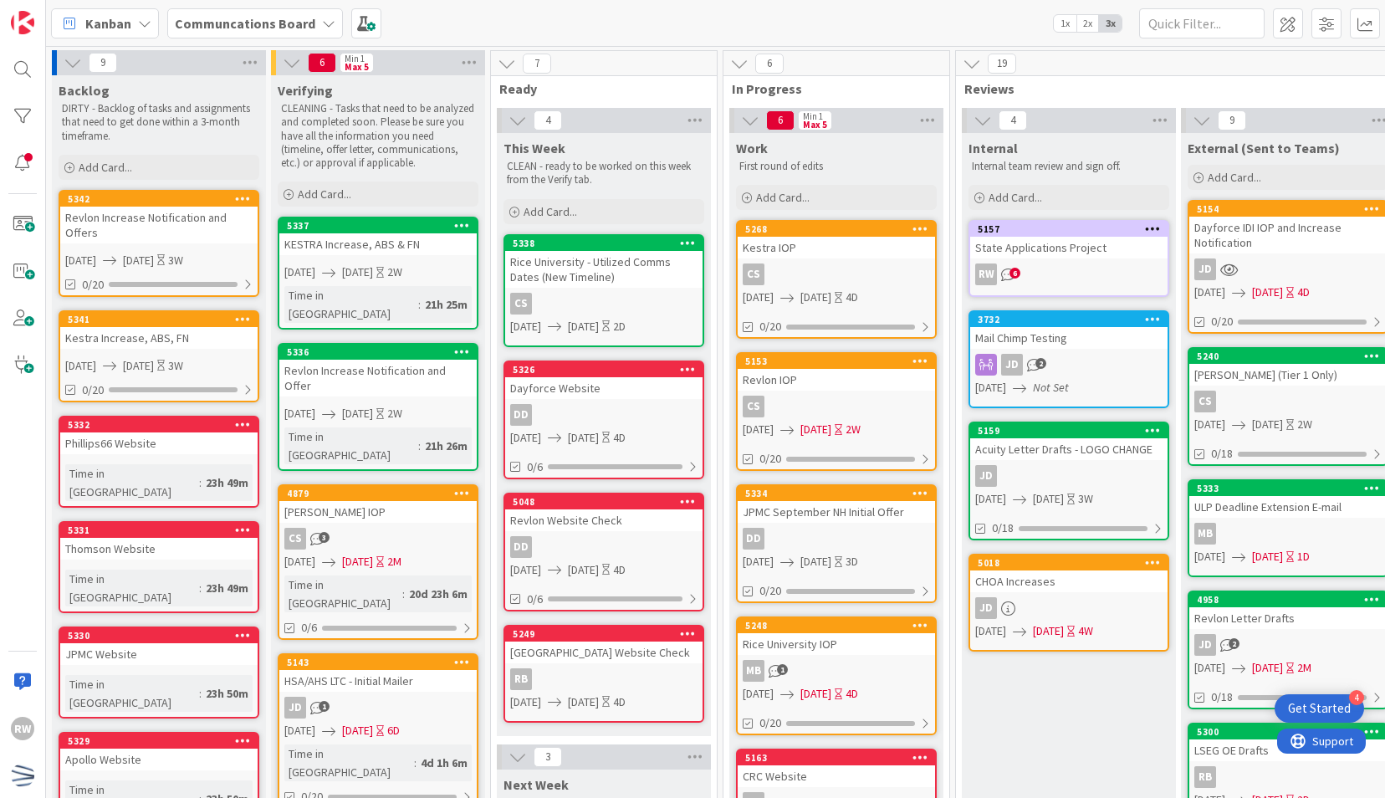
click at [460, 226] on icon at bounding box center [462, 225] width 16 height 12
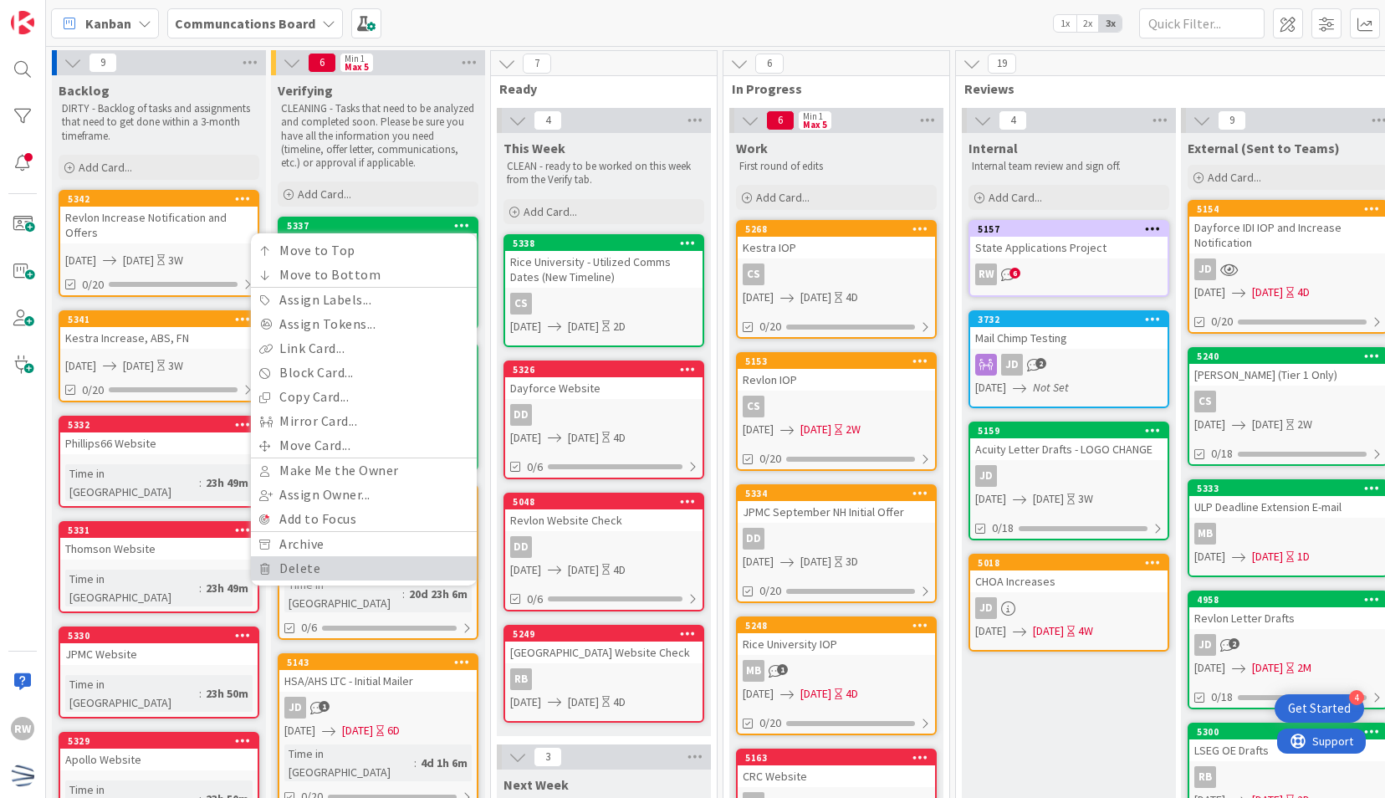
click at [350, 565] on link "Delete" at bounding box center [364, 568] width 226 height 24
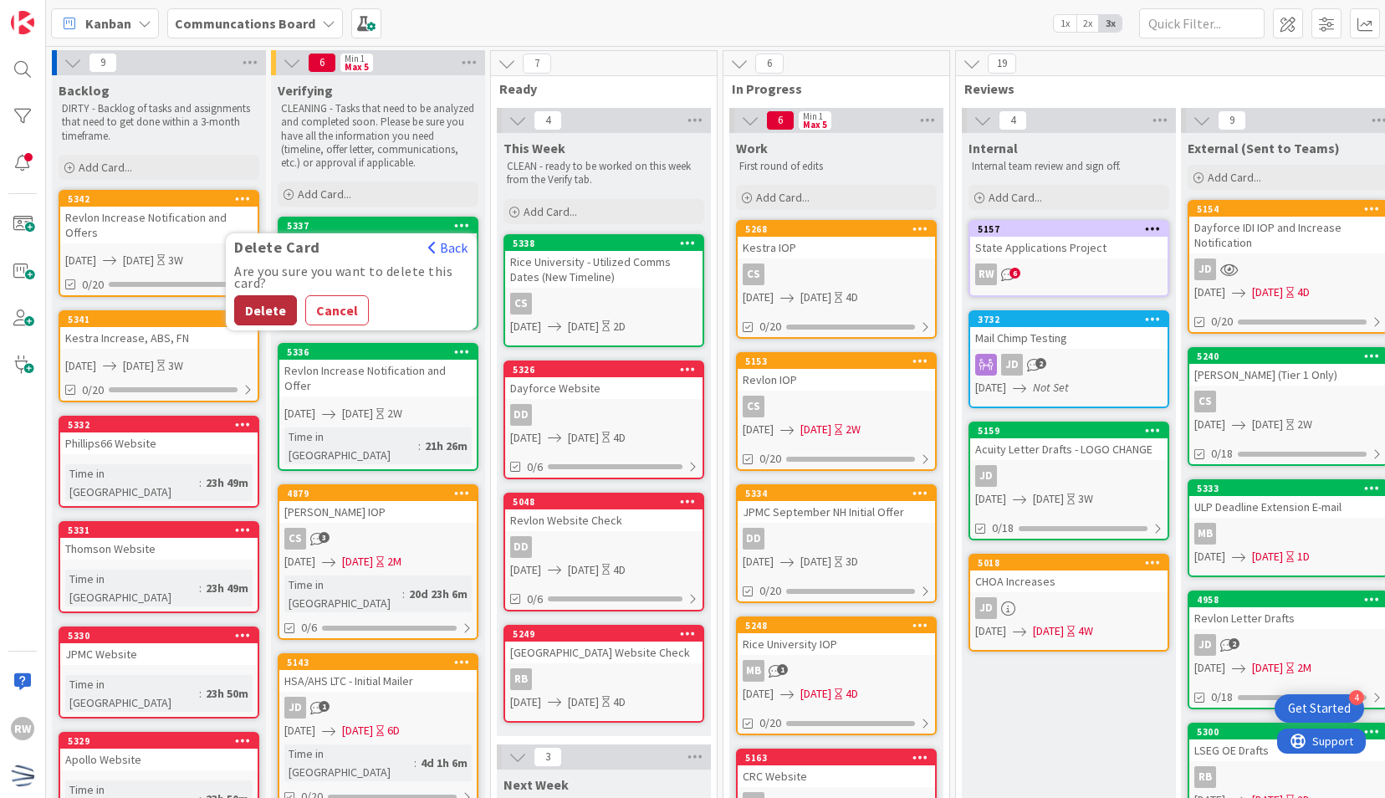
click at [274, 311] on button "Delete" at bounding box center [265, 310] width 63 height 30
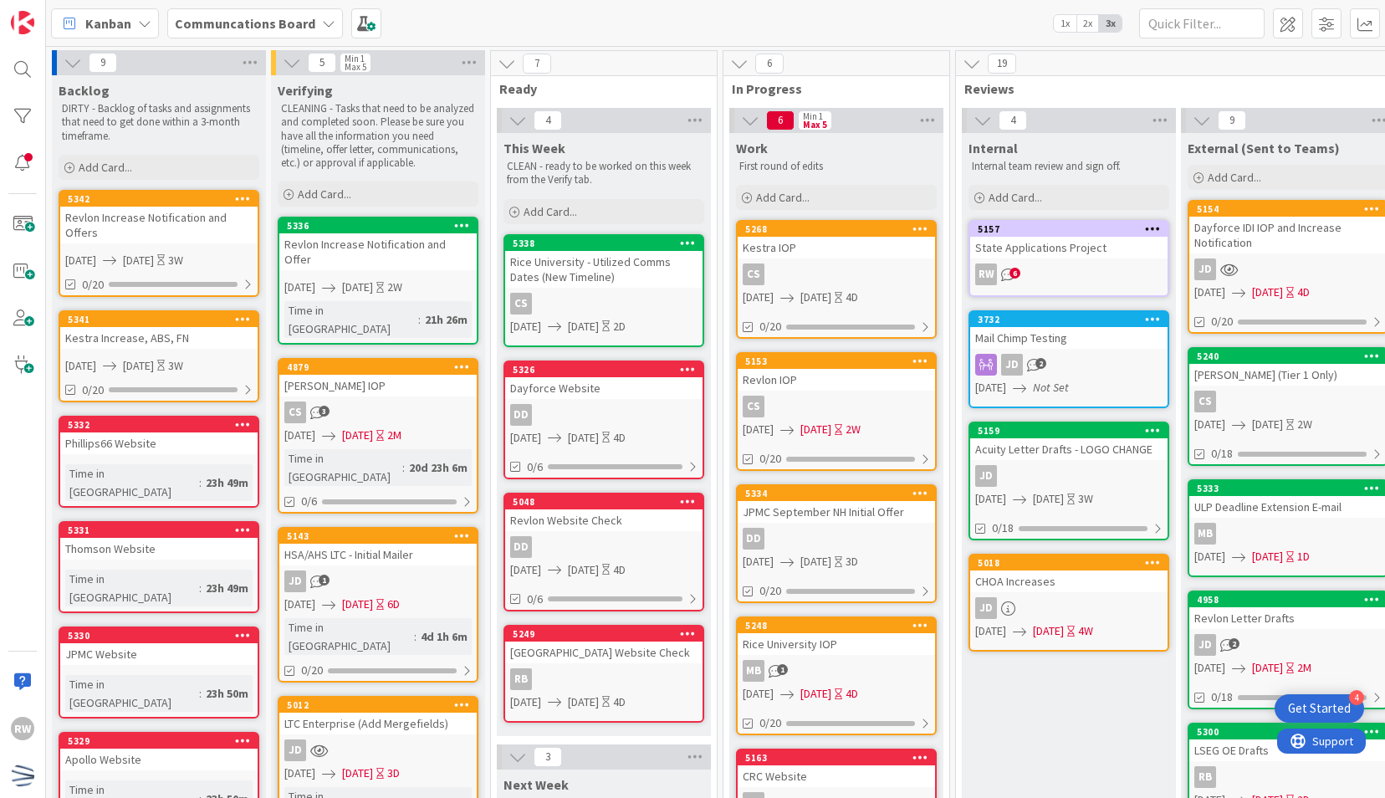
click at [468, 219] on icon at bounding box center [462, 225] width 16 height 12
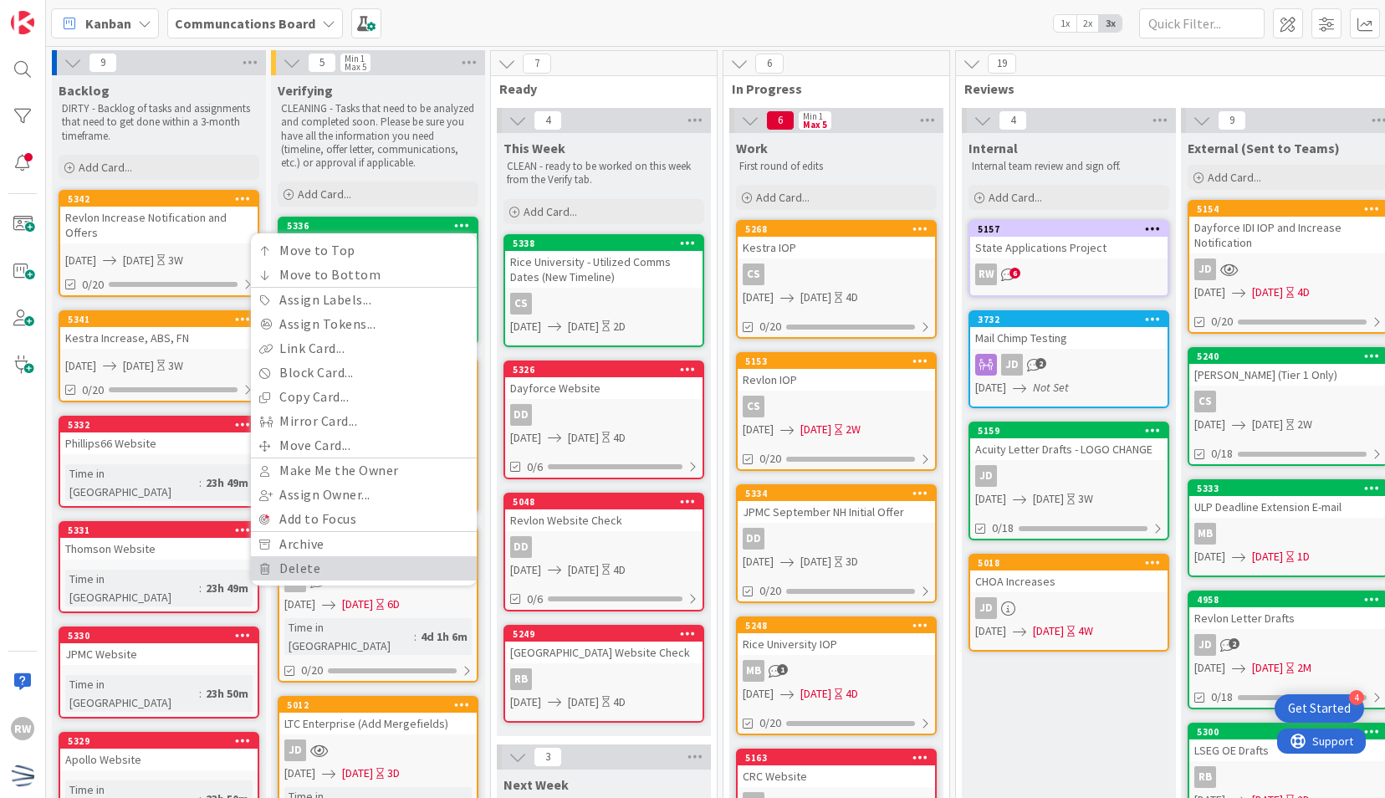
click at [320, 570] on link "Delete" at bounding box center [364, 568] width 226 height 24
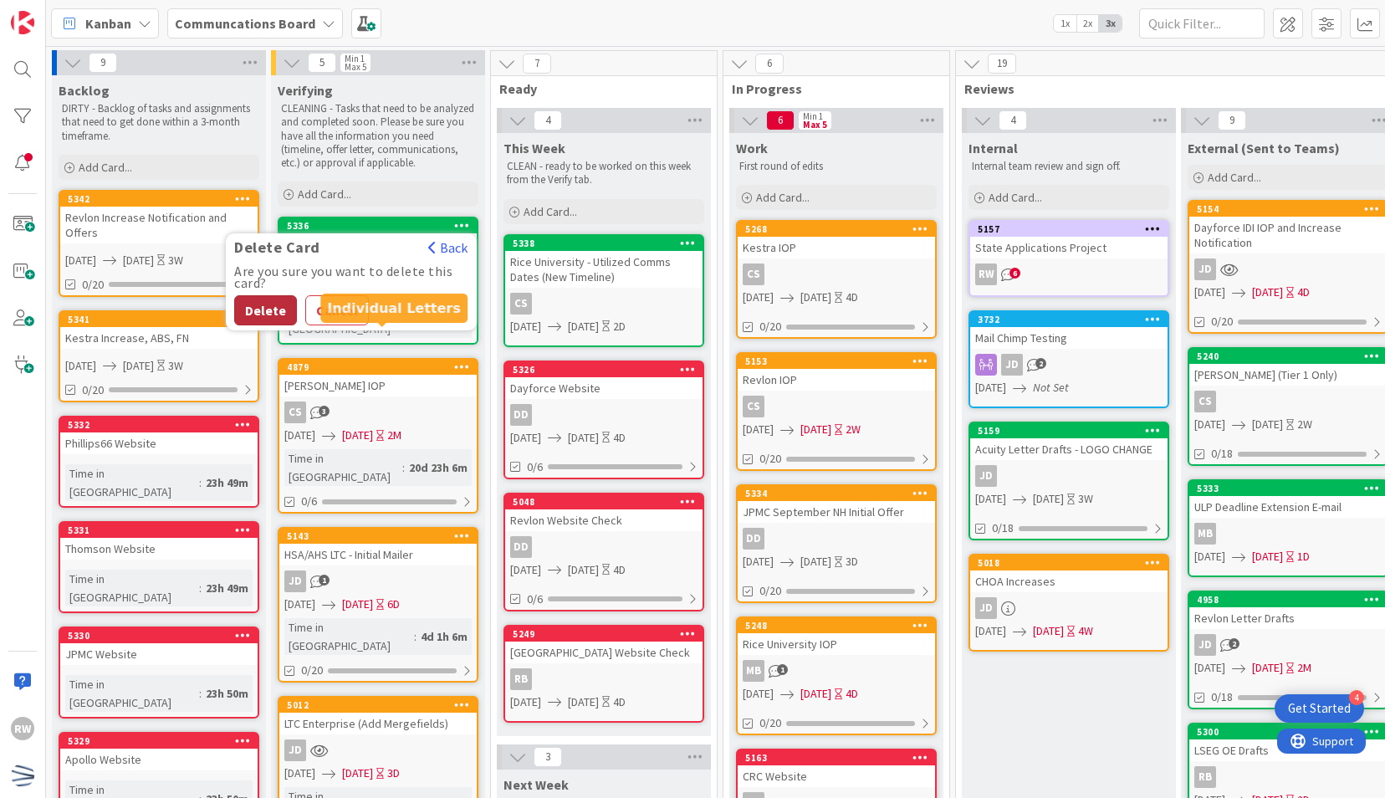
click at [274, 314] on button "Delete" at bounding box center [265, 310] width 63 height 30
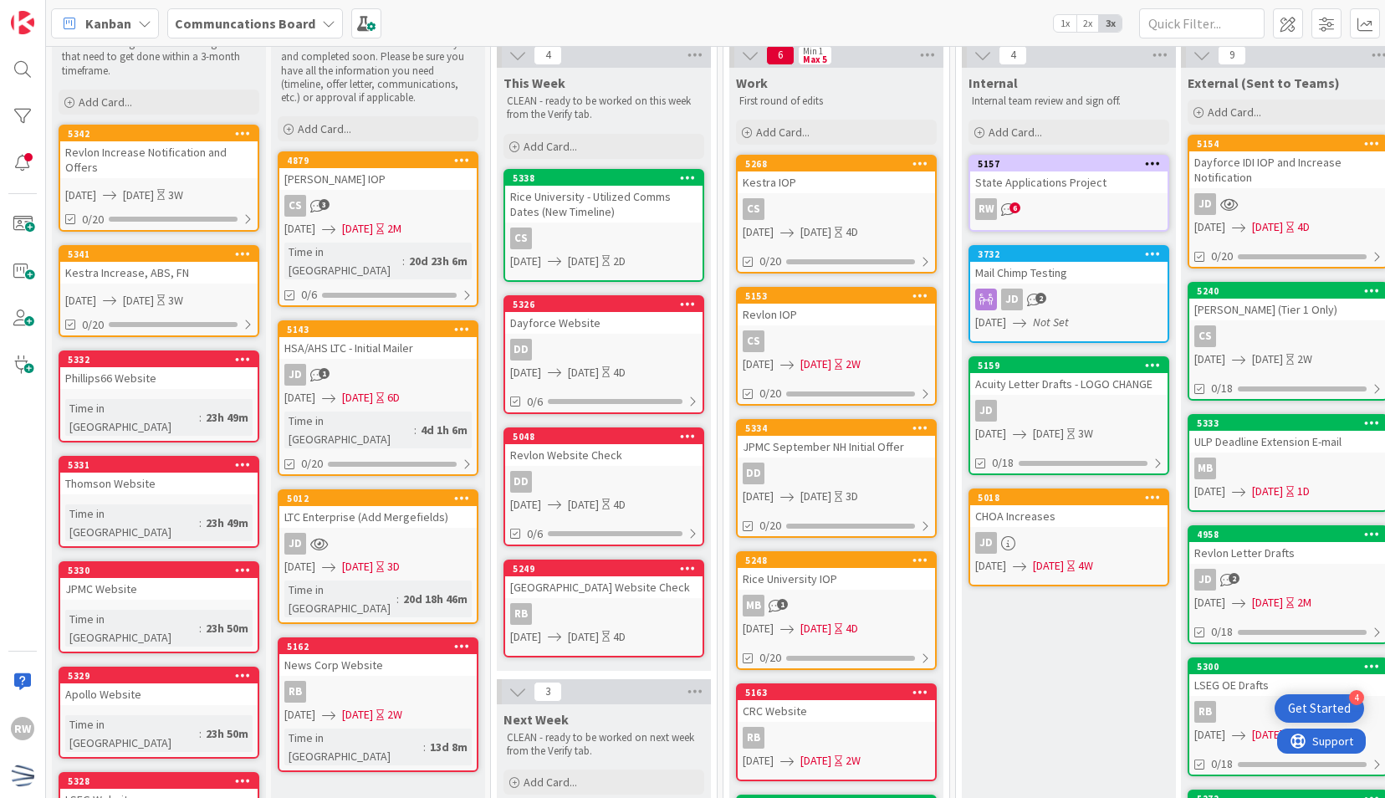
scroll to position [199, 0]
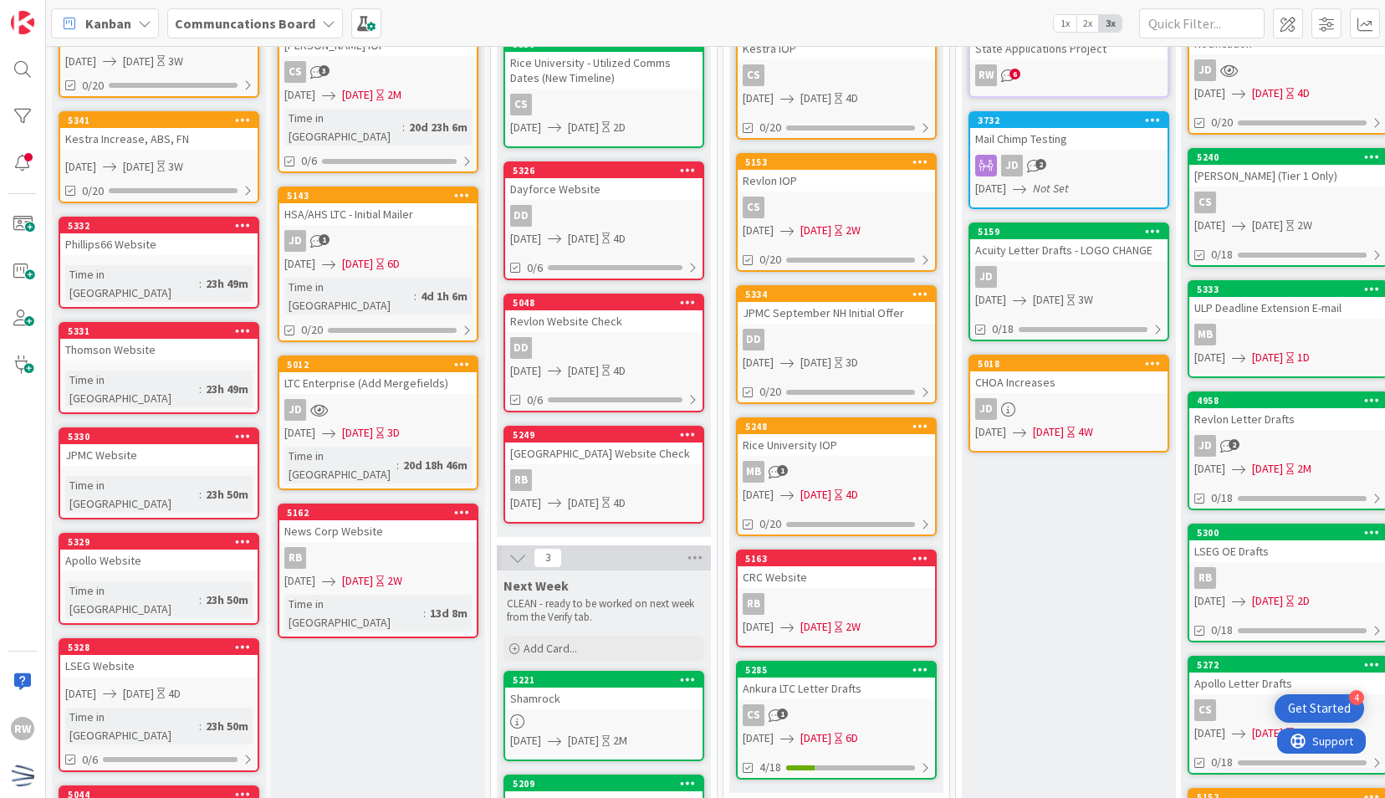
click at [458, 358] on icon at bounding box center [462, 364] width 16 height 12
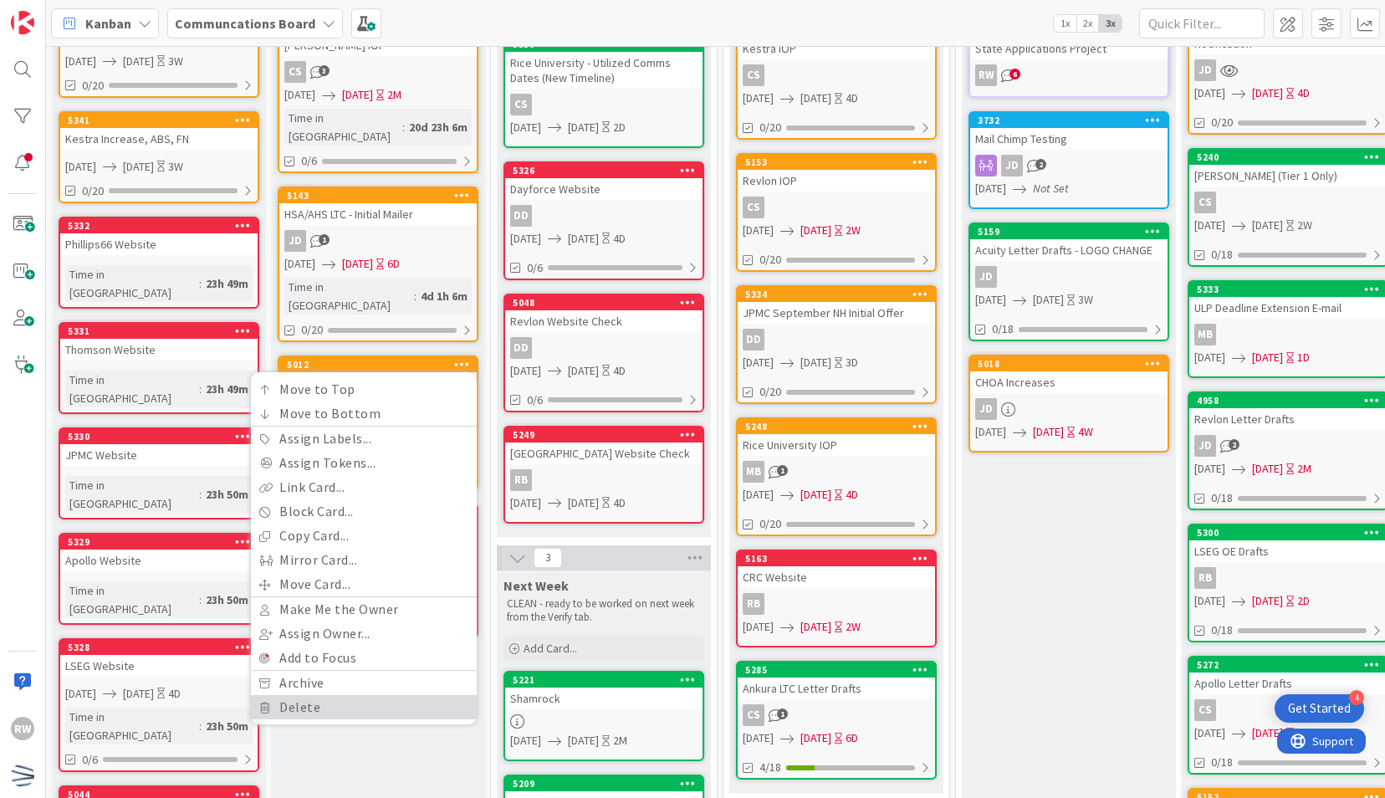
click at [365, 695] on link "Delete" at bounding box center [364, 707] width 226 height 24
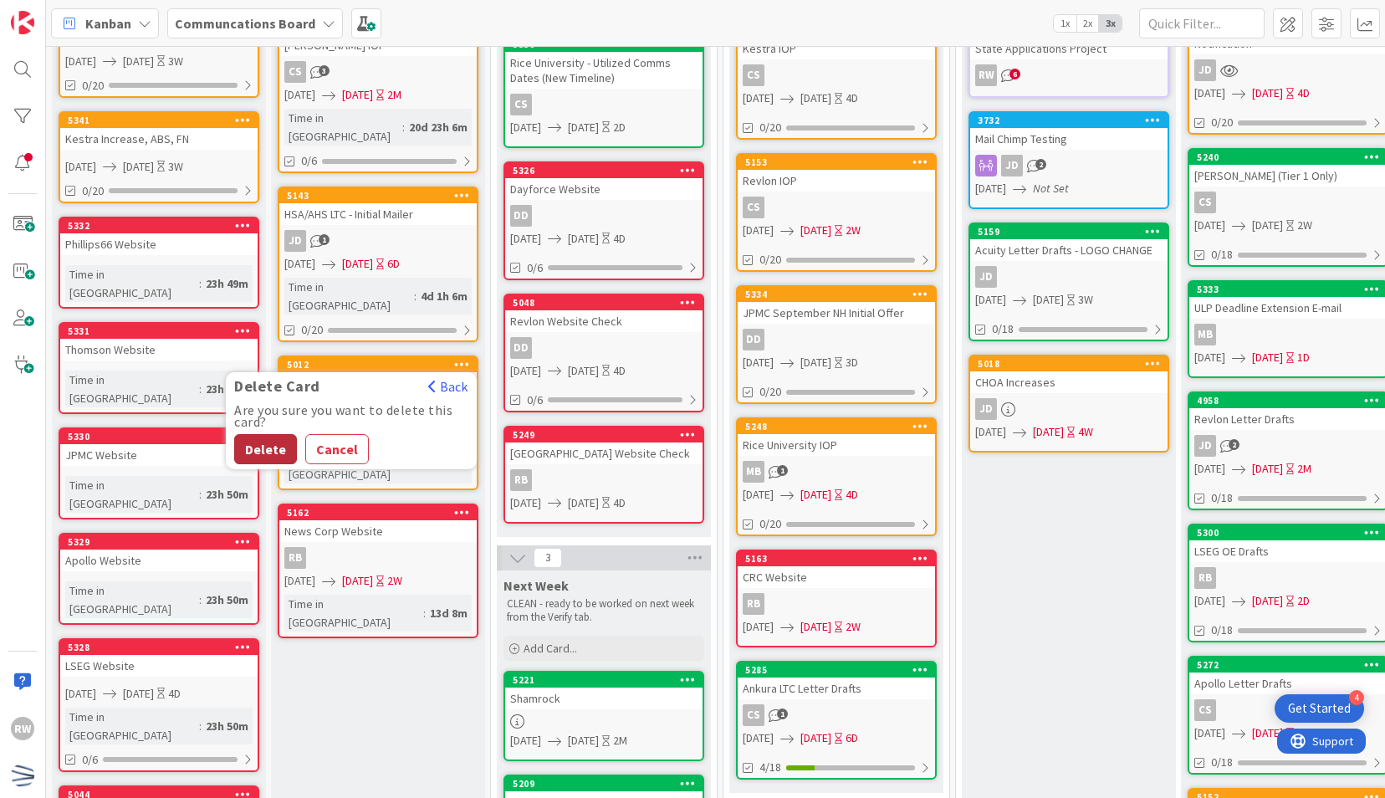
click at [273, 434] on button "Delete" at bounding box center [265, 449] width 63 height 30
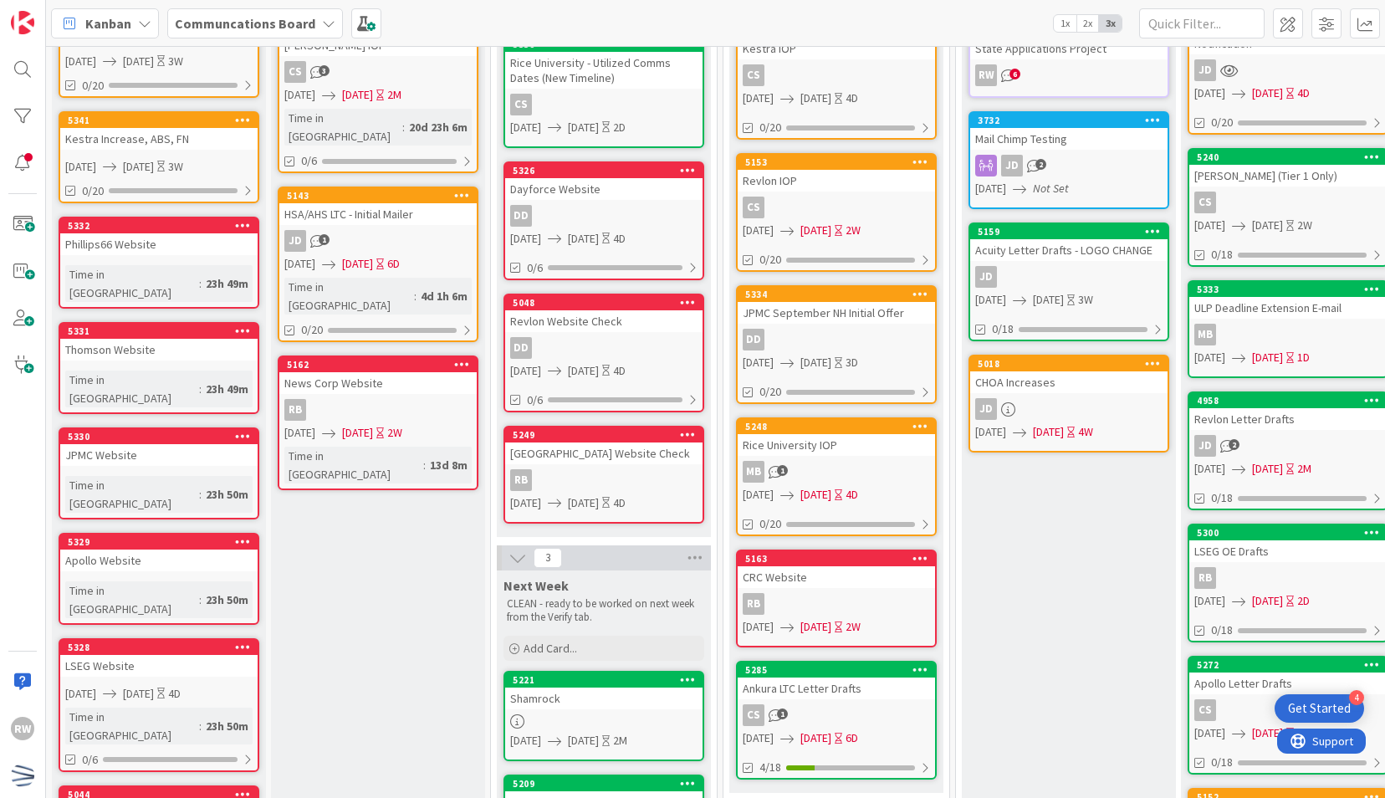
scroll to position [0, 0]
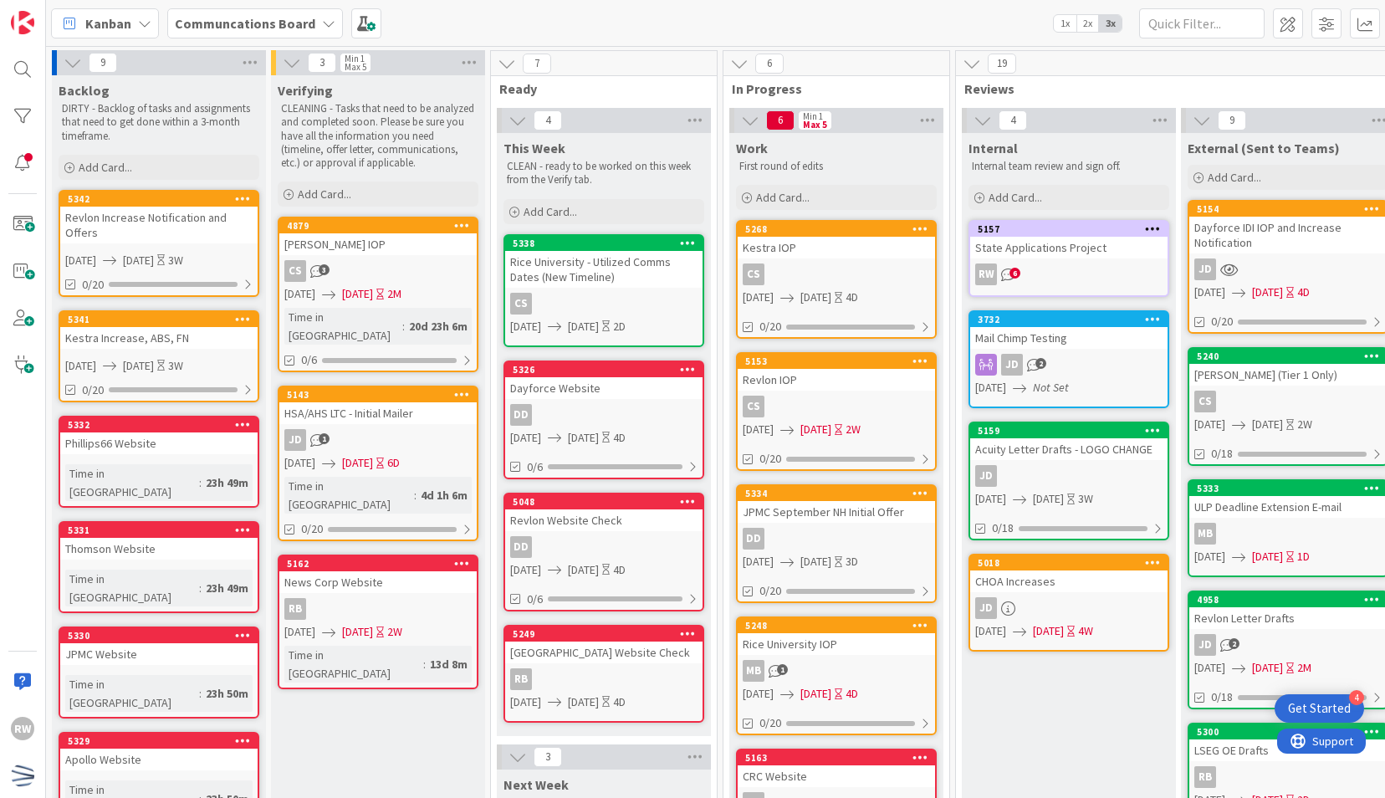
click at [463, 229] on icon at bounding box center [462, 225] width 16 height 12
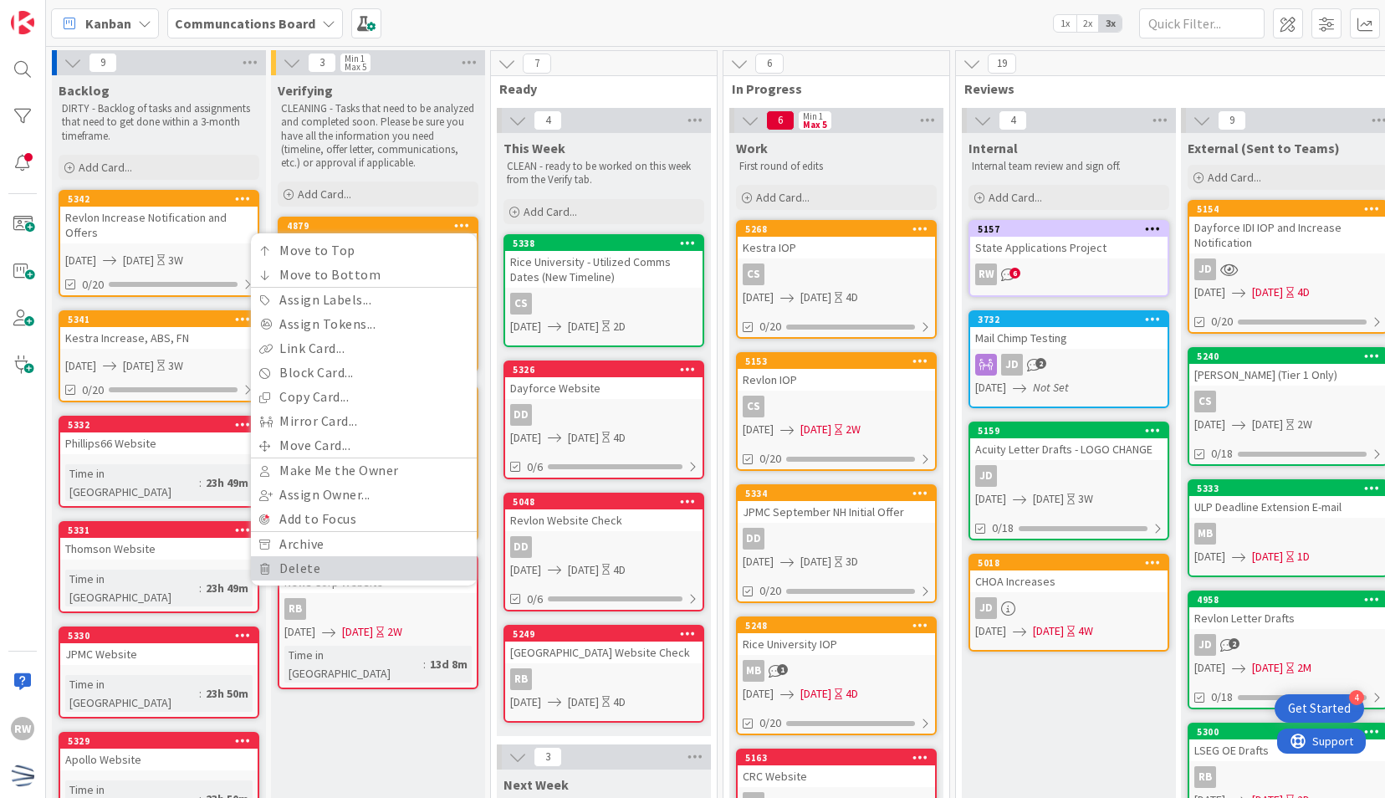
click at [304, 567] on link "Delete" at bounding box center [364, 568] width 226 height 24
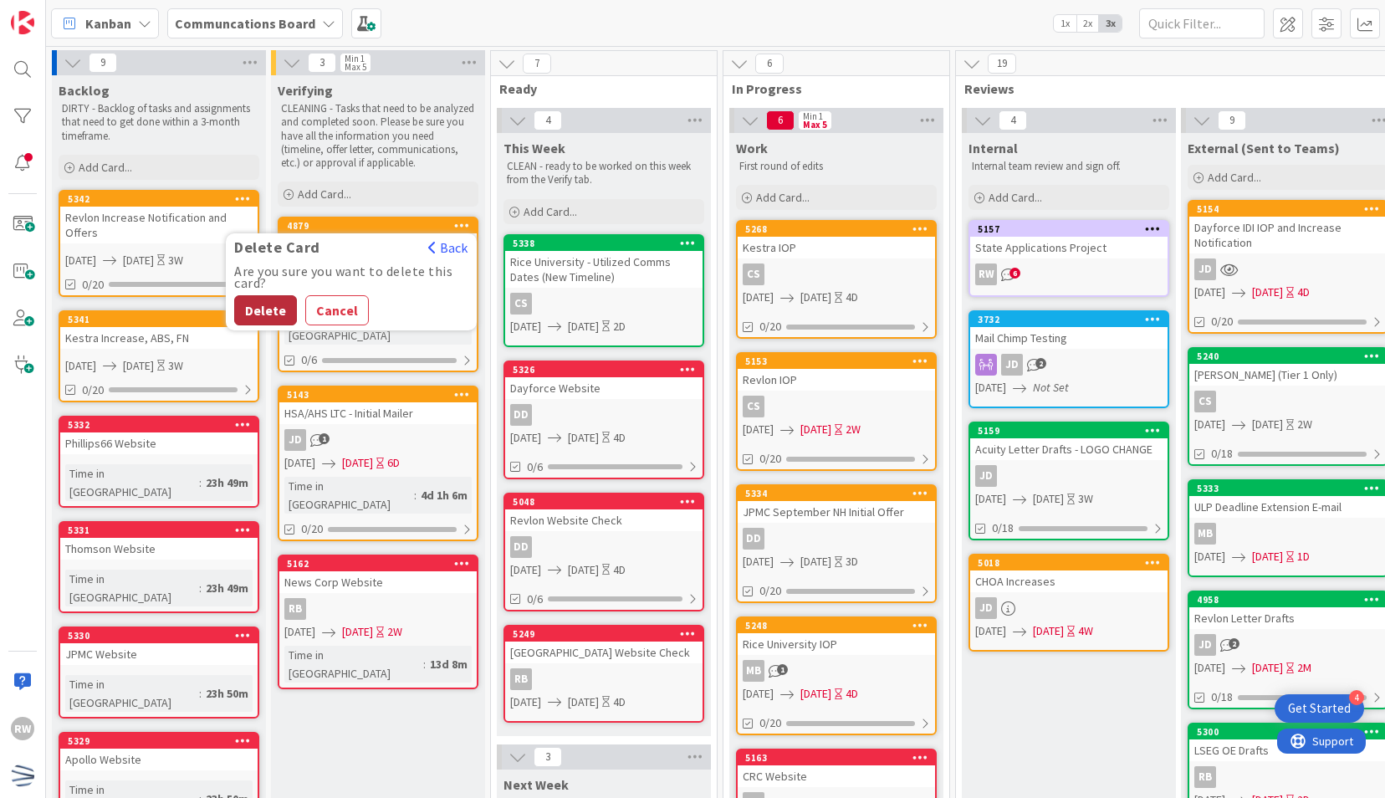
click at [264, 305] on button "Delete" at bounding box center [265, 310] width 63 height 30
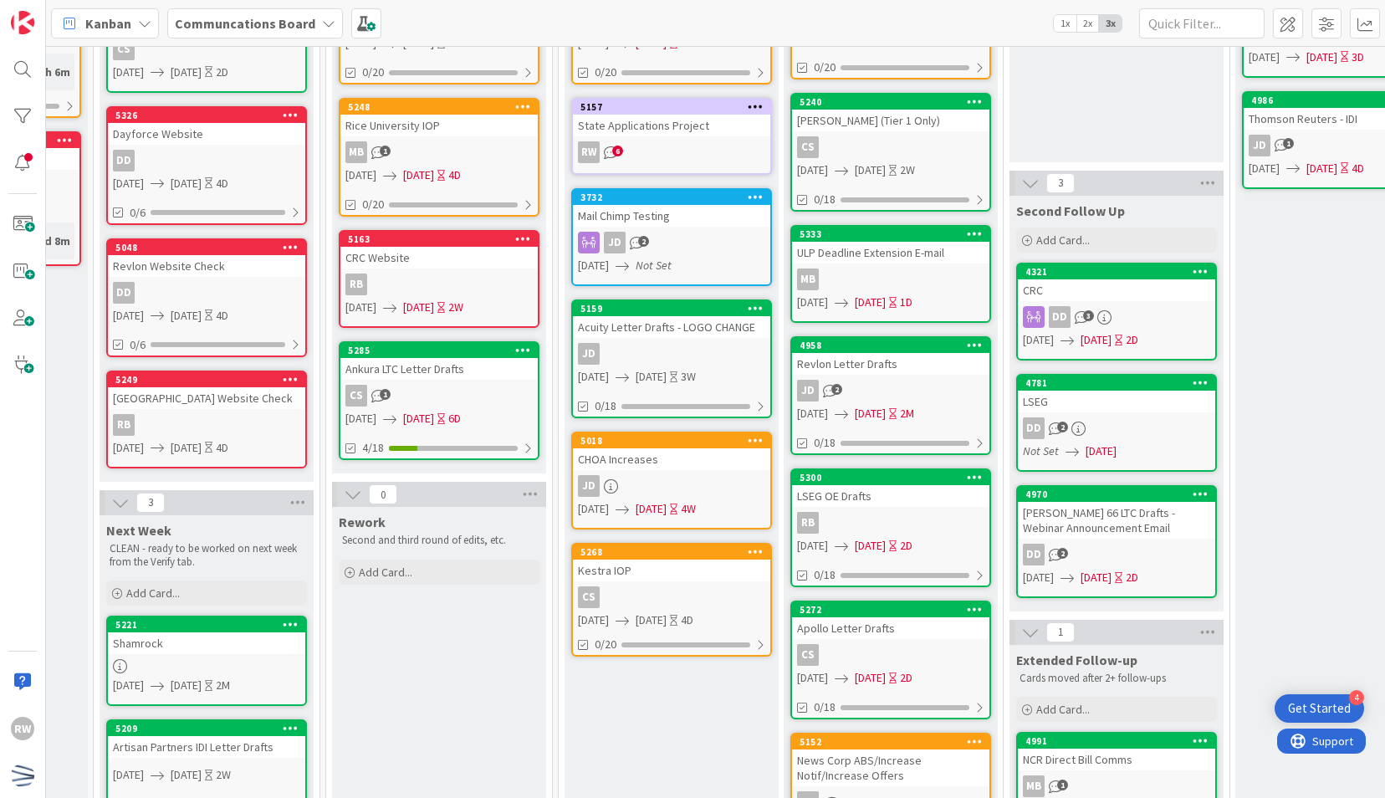
scroll to position [268, 397]
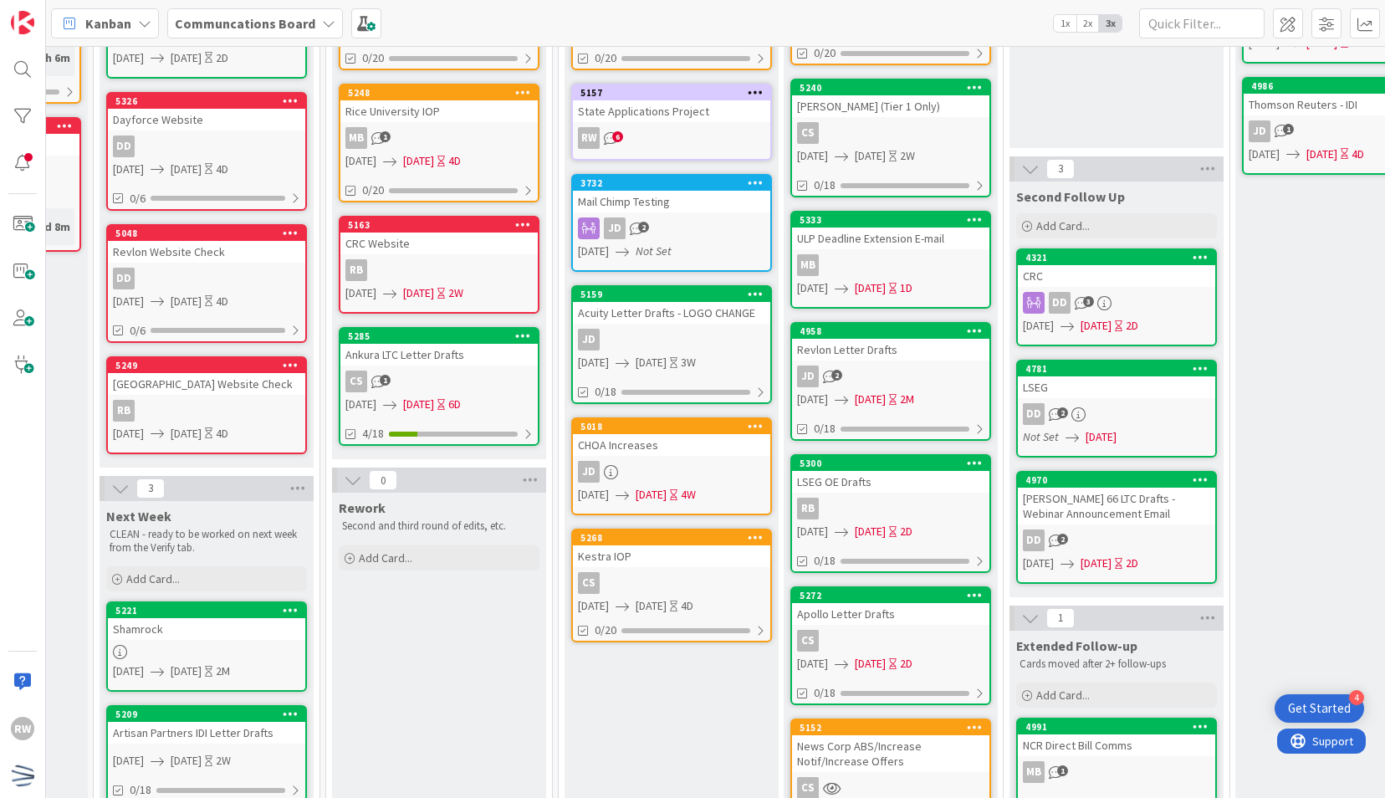
click at [657, 551] on div "Kestra IOP" at bounding box center [671, 556] width 197 height 22
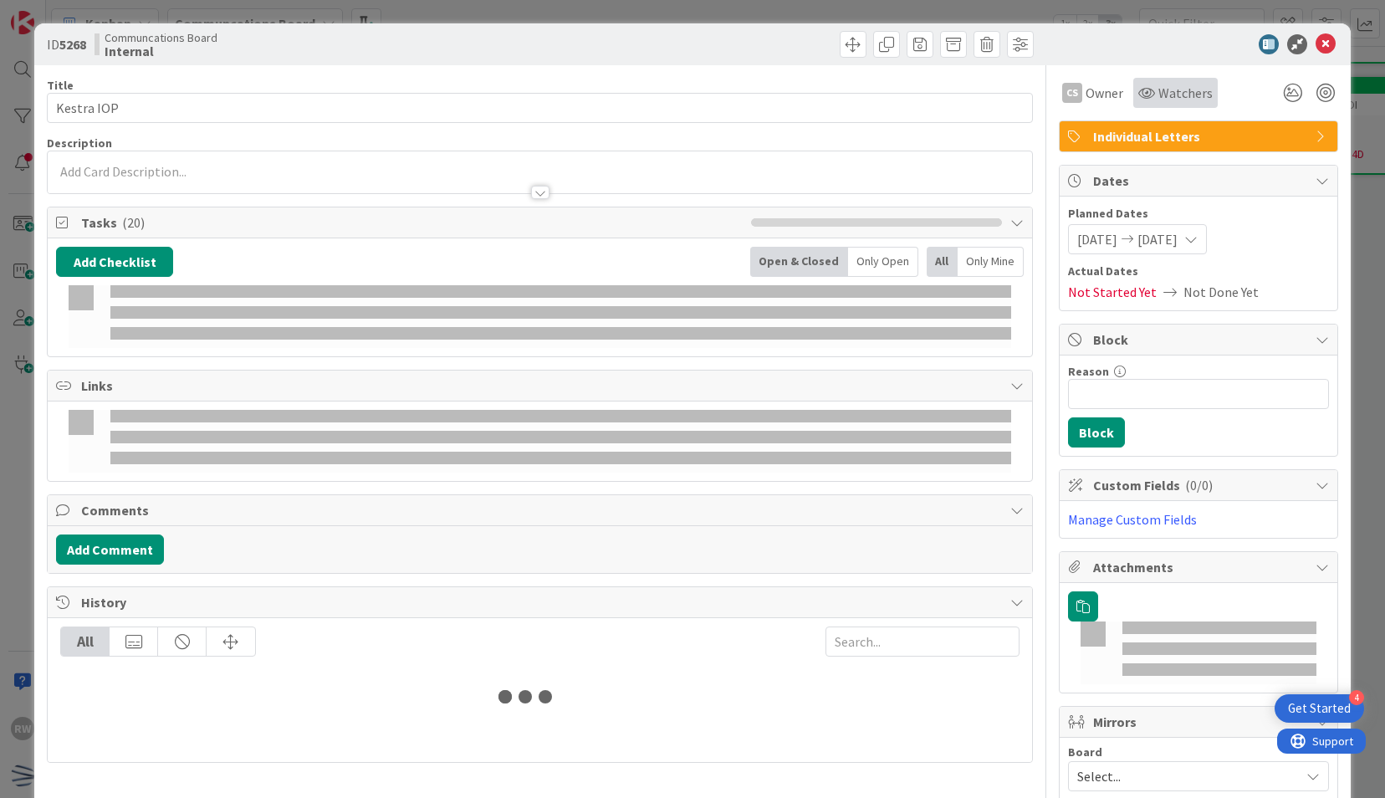
click at [1158, 89] on span "Watchers" at bounding box center [1185, 93] width 54 height 20
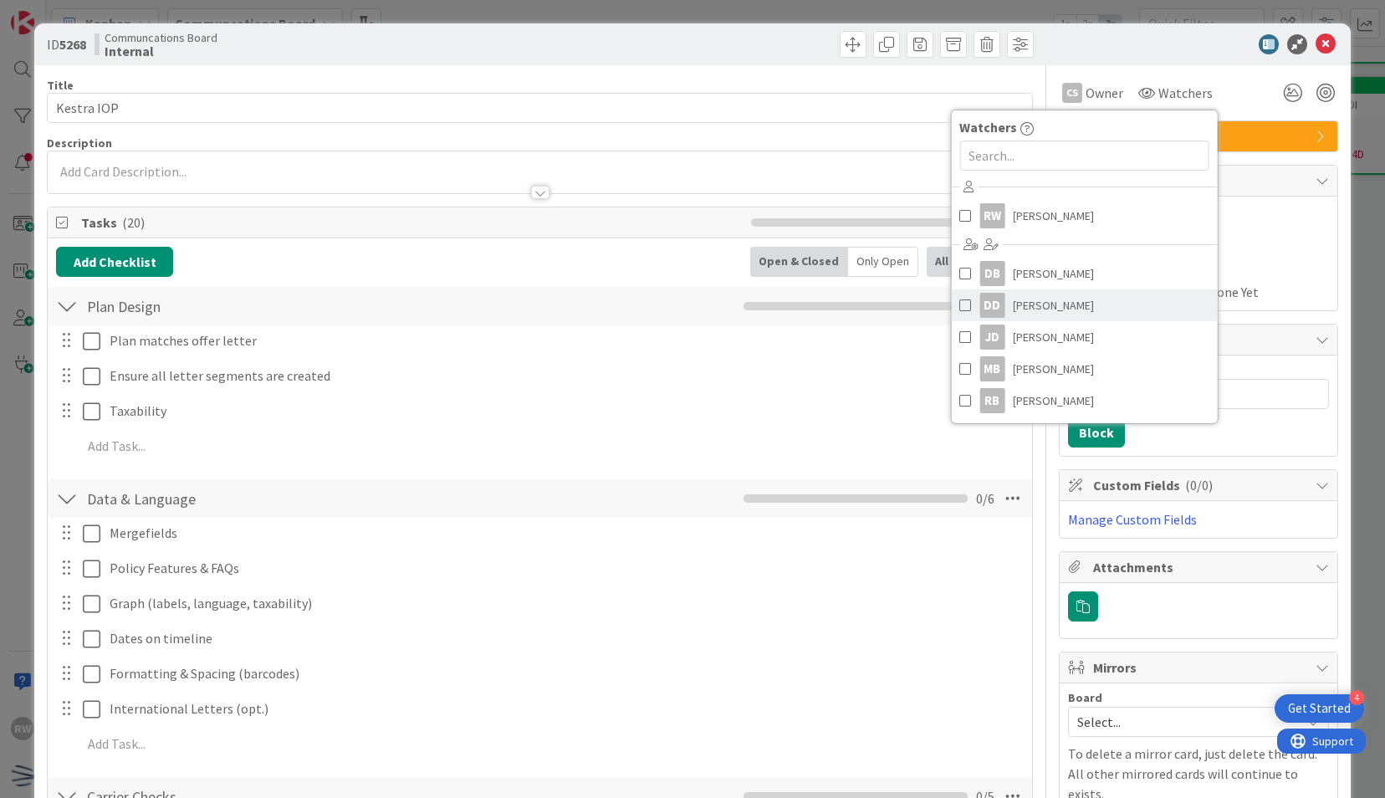
click at [1061, 303] on span "Dayeri Dubon" at bounding box center [1053, 305] width 81 height 25
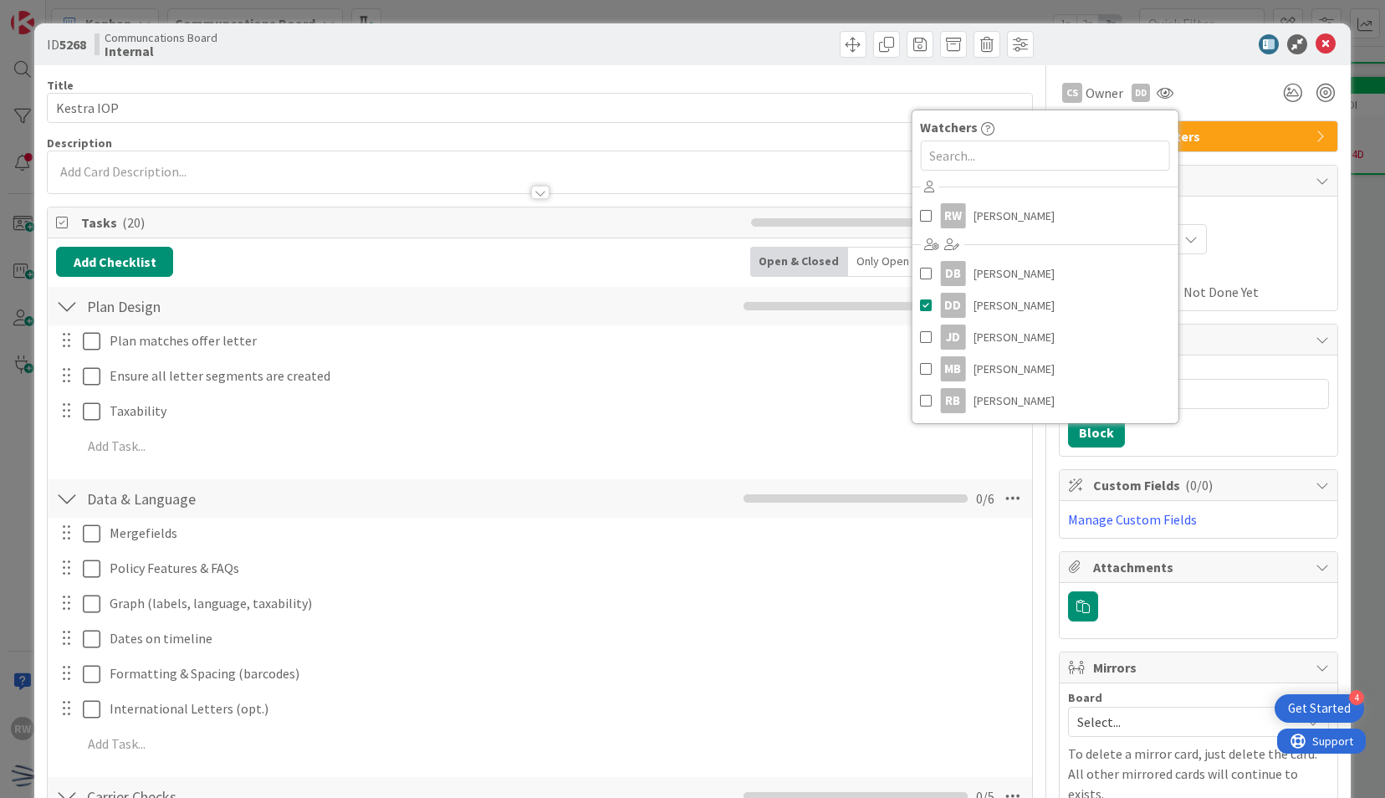
click at [1316, 49] on icon at bounding box center [1326, 44] width 20 height 20
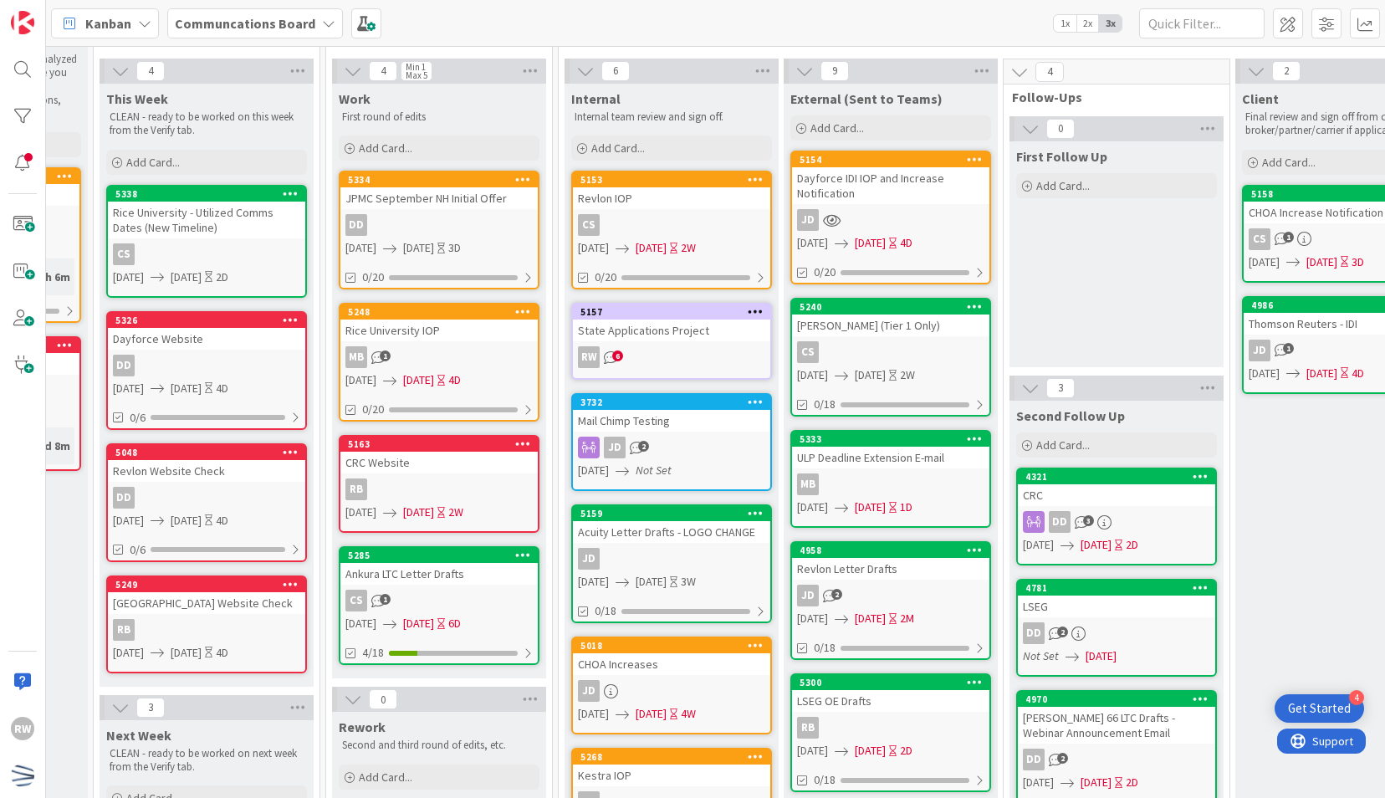
scroll to position [38, 397]
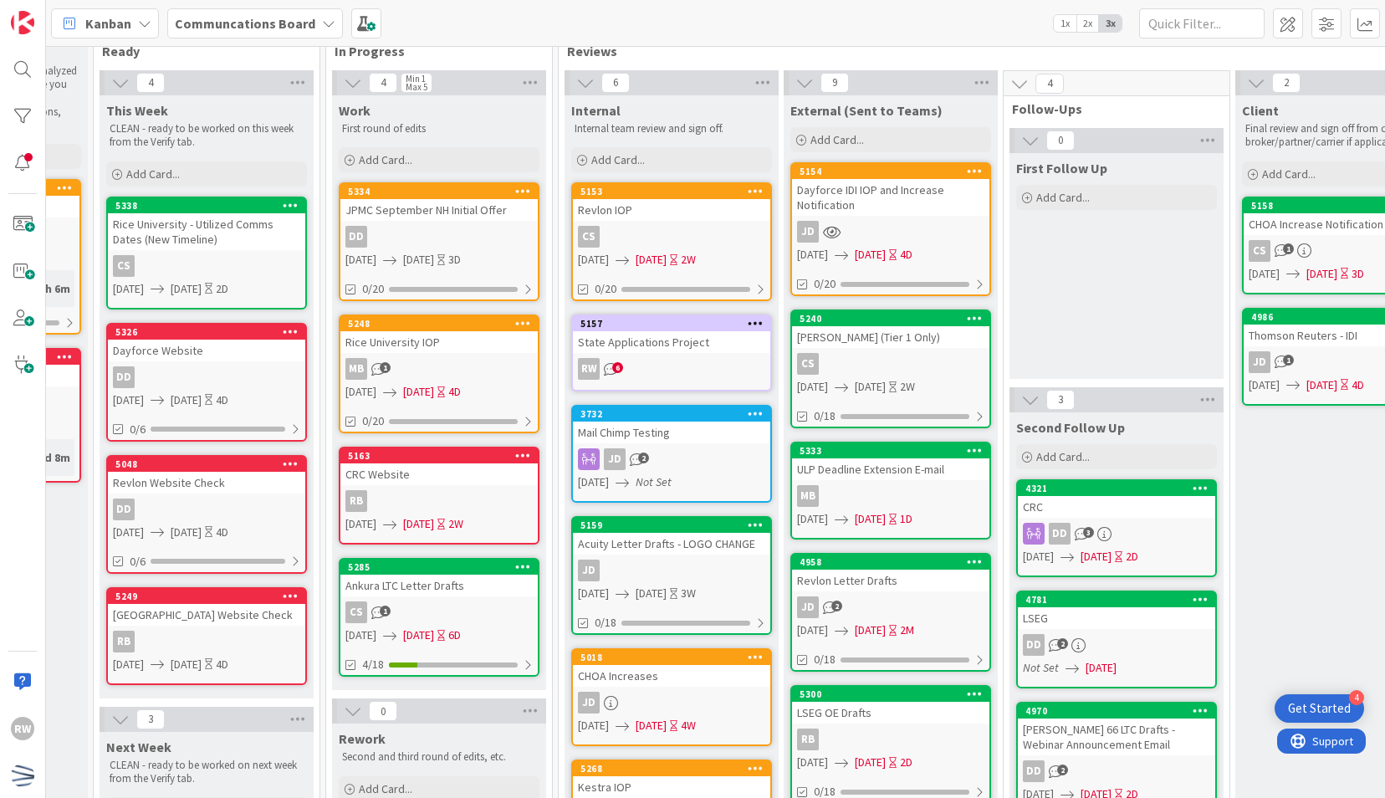
click at [659, 213] on div "Revlon IOP" at bounding box center [671, 210] width 197 height 22
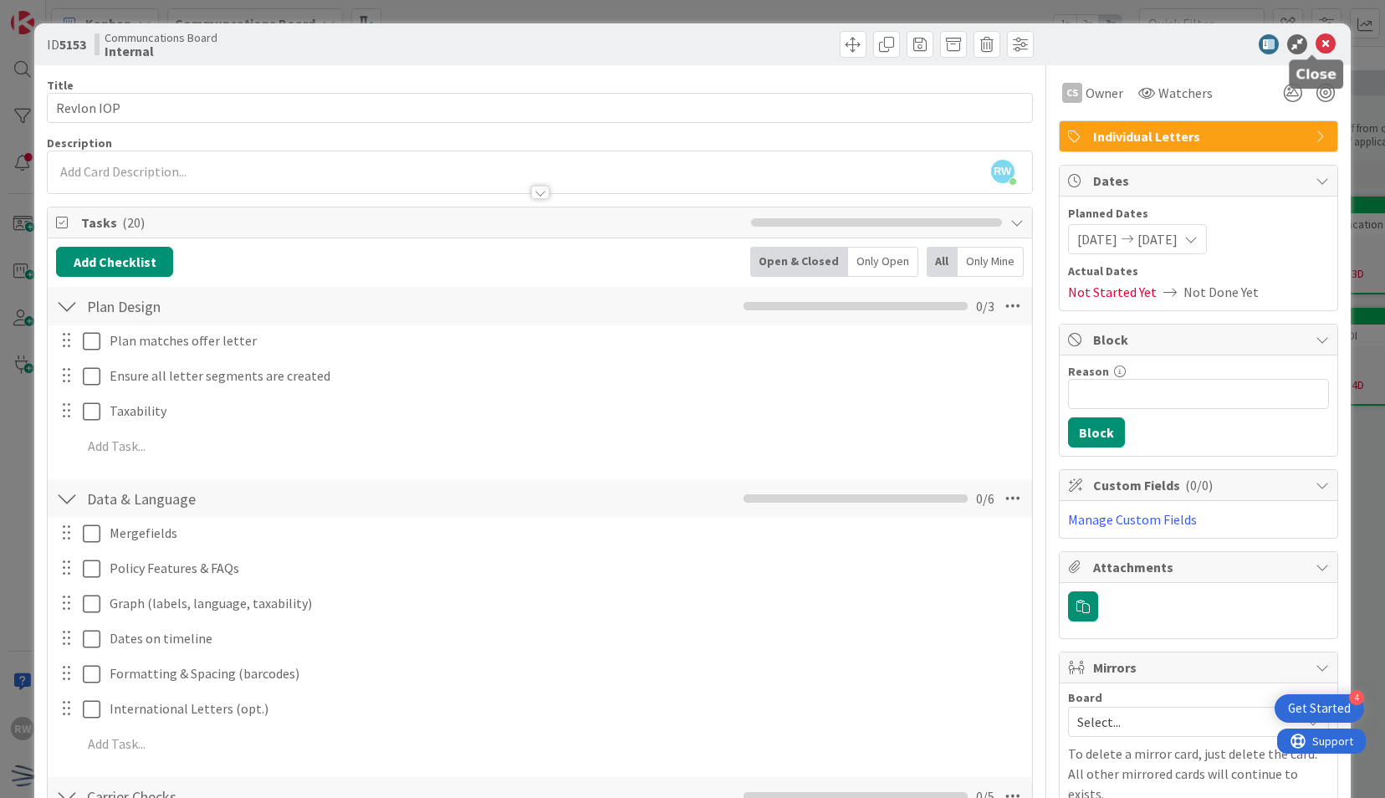
click at [1316, 40] on icon at bounding box center [1326, 44] width 20 height 20
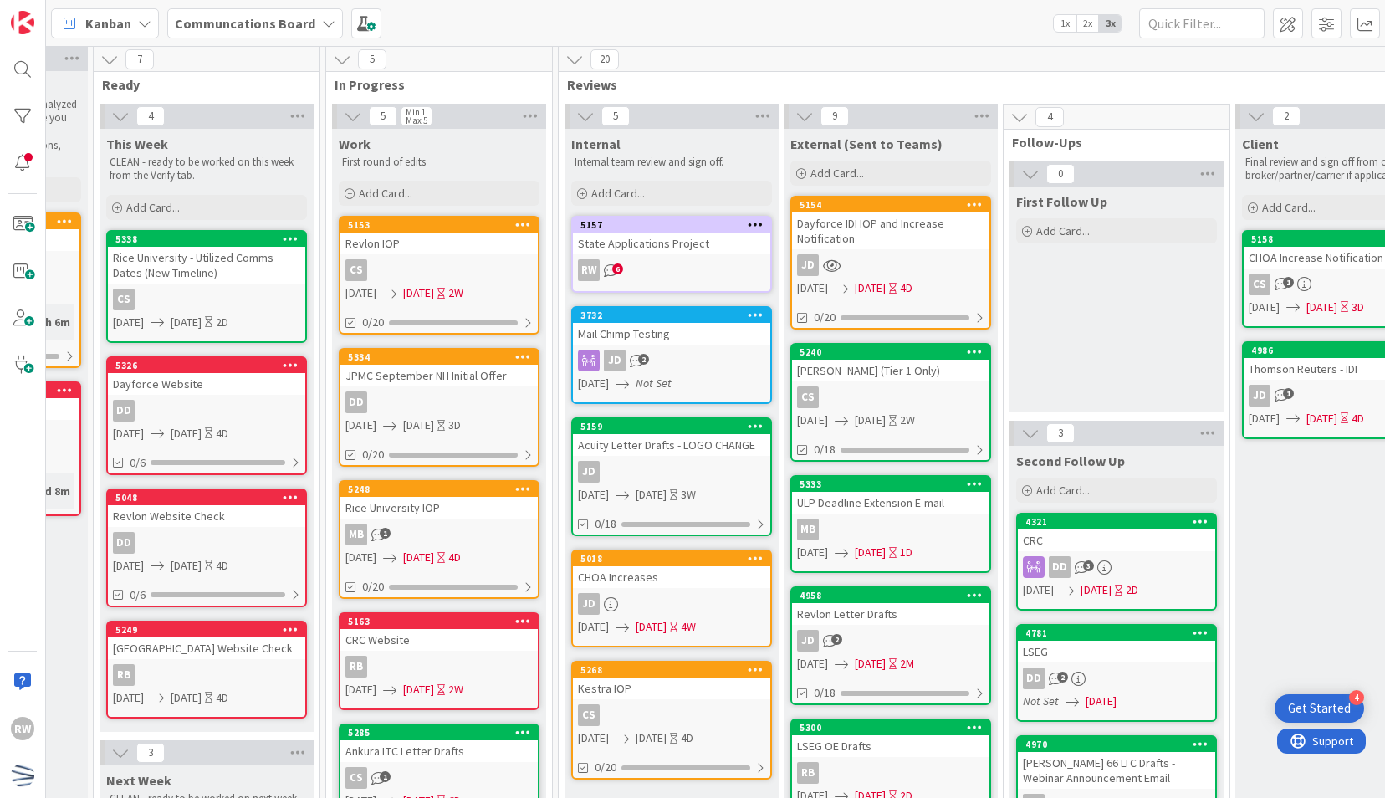
scroll to position [0, 397]
